Goal: Transaction & Acquisition: Purchase product/service

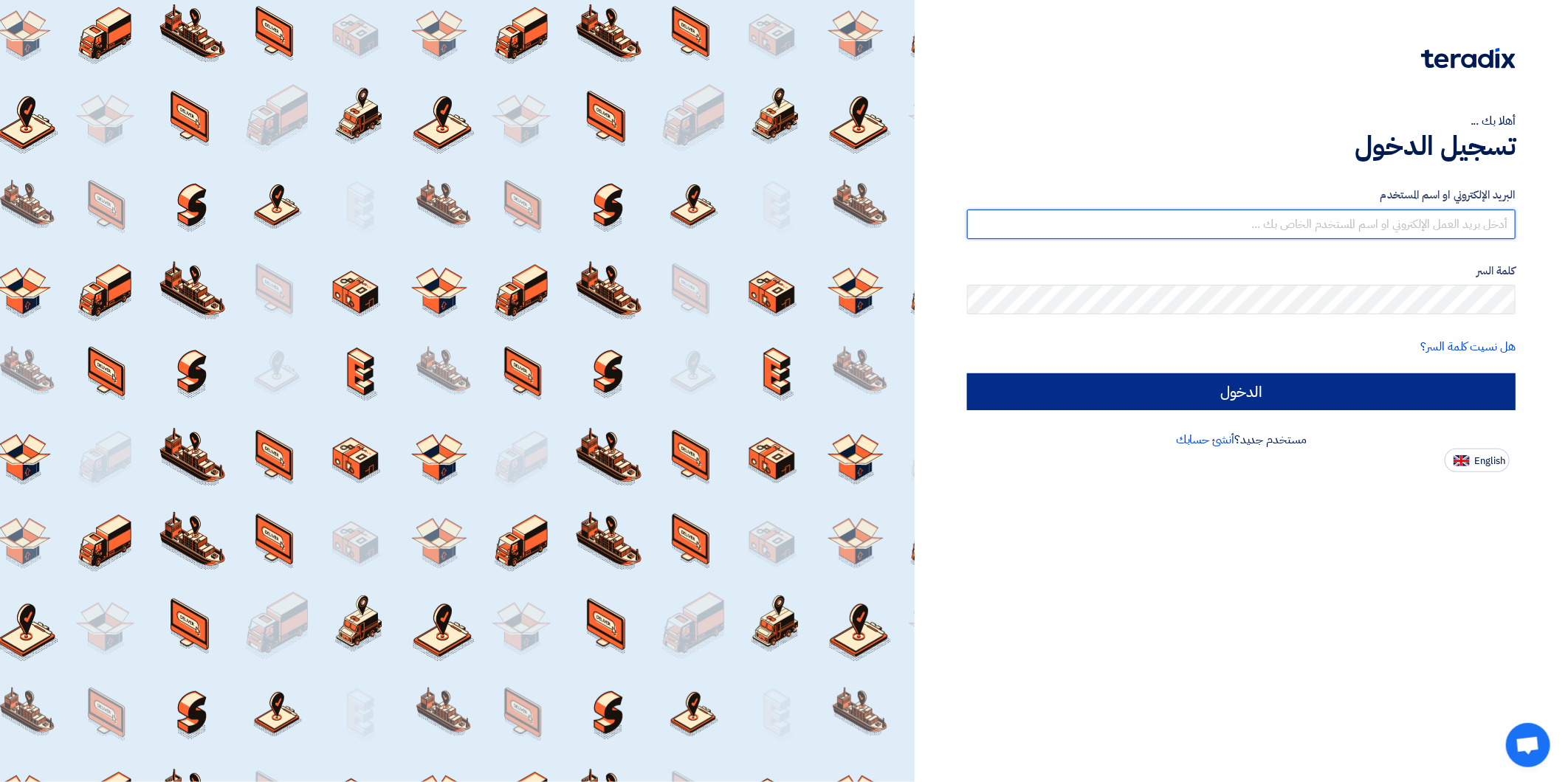
type input "amr.e@idex.sa"
click at [1347, 392] on input "الدخول" at bounding box center [1241, 391] width 548 height 37
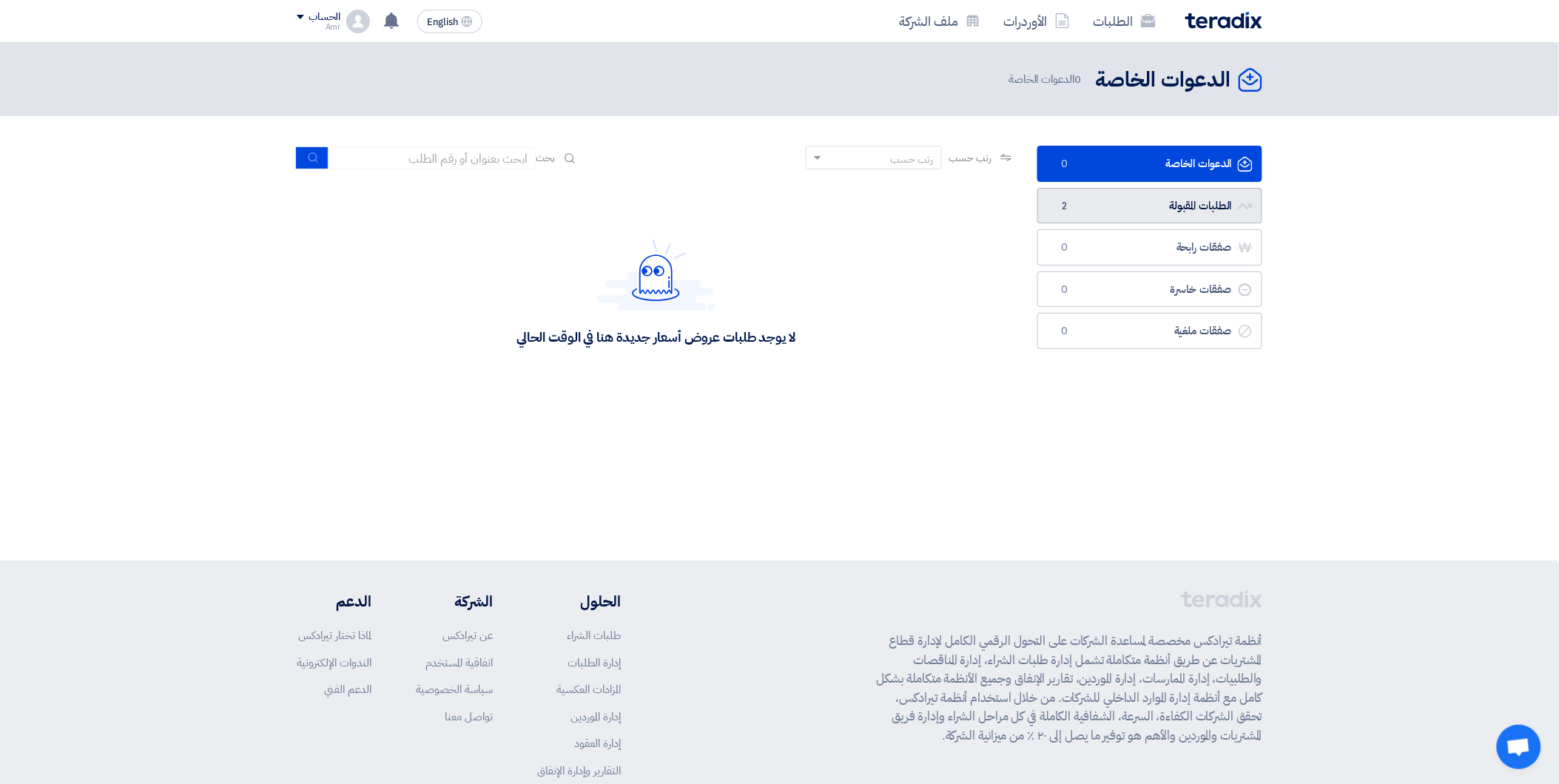
click at [1199, 205] on link "الطلبات المقبولة الطلبات المقبولة 2" at bounding box center [1150, 205] width 225 height 36
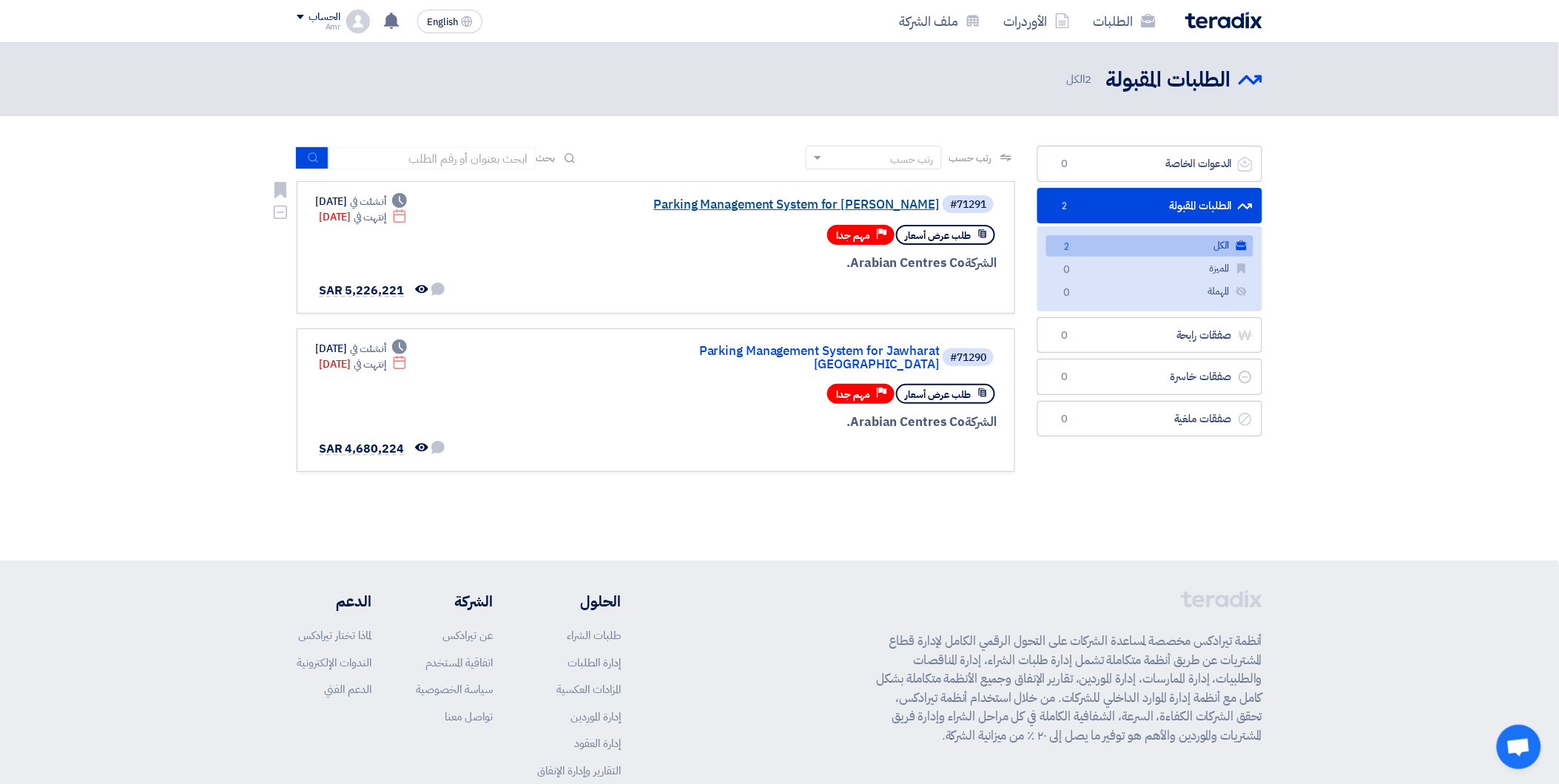
click at [879, 198] on link "Parking Management System for Jawharat Jeddah" at bounding box center [792, 205] width 296 height 13
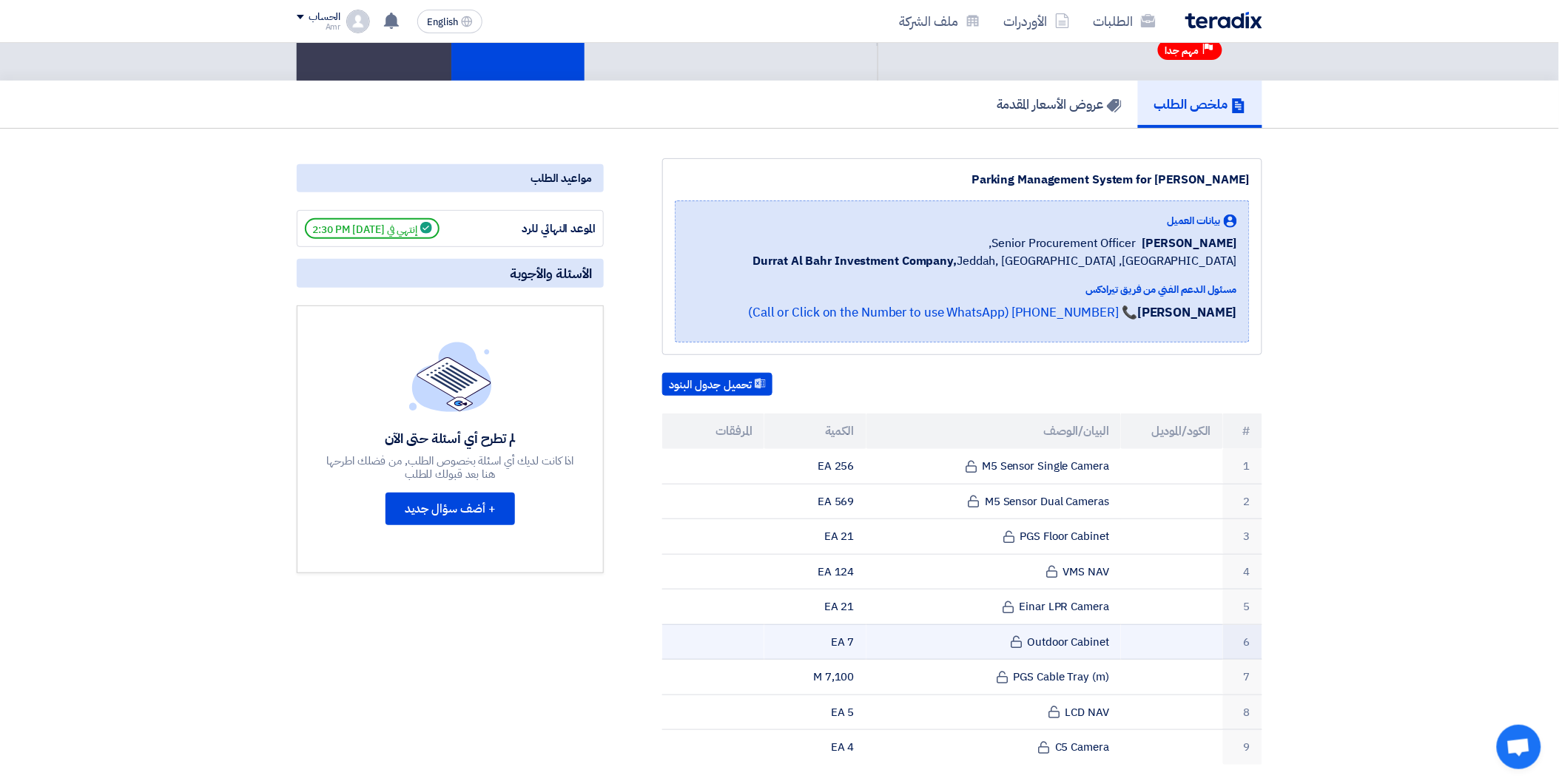
scroll to position [82, 0]
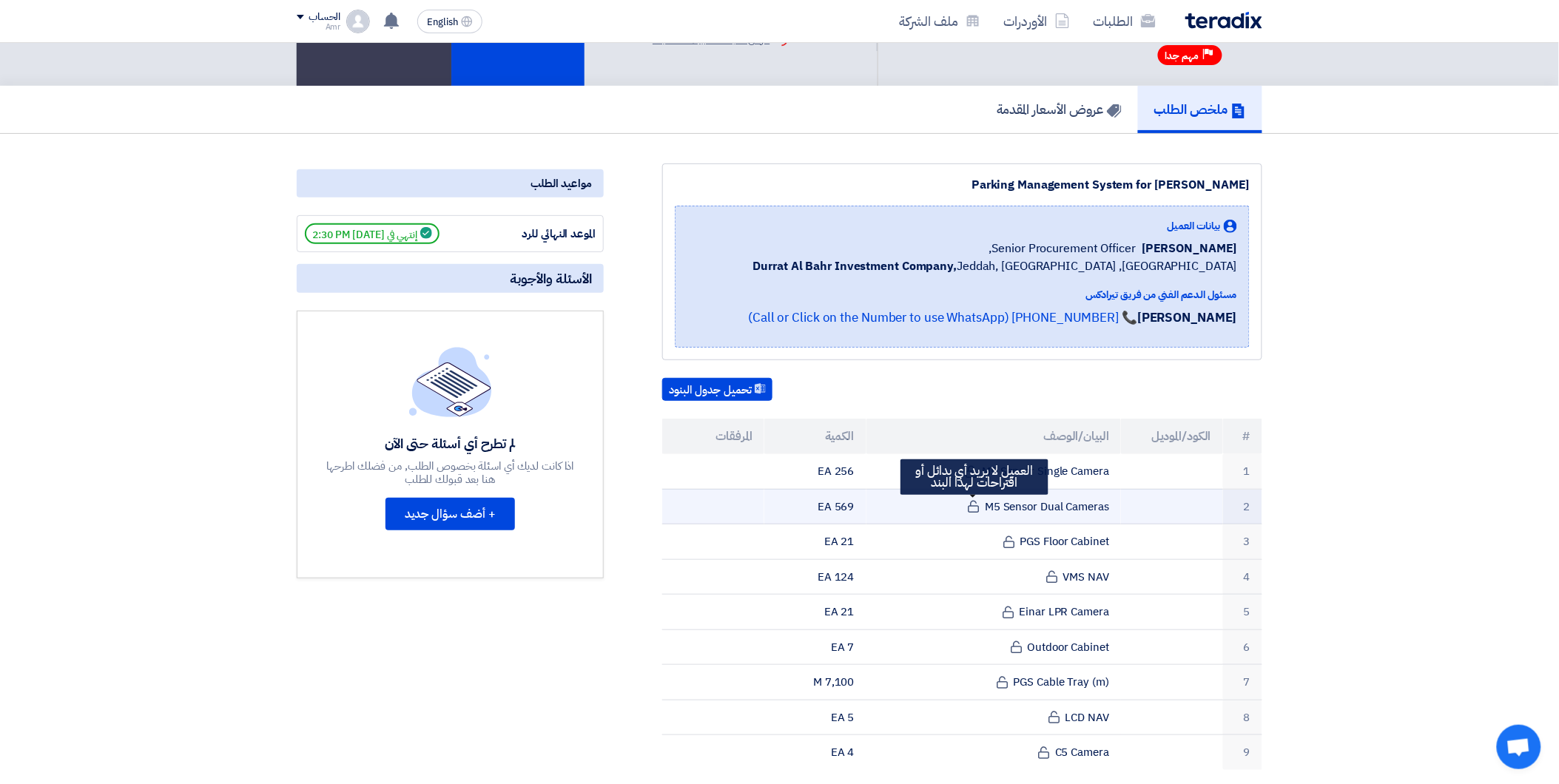
click at [978, 501] on use at bounding box center [974, 507] width 11 height 12
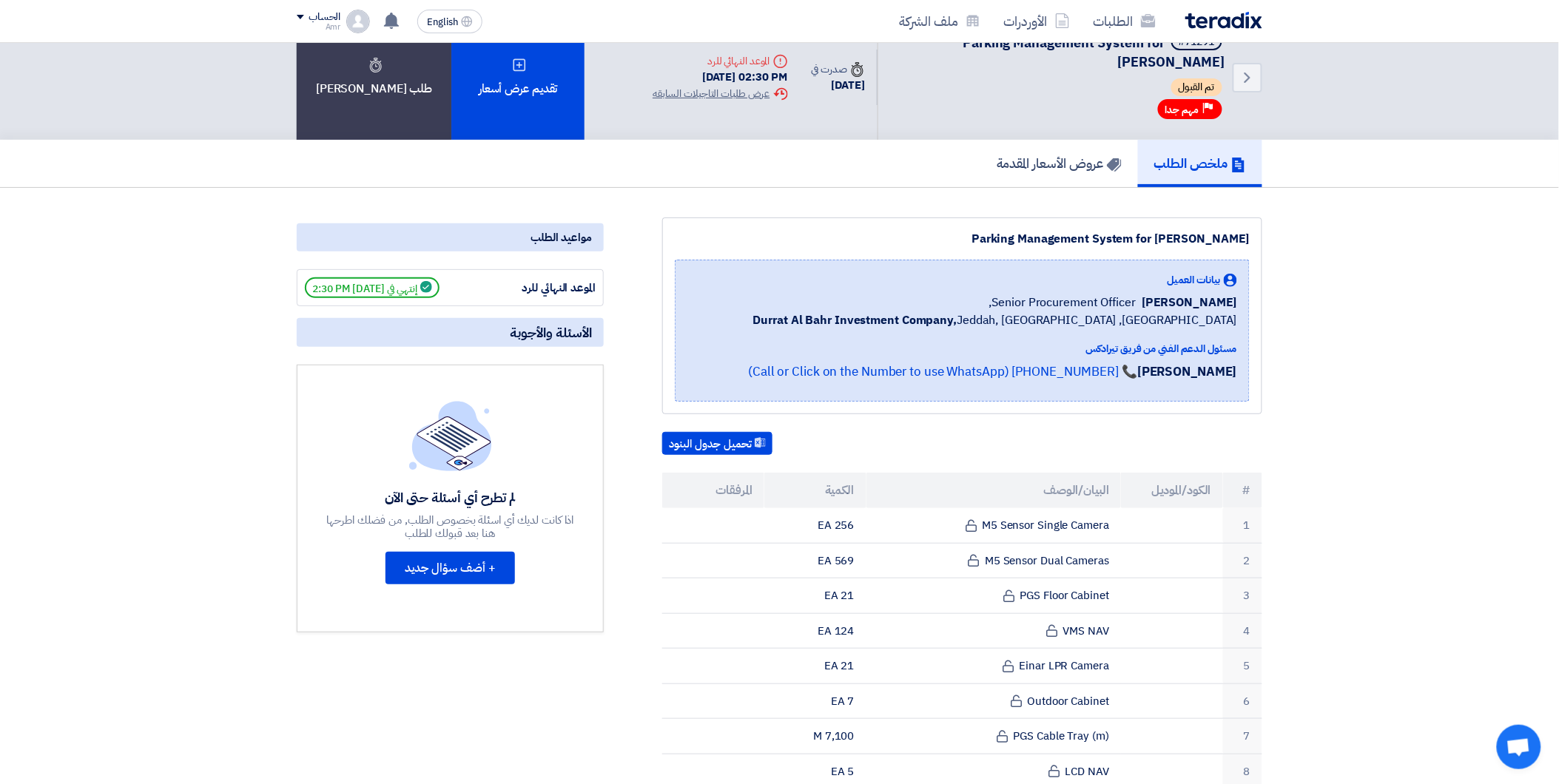
scroll to position [0, 0]
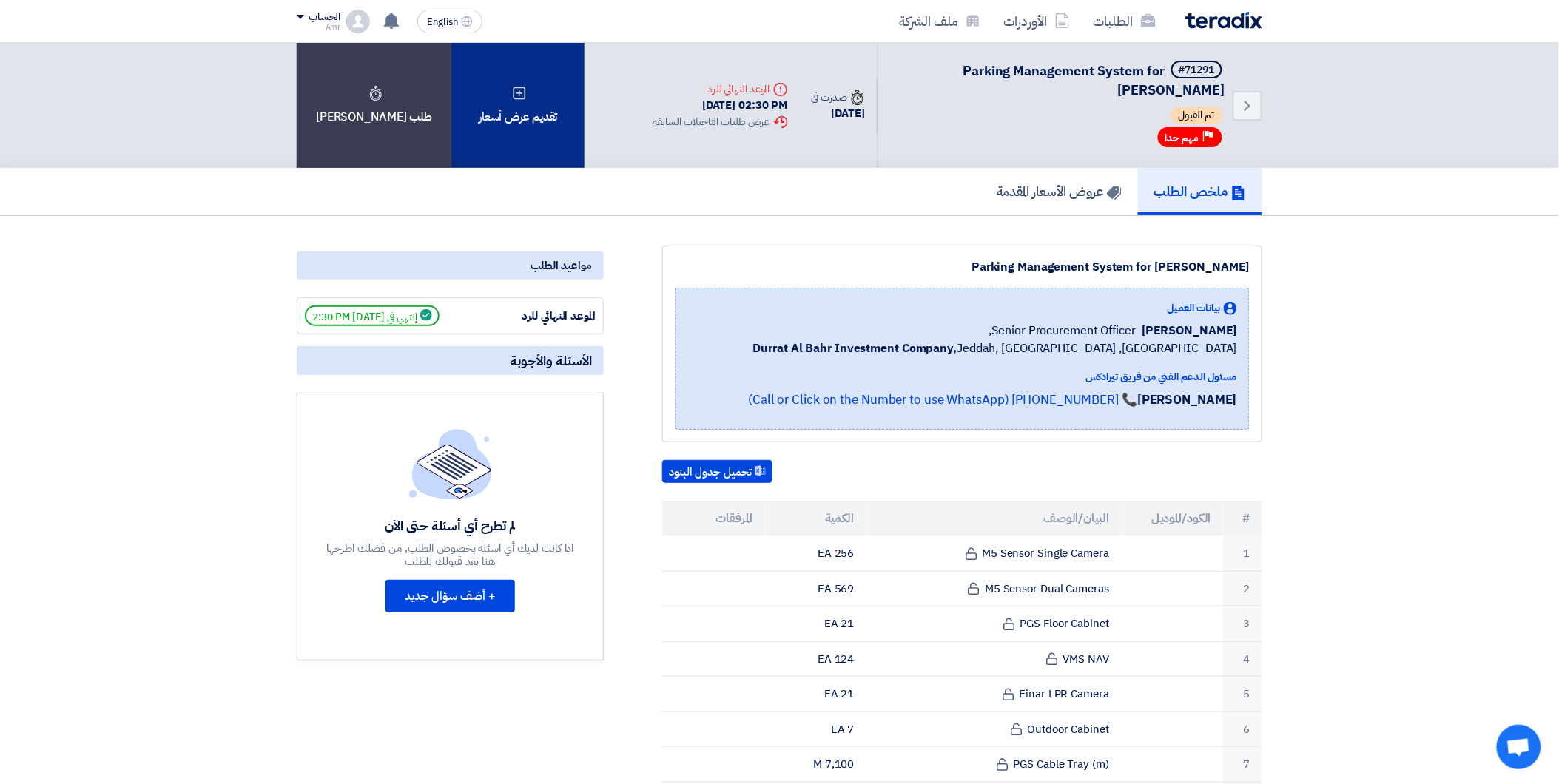
click at [511, 146] on div "تقديم عرض أسعار" at bounding box center [518, 105] width 133 height 125
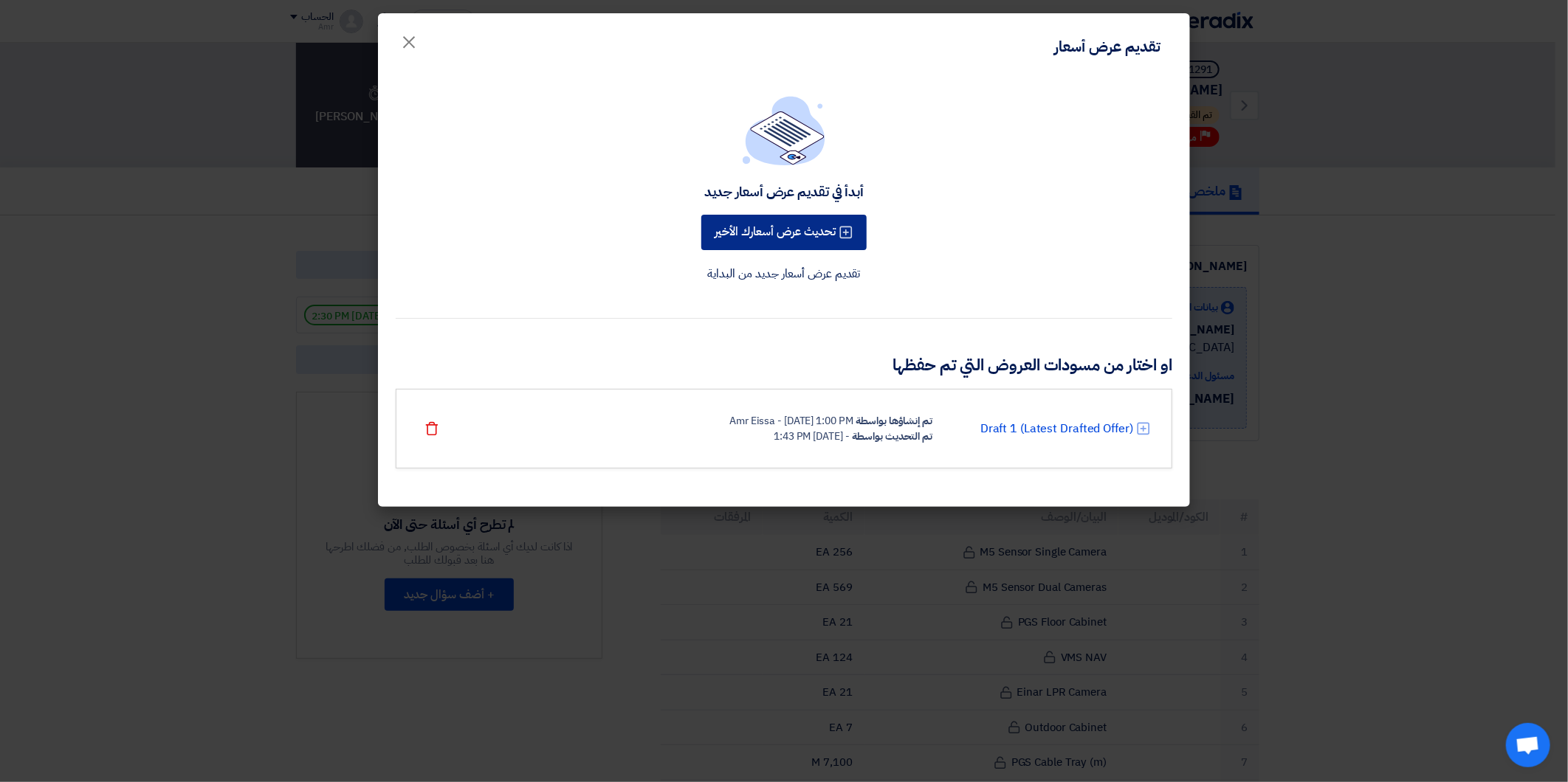
click at [783, 238] on button "تحديث عرض أسعارك الأخير" at bounding box center [784, 232] width 165 height 35
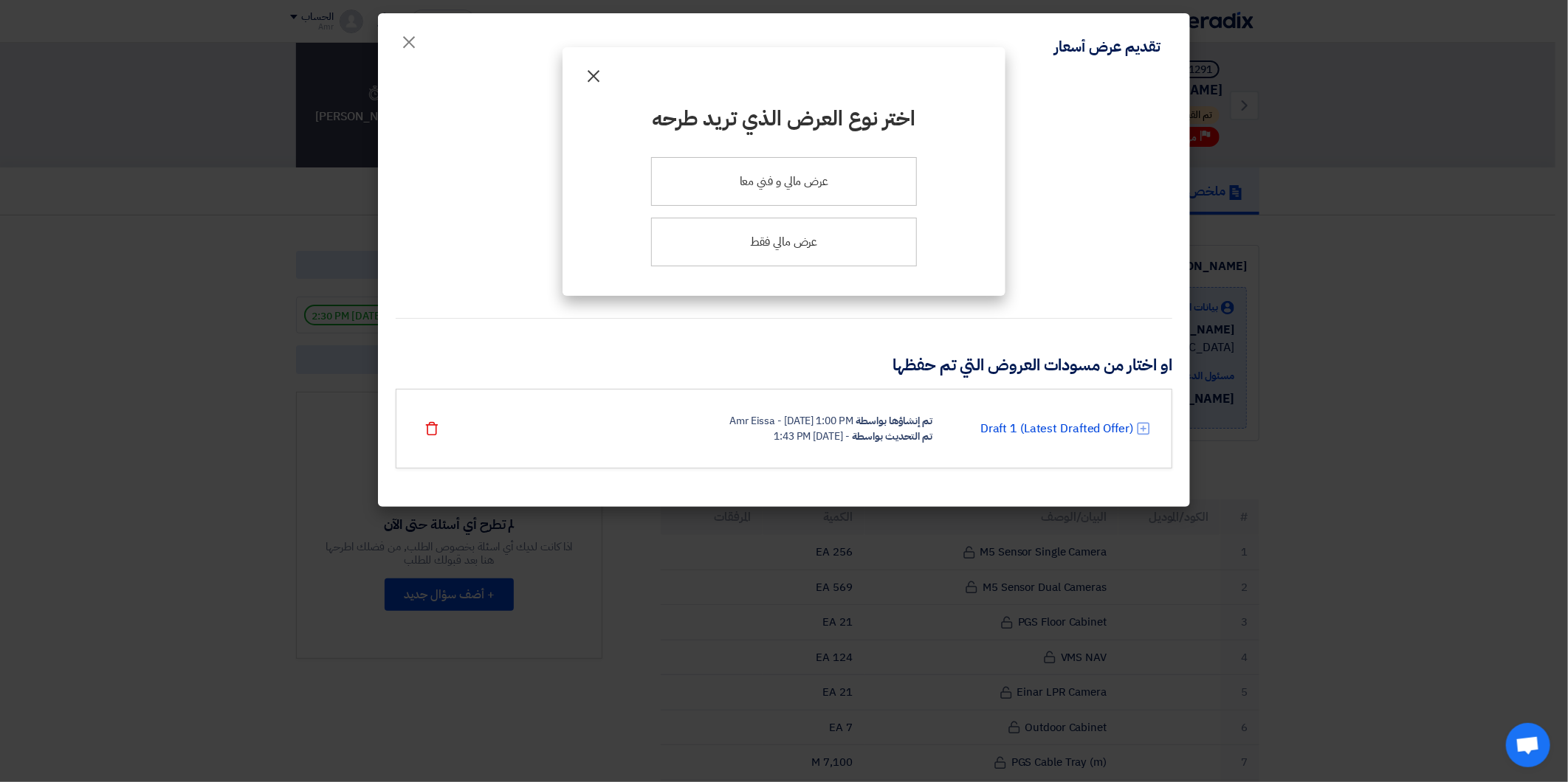
click at [594, 78] on span "×" at bounding box center [593, 75] width 18 height 44
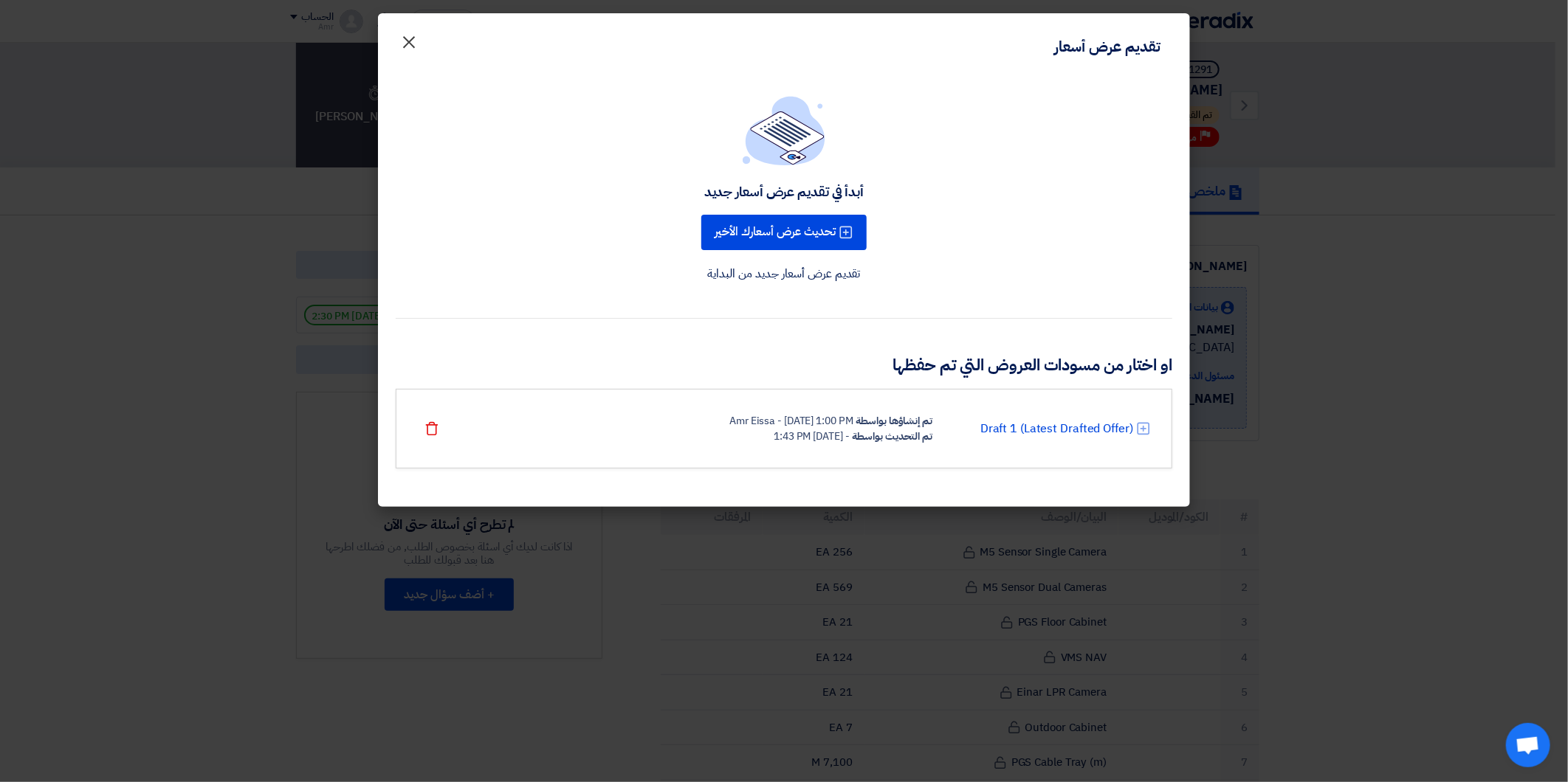
click at [418, 42] on button "×" at bounding box center [409, 38] width 41 height 30
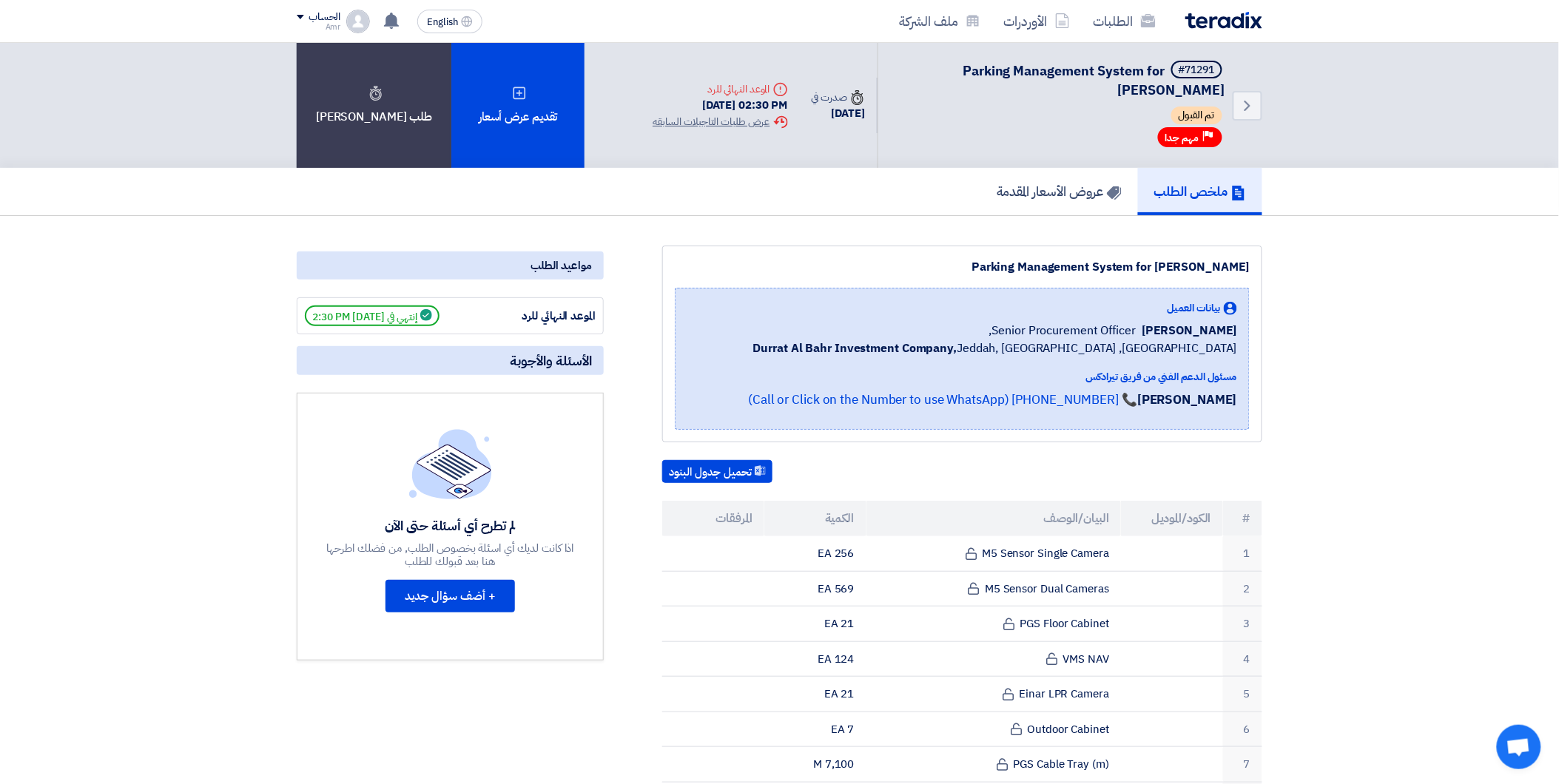
drag, startPoint x: 481, startPoint y: 132, endPoint x: 872, endPoint y: 156, distance: 391.7
click at [872, 156] on div "Back #71291 Parking Management System for Jawharat Jeddah تم القبول Priority مه…" at bounding box center [779, 105] width 965 height 125
drag, startPoint x: 872, startPoint y: 156, endPoint x: 1030, endPoint y: 176, distance: 159.3
click at [1030, 176] on link "عروض الأسعار المقدمة" at bounding box center [1060, 192] width 158 height 48
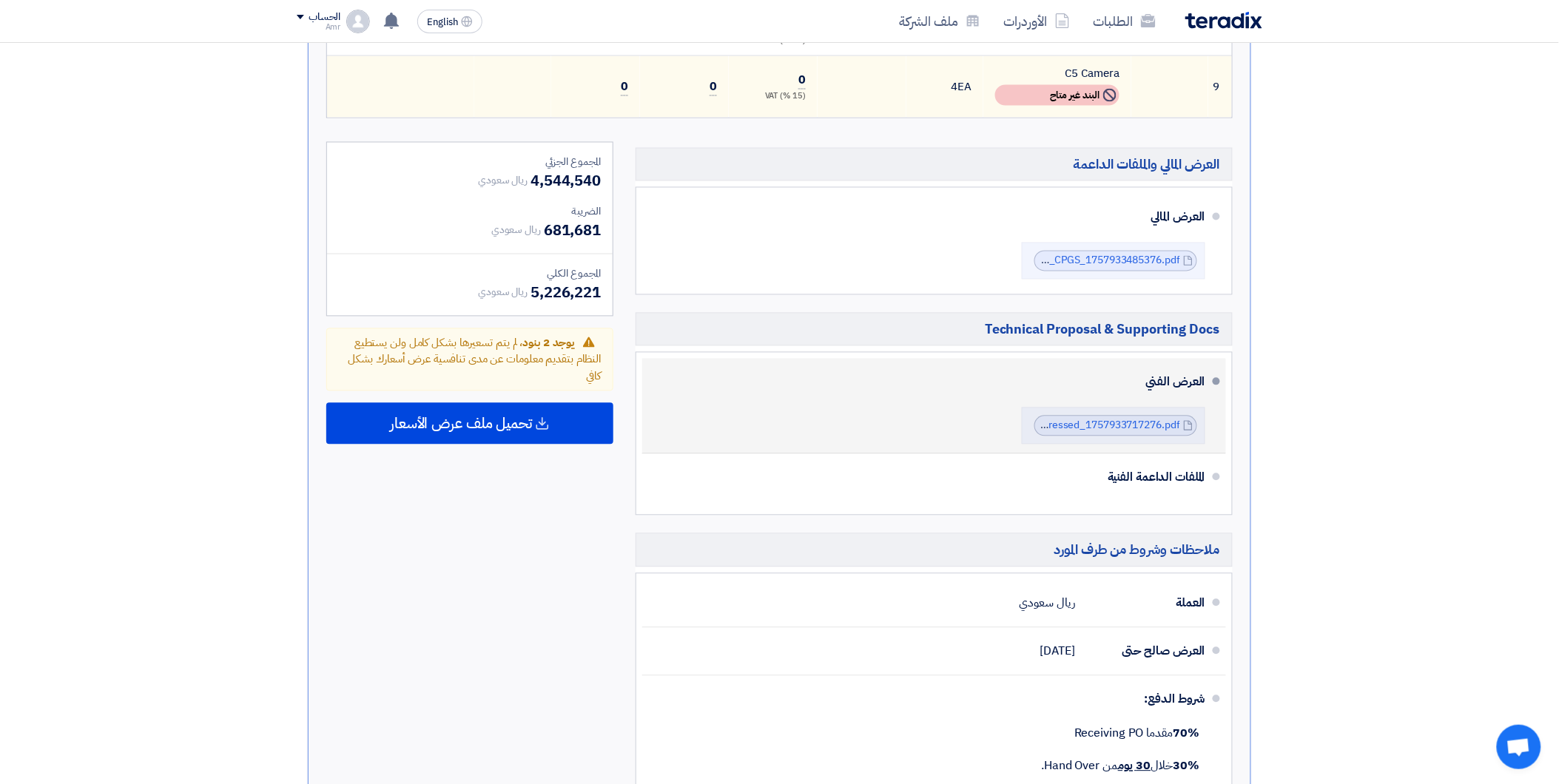
scroll to position [822, 0]
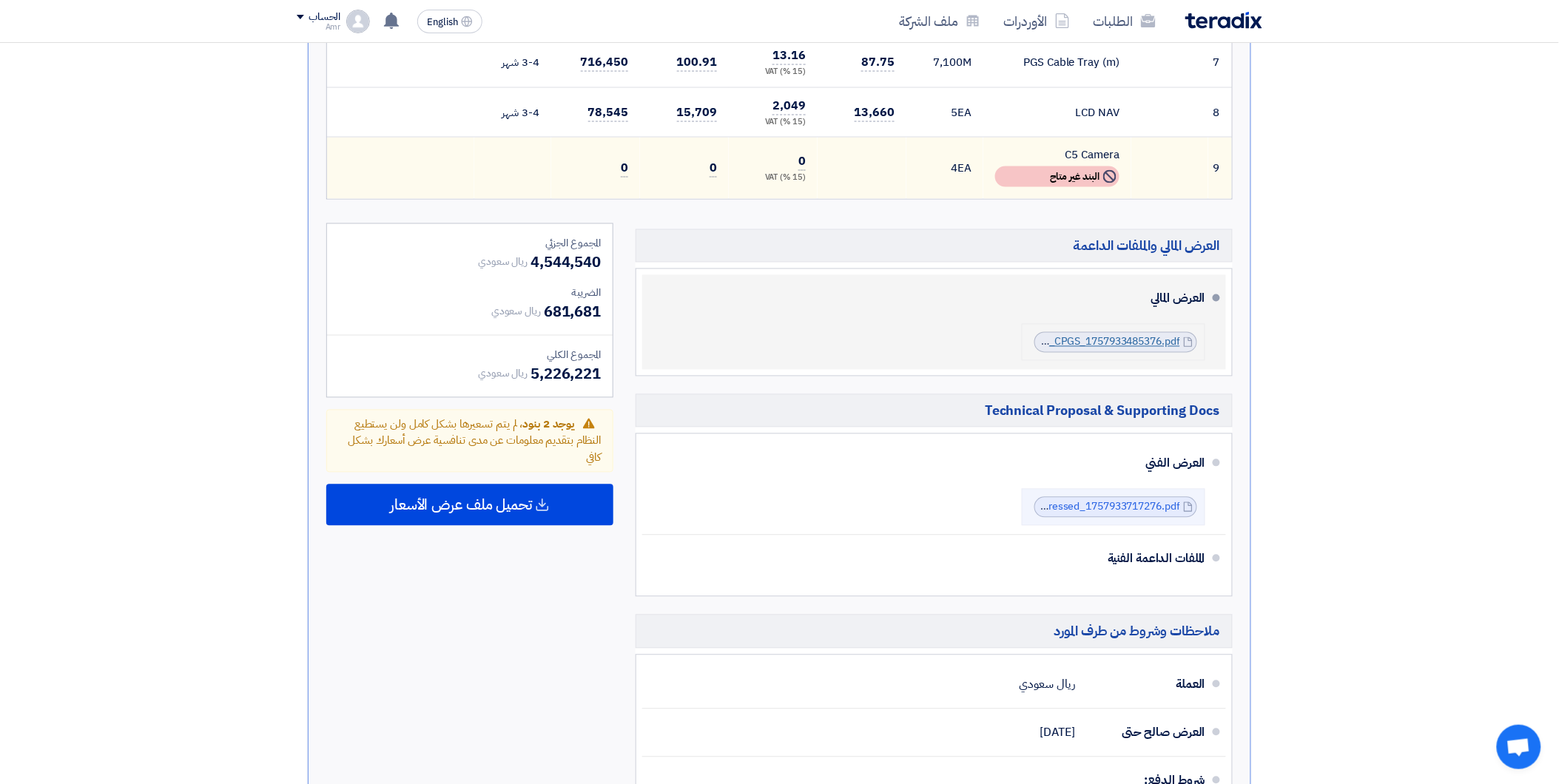
click at [1034, 334] on link "IDEX__JAWHARAT_JEDDAH__Cenomi__CPGS_1757933485376.pdf" at bounding box center [1023, 342] width 314 height 15
click at [1041, 334] on link "IDEX__JAWHARAT_JEDDAH__Cenomi__CPGS_1757933485376.pdf" at bounding box center [1023, 342] width 314 height 15
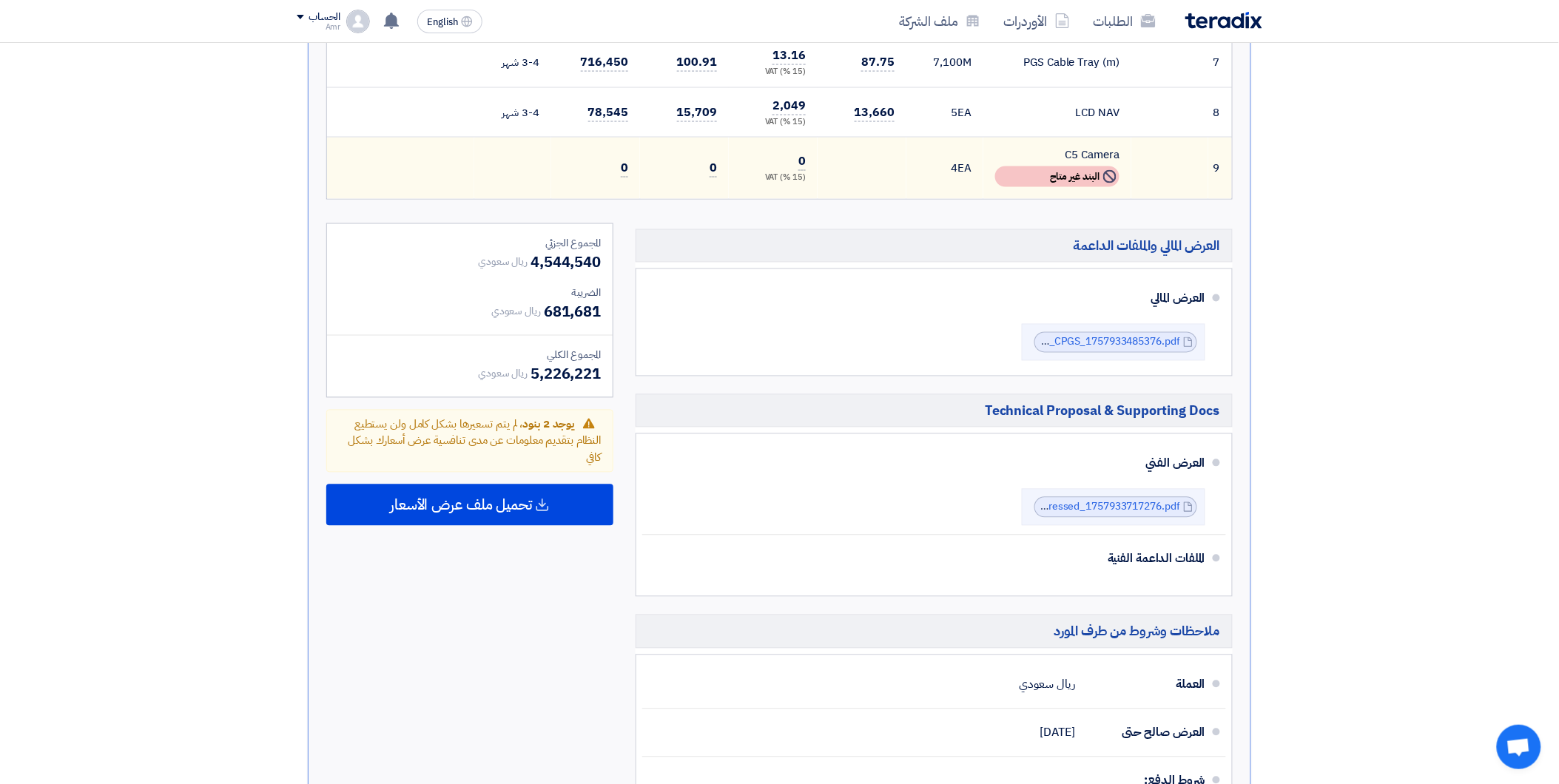
click at [970, 368] on div "العرض المالي والملفات الداعمة العرض المالي IDEX__JAWHARAT_JEDDAH__Cenomi__CPGS_…" at bounding box center [934, 580] width 620 height 714
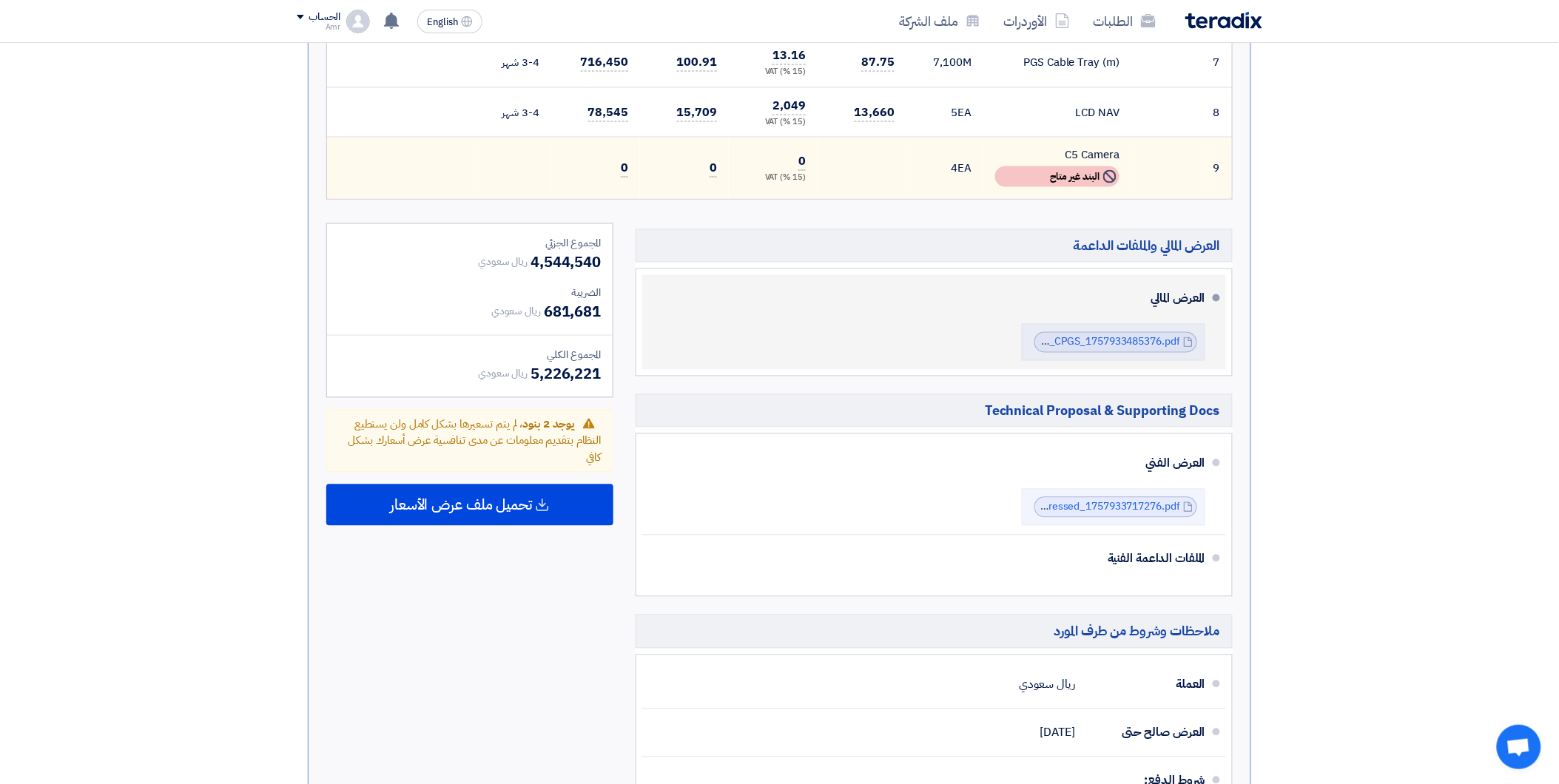
click at [1176, 284] on div "العرض المالي" at bounding box center [935, 299] width 539 height 35
click at [961, 328] on div "العرض المالي IDEX__JAWHARAT_JEDDAH__Cenomi__CPGS_1757933485376.pdf IDEX__JAWHAR…" at bounding box center [929, 323] width 551 height 83
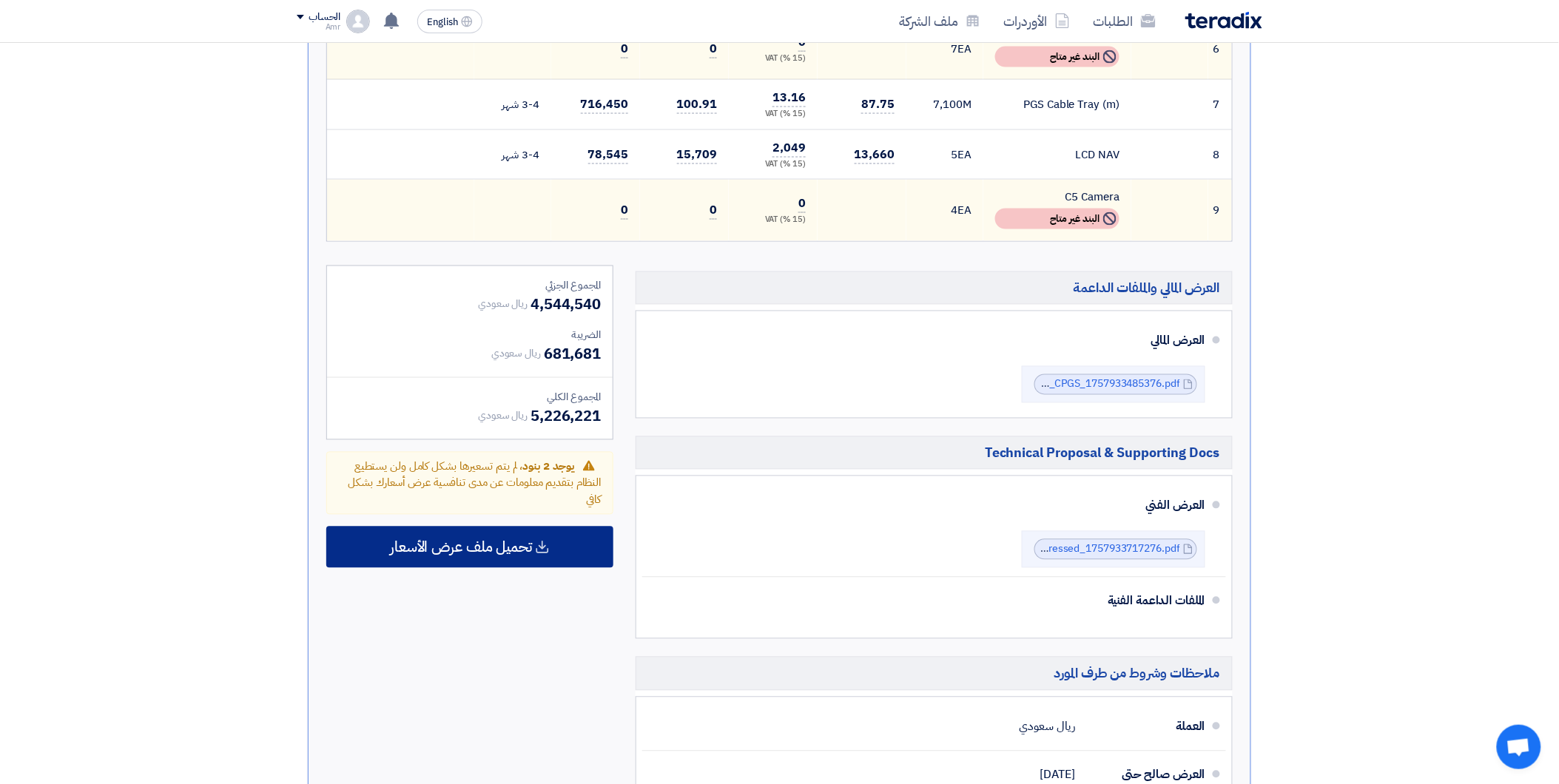
scroll to position [740, 0]
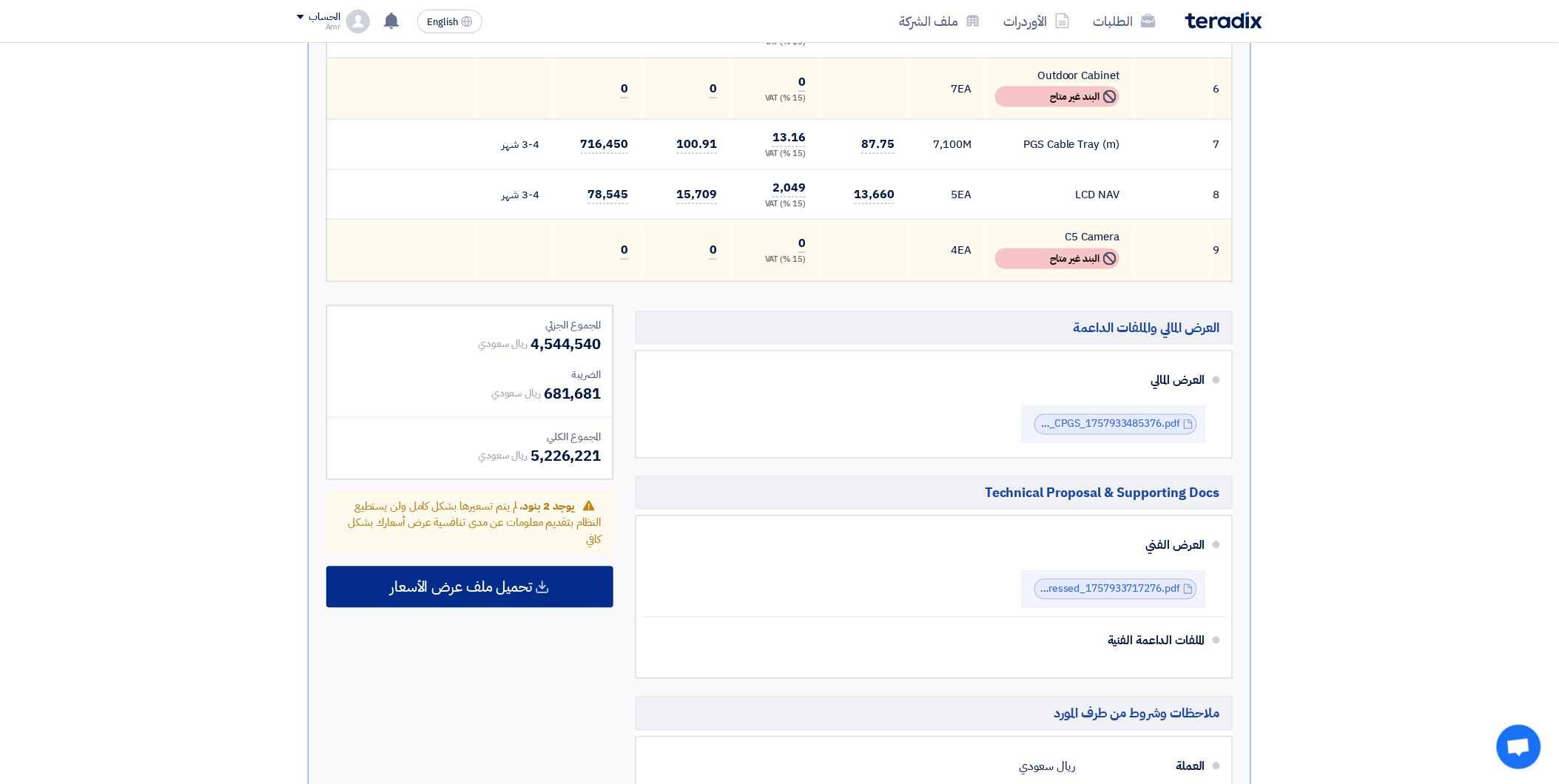
click at [536, 585] on icon at bounding box center [542, 587] width 15 height 15
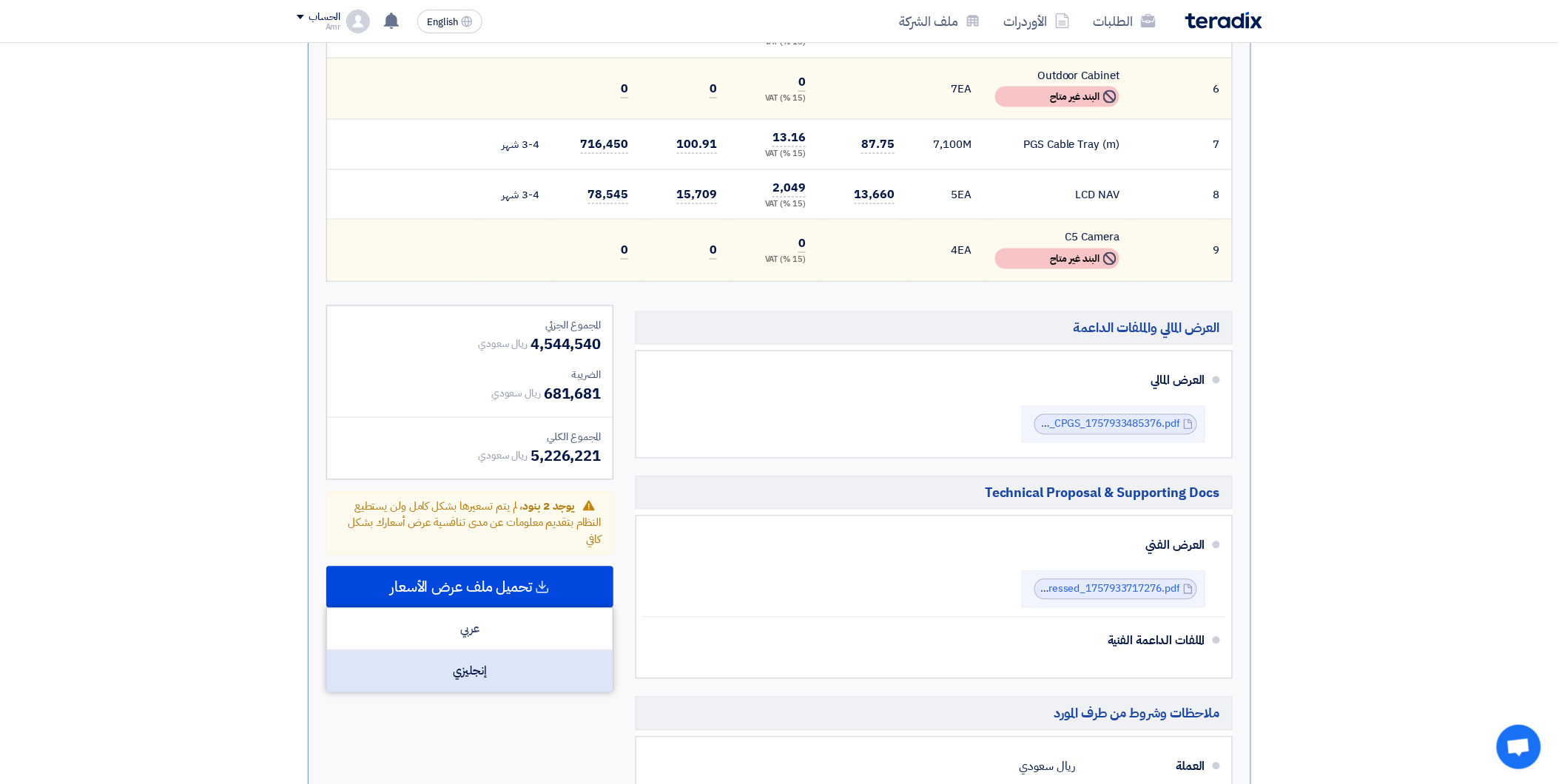
drag, startPoint x: 516, startPoint y: 632, endPoint x: 512, endPoint y: 674, distance: 42.2
click at [512, 675] on div "عربي إنجليزي" at bounding box center [470, 650] width 287 height 85
click at [512, 669] on div "إنجليزي" at bounding box center [470, 671] width 285 height 41
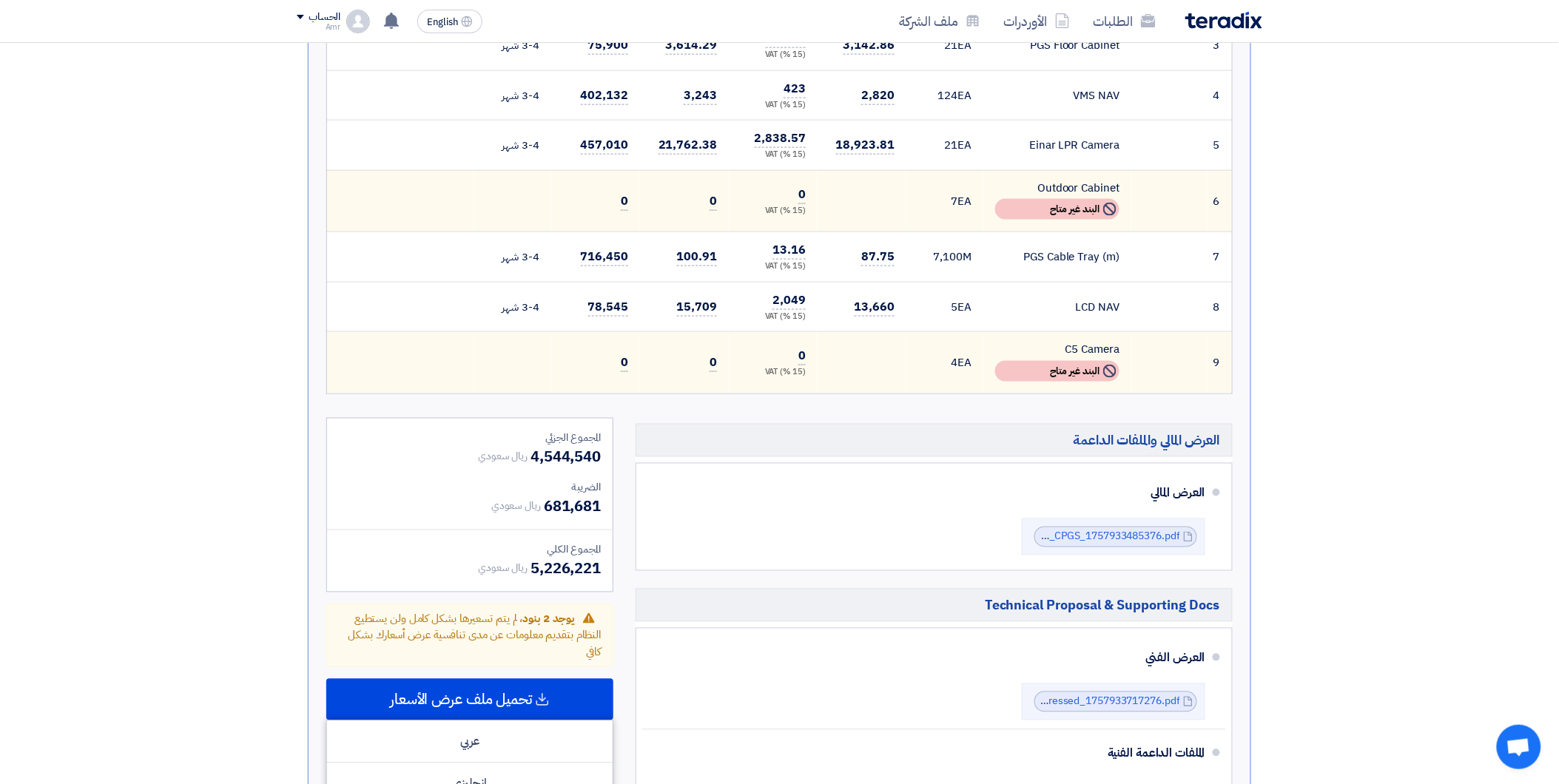
scroll to position [657, 0]
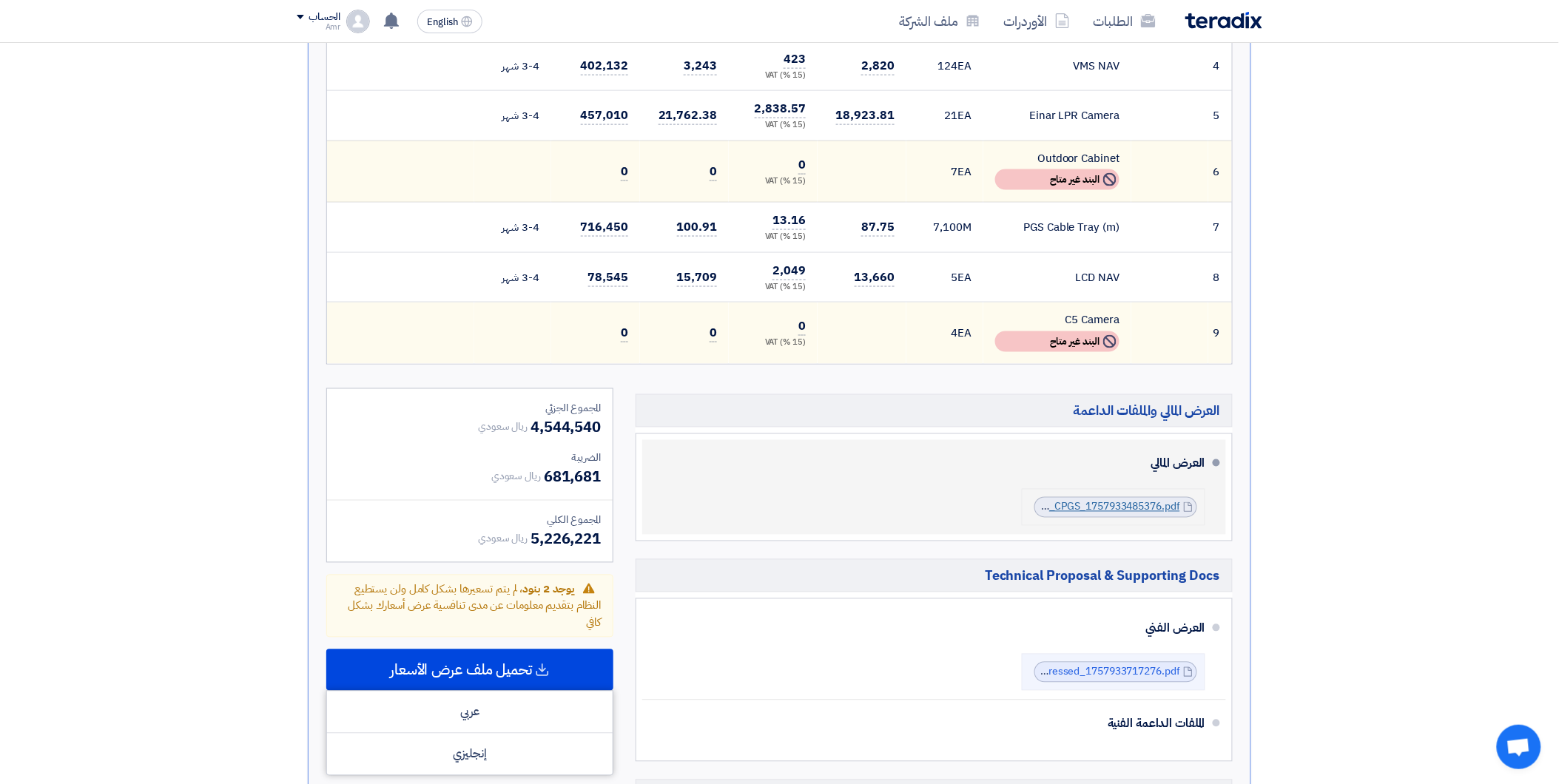
click at [1031, 499] on link "IDEX__JAWHARAT_JEDDAH__Cenomi__CPGS_1757933485376.pdf" at bounding box center [1023, 507] width 314 height 15
click at [875, 472] on div "العرض المالي IDEX__JAWHARAT_JEDDAH__Cenomi__CPGS_1757933485376.pdf IDEX__JAWHAR…" at bounding box center [929, 487] width 551 height 83
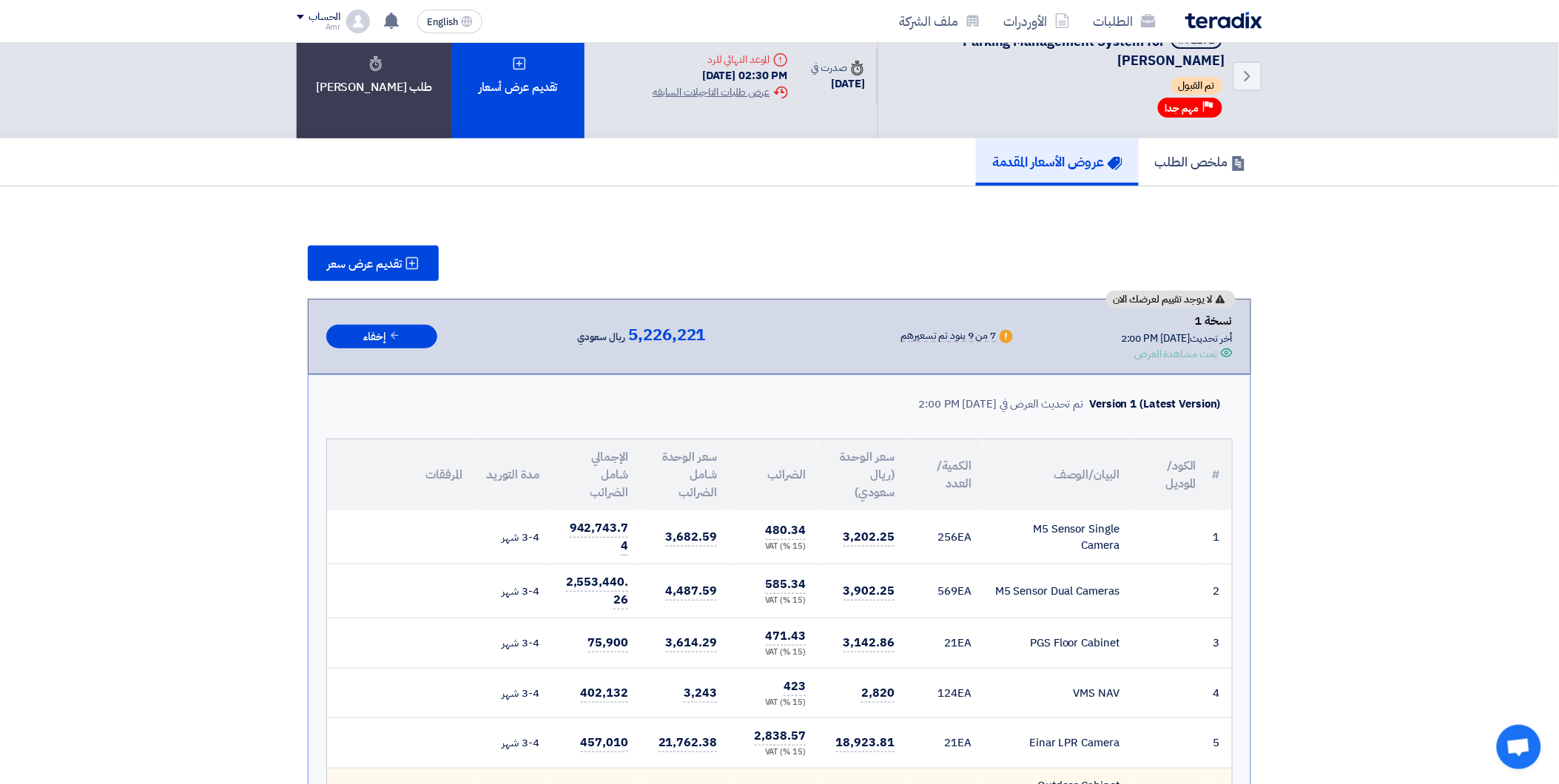
scroll to position [0, 0]
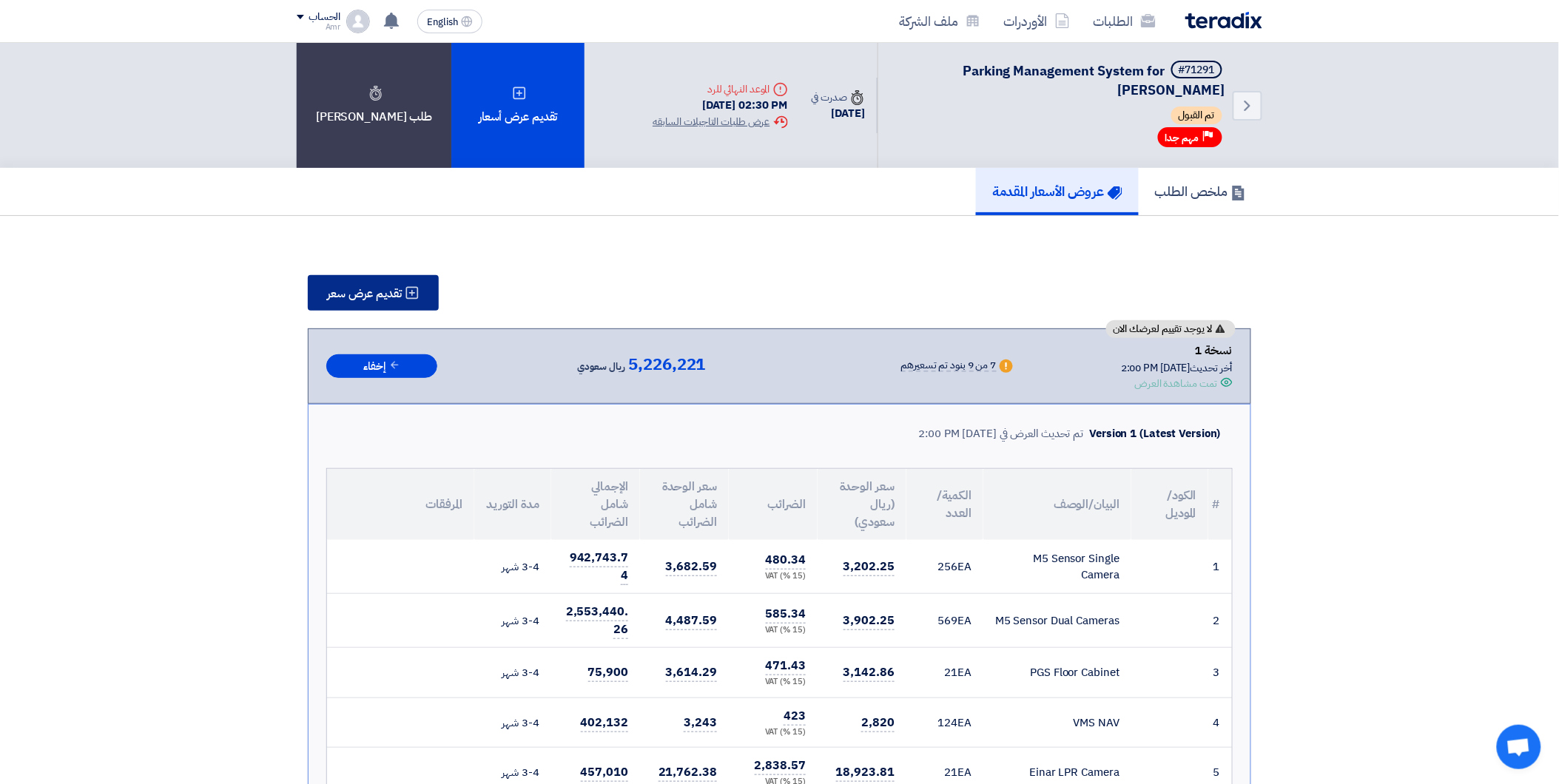
click at [402, 287] on span "تقديم عرض سعر" at bounding box center [364, 293] width 74 height 11
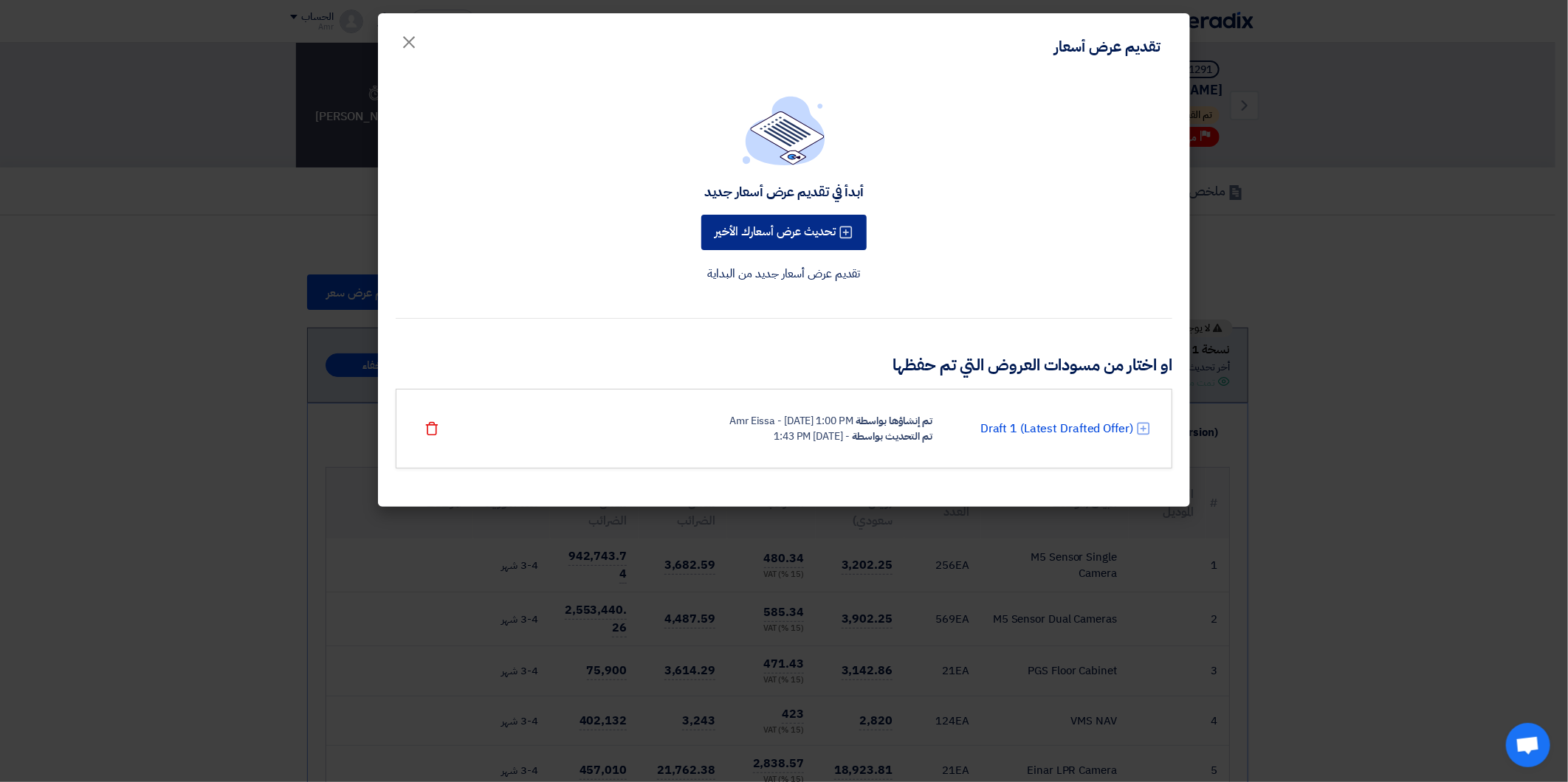
click at [757, 237] on button "تحديث عرض أسعارك الأخير" at bounding box center [784, 232] width 165 height 35
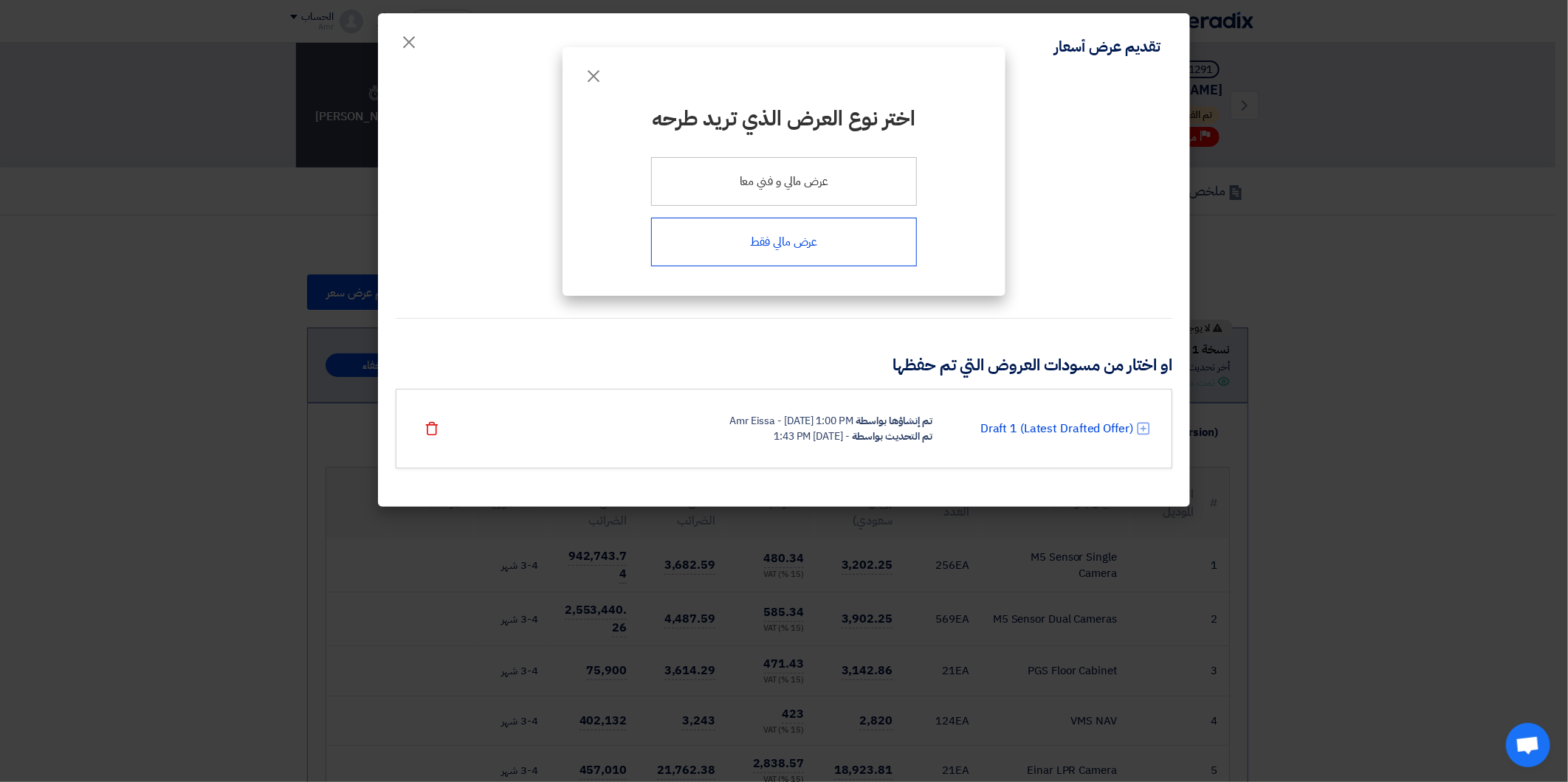
click at [799, 245] on div "عرض مالي فقط" at bounding box center [783, 242] width 265 height 49
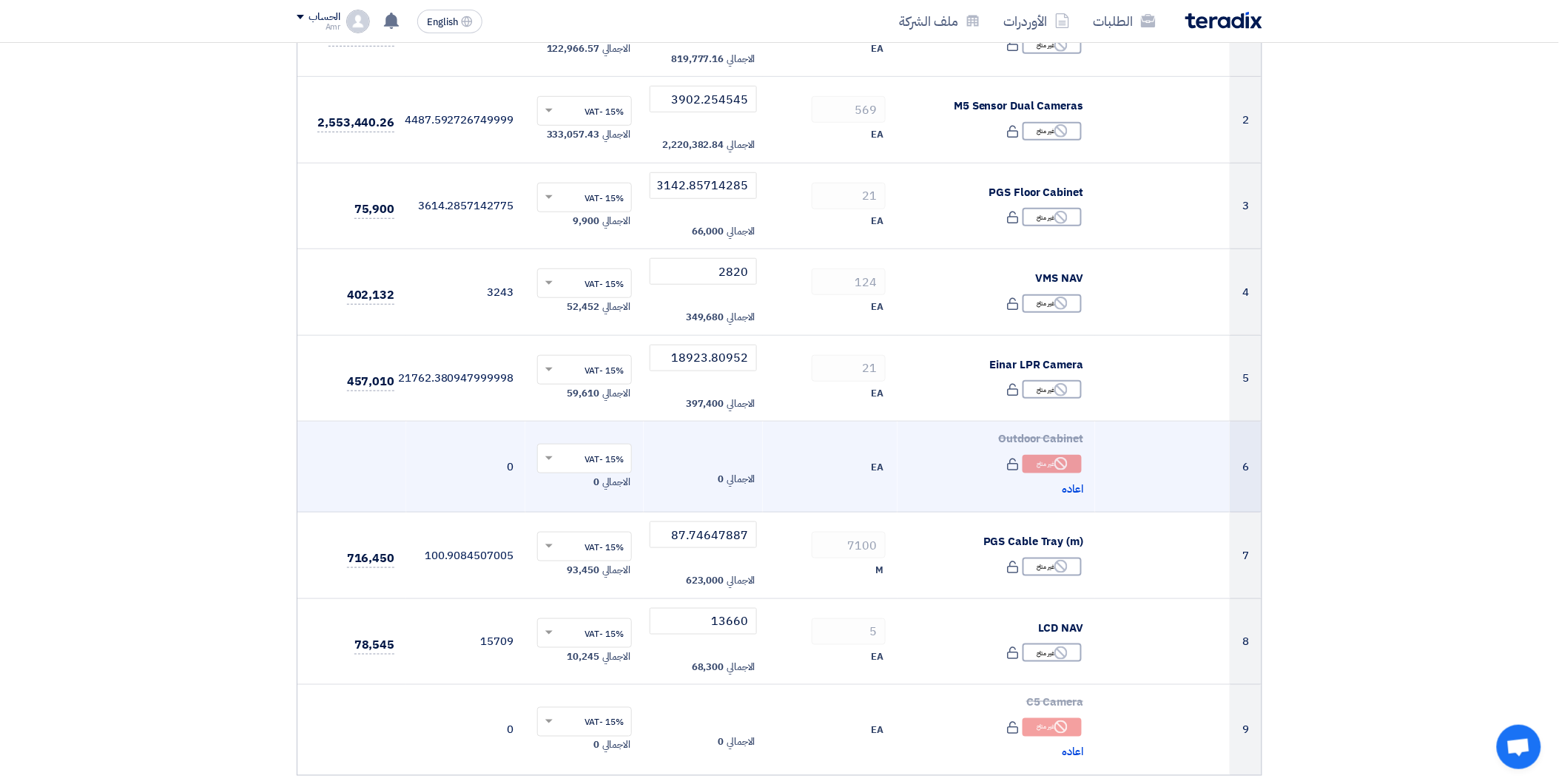
scroll to position [328, 0]
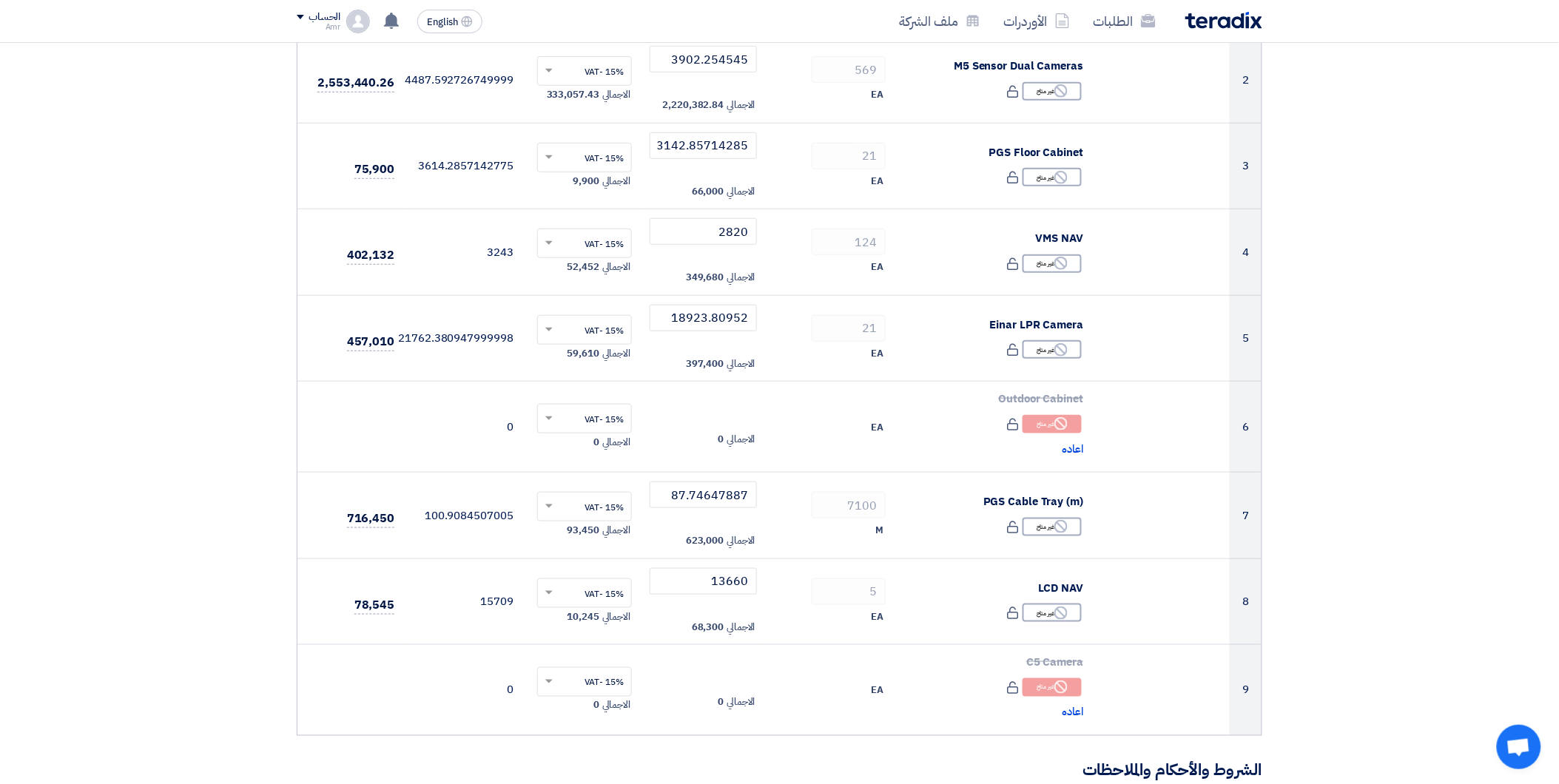
click at [741, 773] on h3 "الشروط والأحكام والملاحظات" at bounding box center [779, 771] width 965 height 23
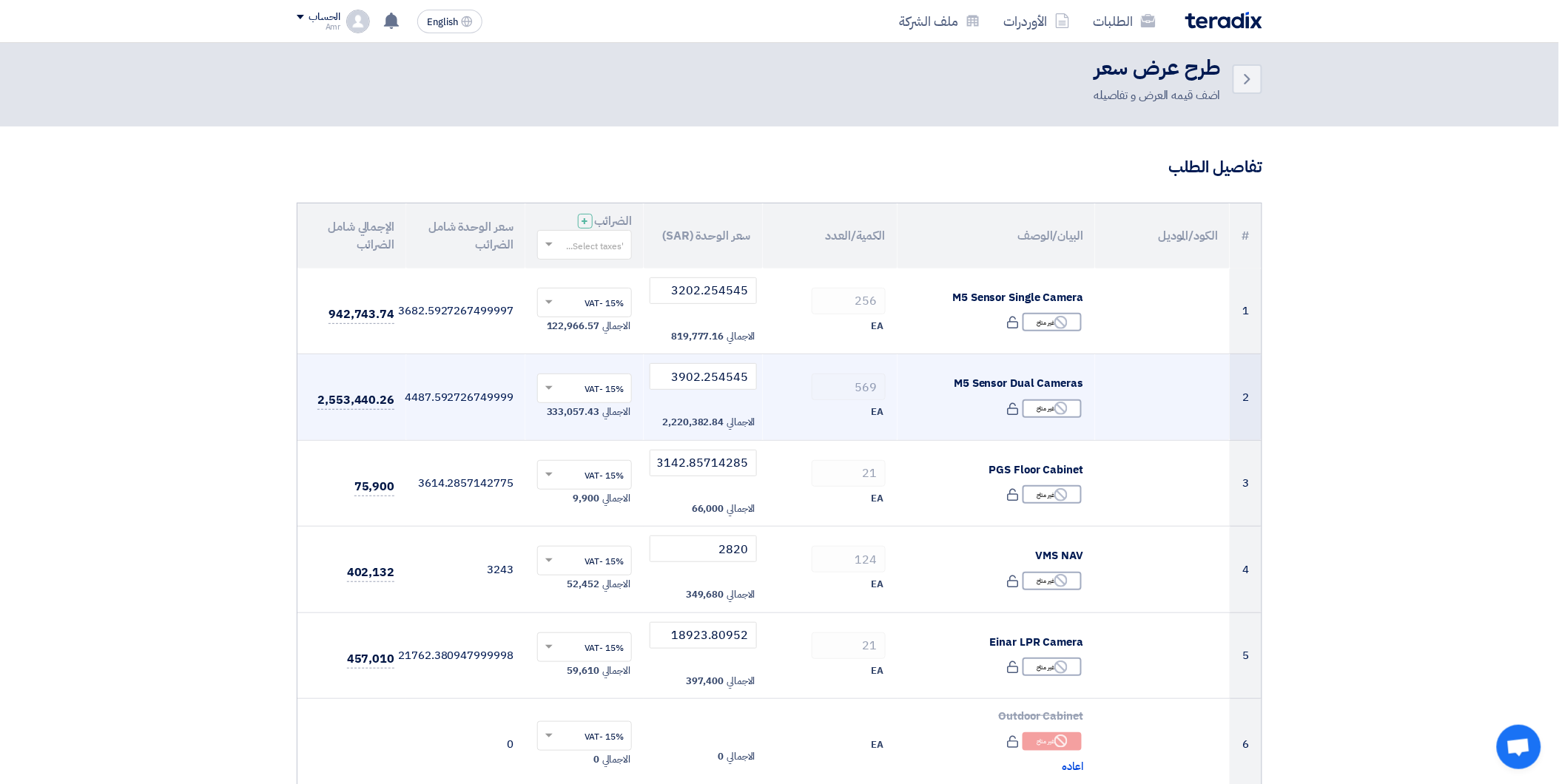
scroll to position [0, 0]
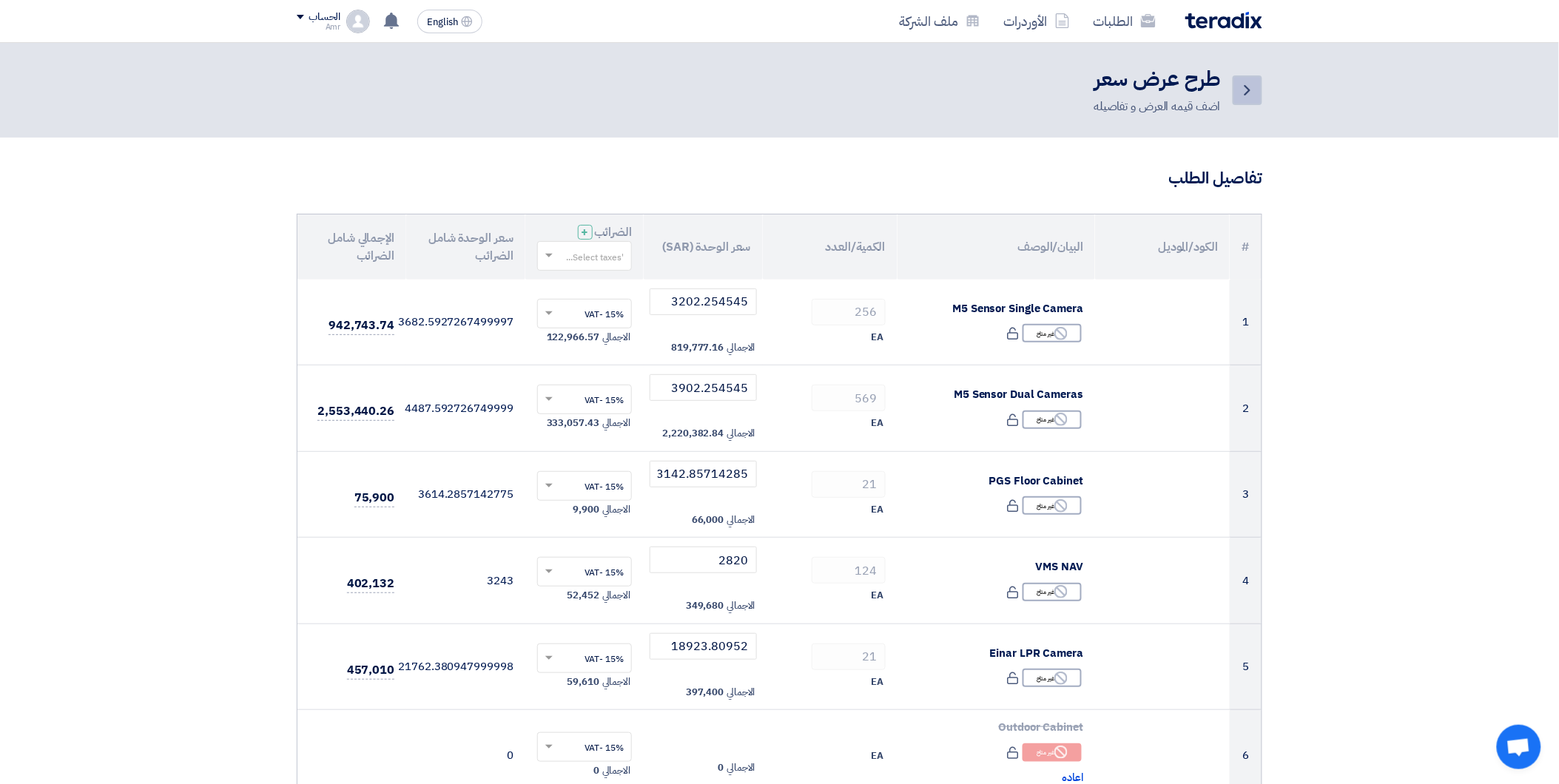
click at [1239, 92] on icon "Back" at bounding box center [1247, 90] width 18 height 18
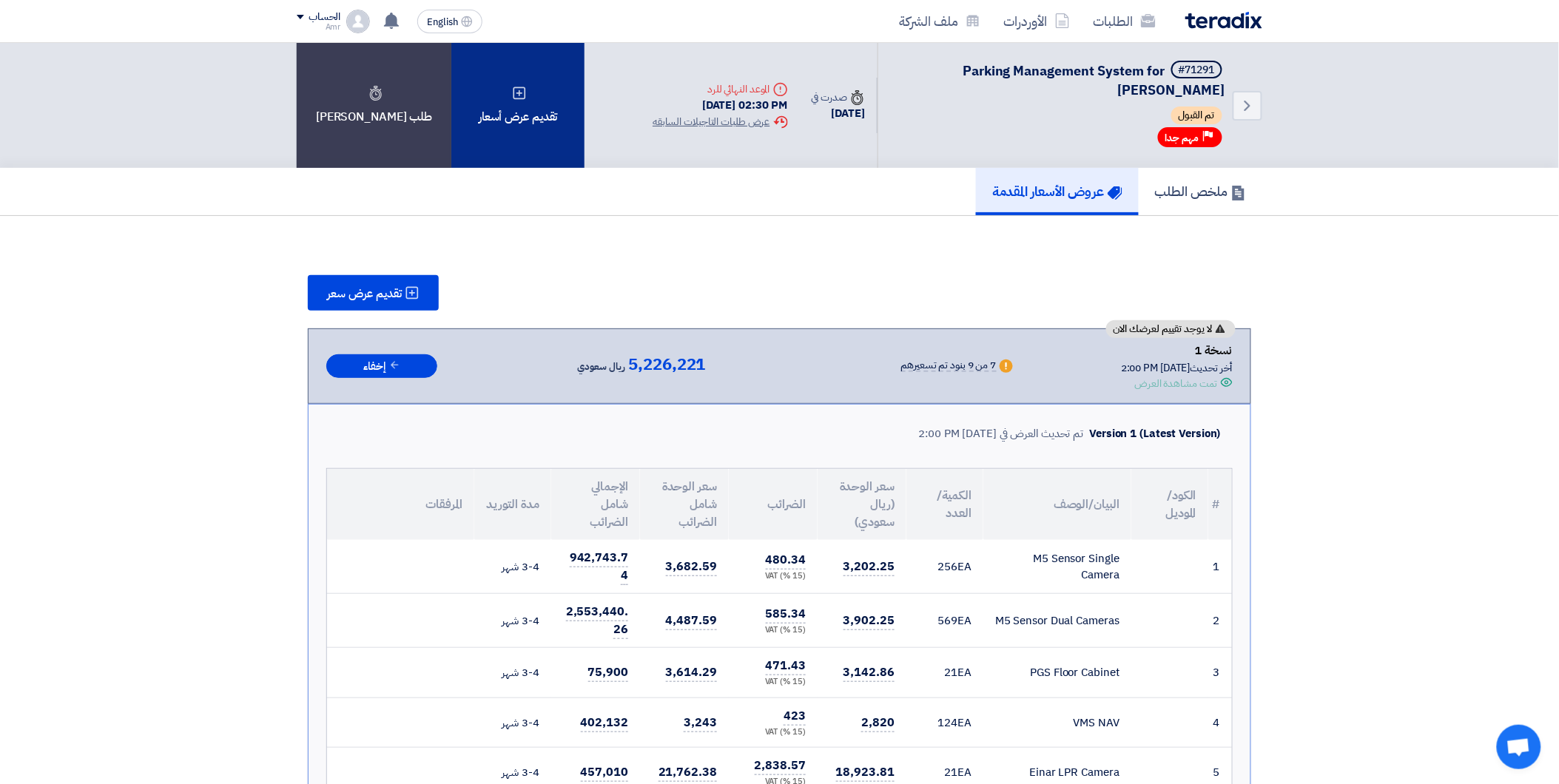
click at [478, 102] on div "تقديم عرض أسعار" at bounding box center [518, 105] width 133 height 125
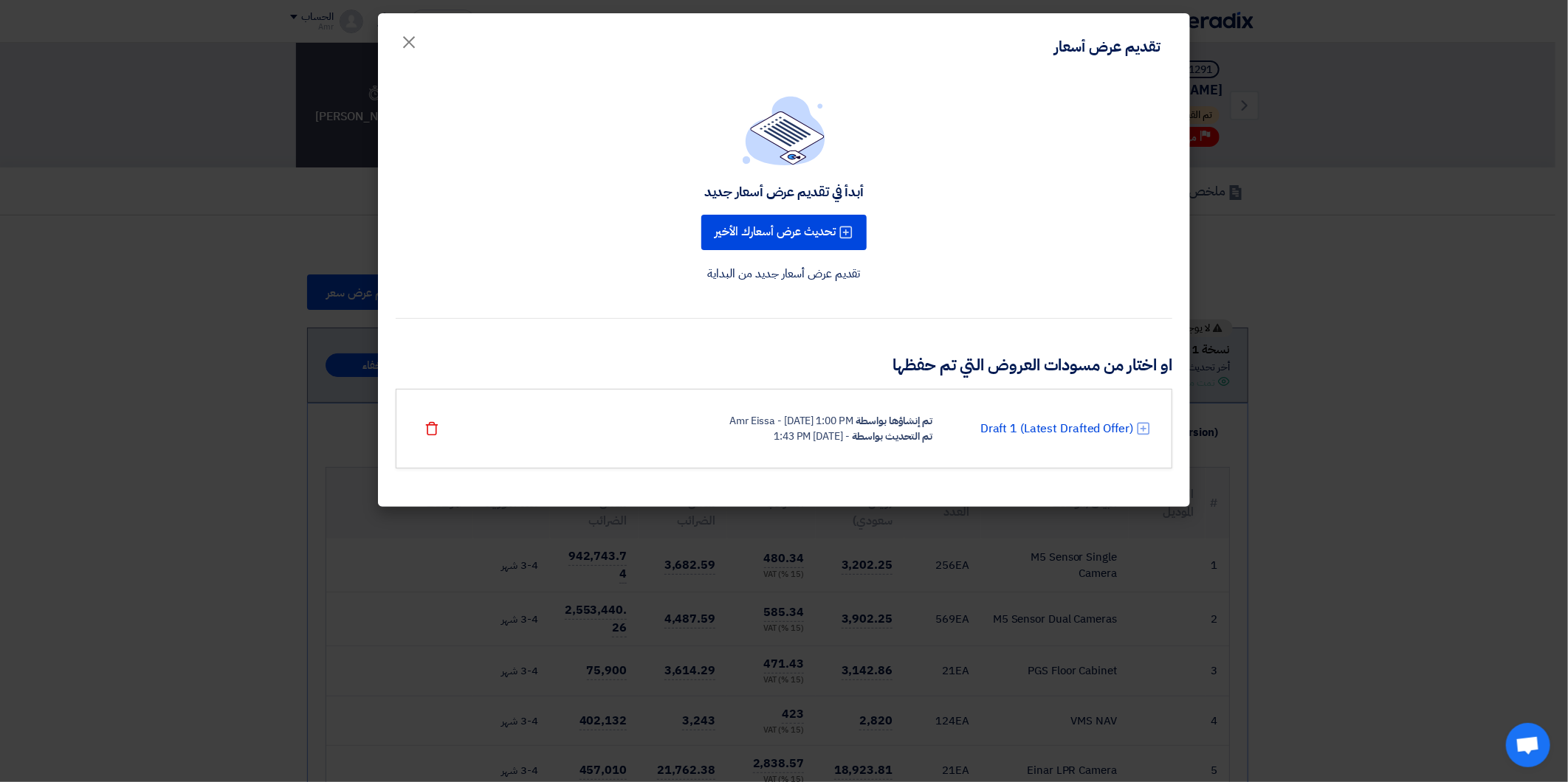
click at [847, 284] on div "أبدأ في تقديم عرض أسعار جديد تحديث عرض أسعارك الأخير تقديم عرض أسعار جديد من ال…" at bounding box center [783, 291] width 812 height 430
click at [847, 222] on button "تحديث عرض أسعارك الأخير" at bounding box center [784, 232] width 165 height 35
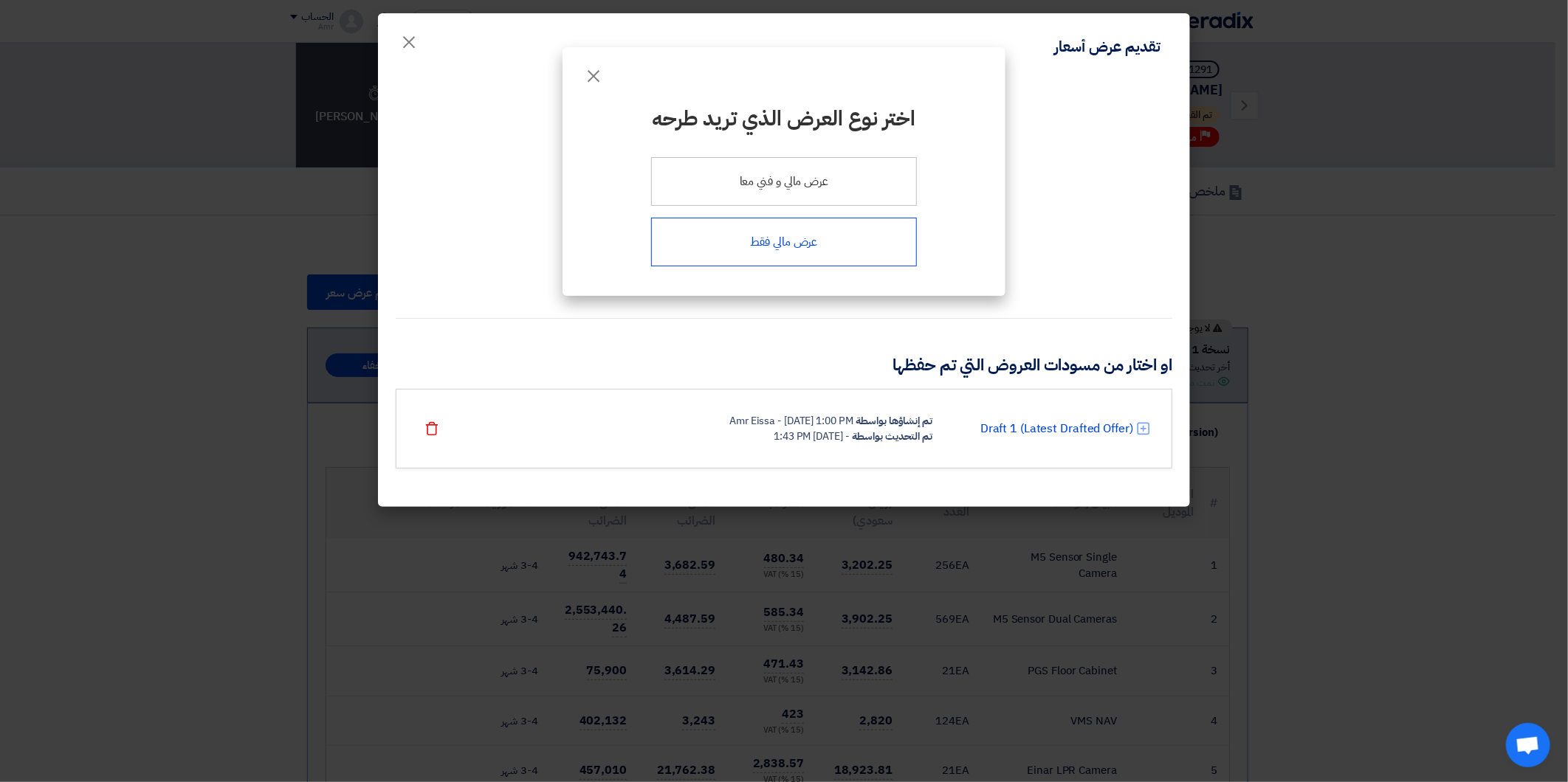
click at [782, 243] on div "عرض مالي فقط" at bounding box center [783, 242] width 265 height 49
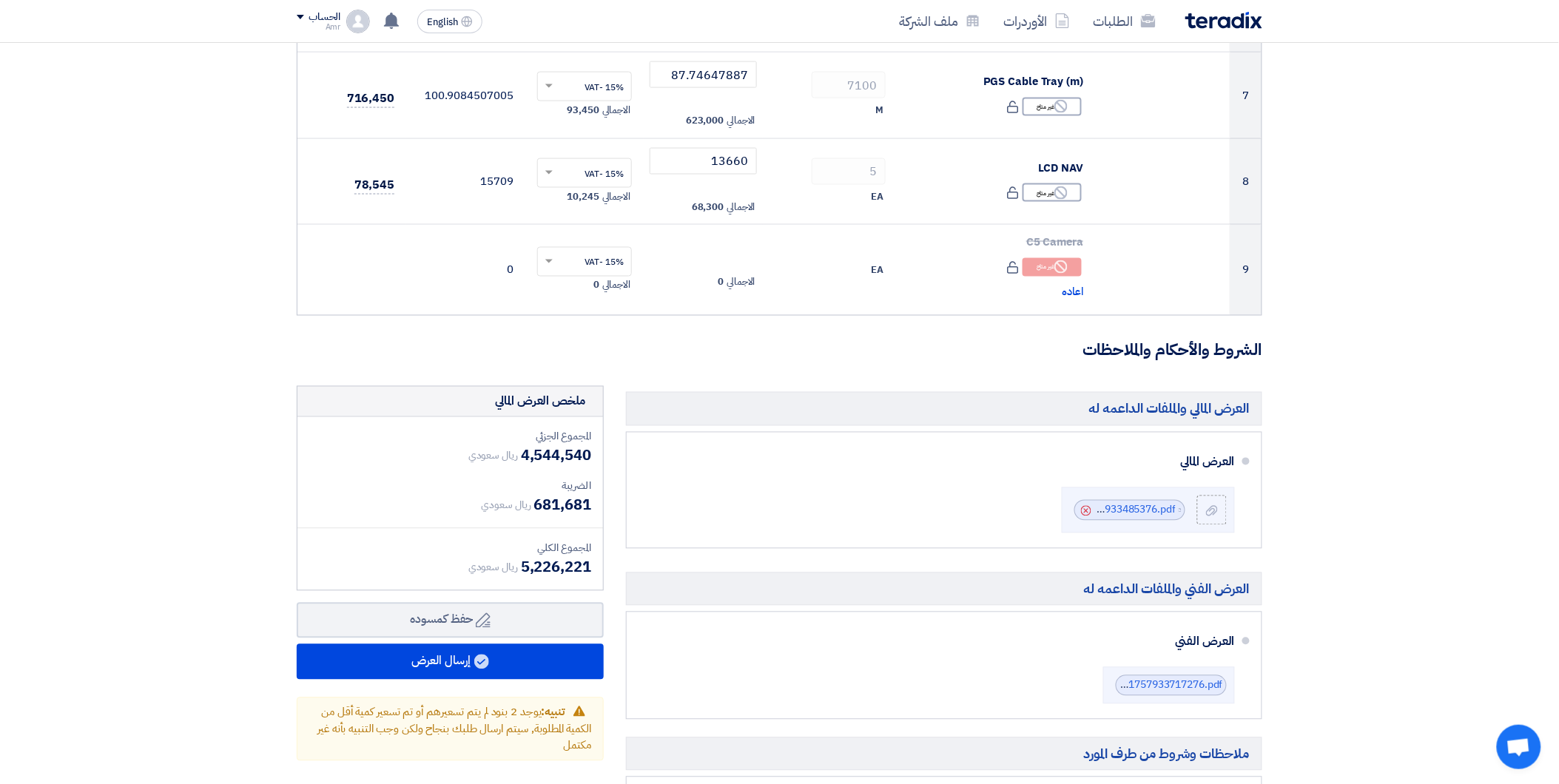
scroll to position [1068, 0]
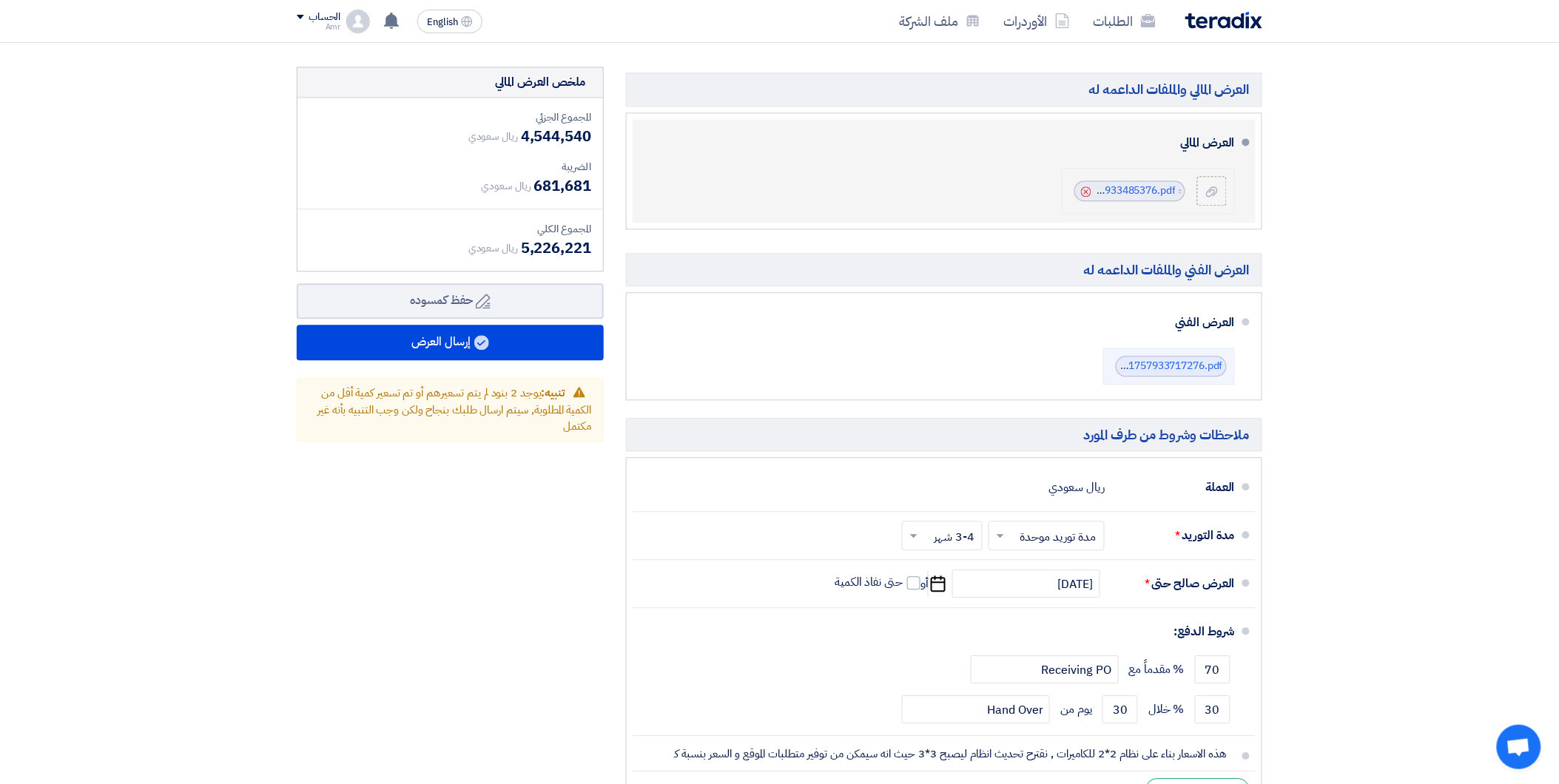
click at [1086, 193] on icon "Cancel" at bounding box center [1087, 192] width 11 height 11
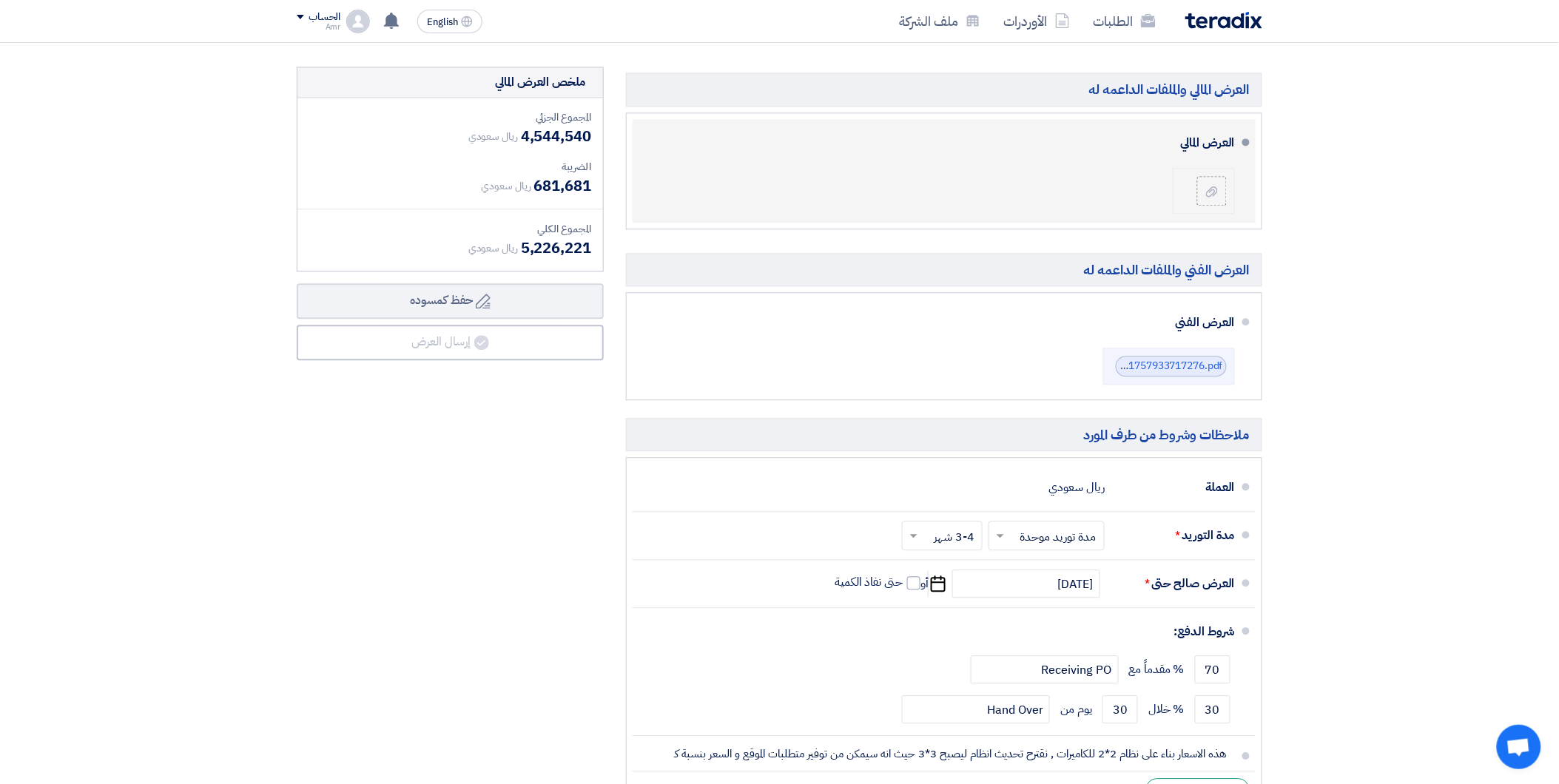
click at [1228, 179] on li at bounding box center [1203, 191] width 62 height 46
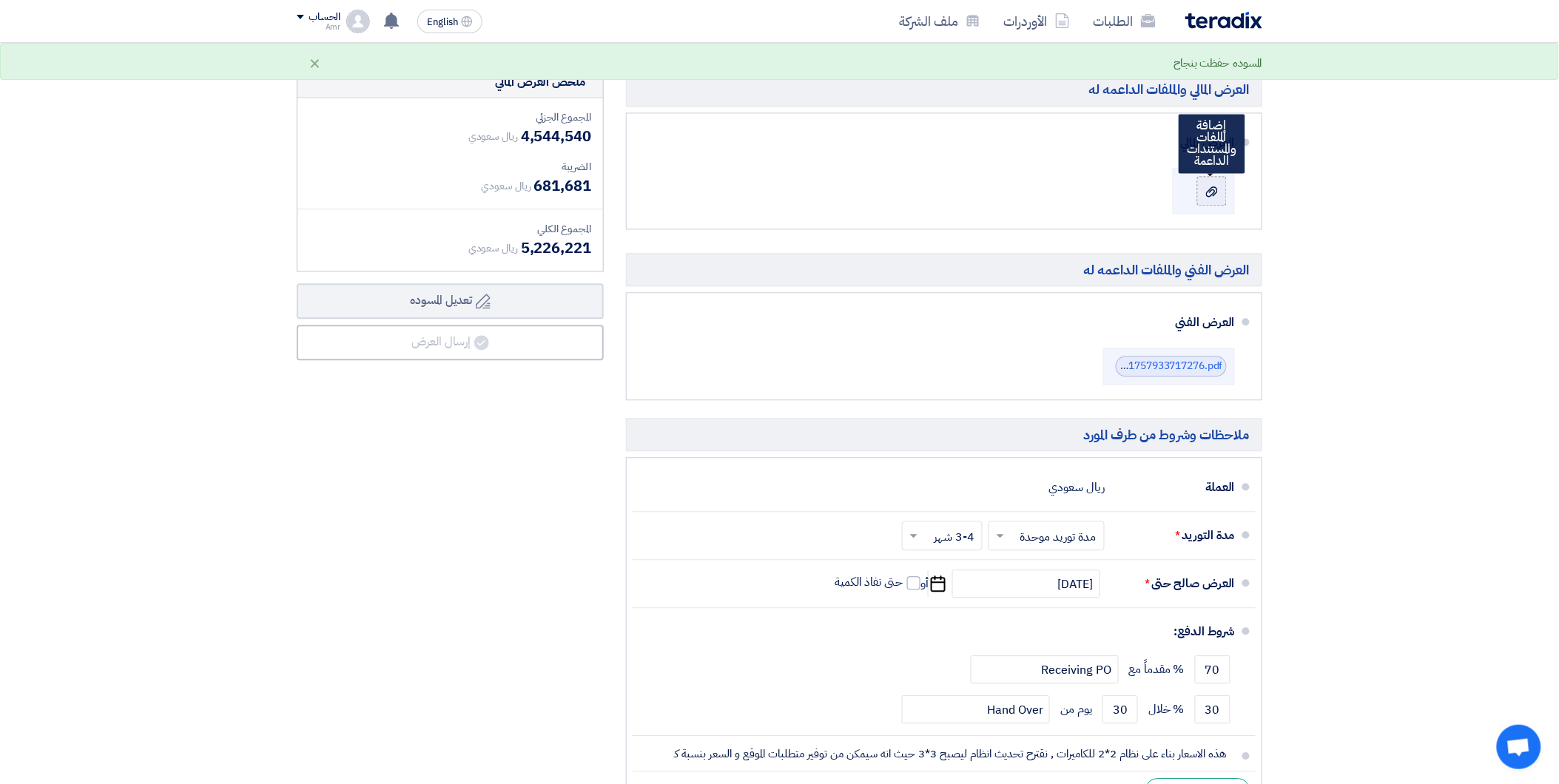
click at [1219, 182] on label at bounding box center [1212, 191] width 30 height 30
click at [0, 0] on input "file" at bounding box center [0, 0] width 0 height 0
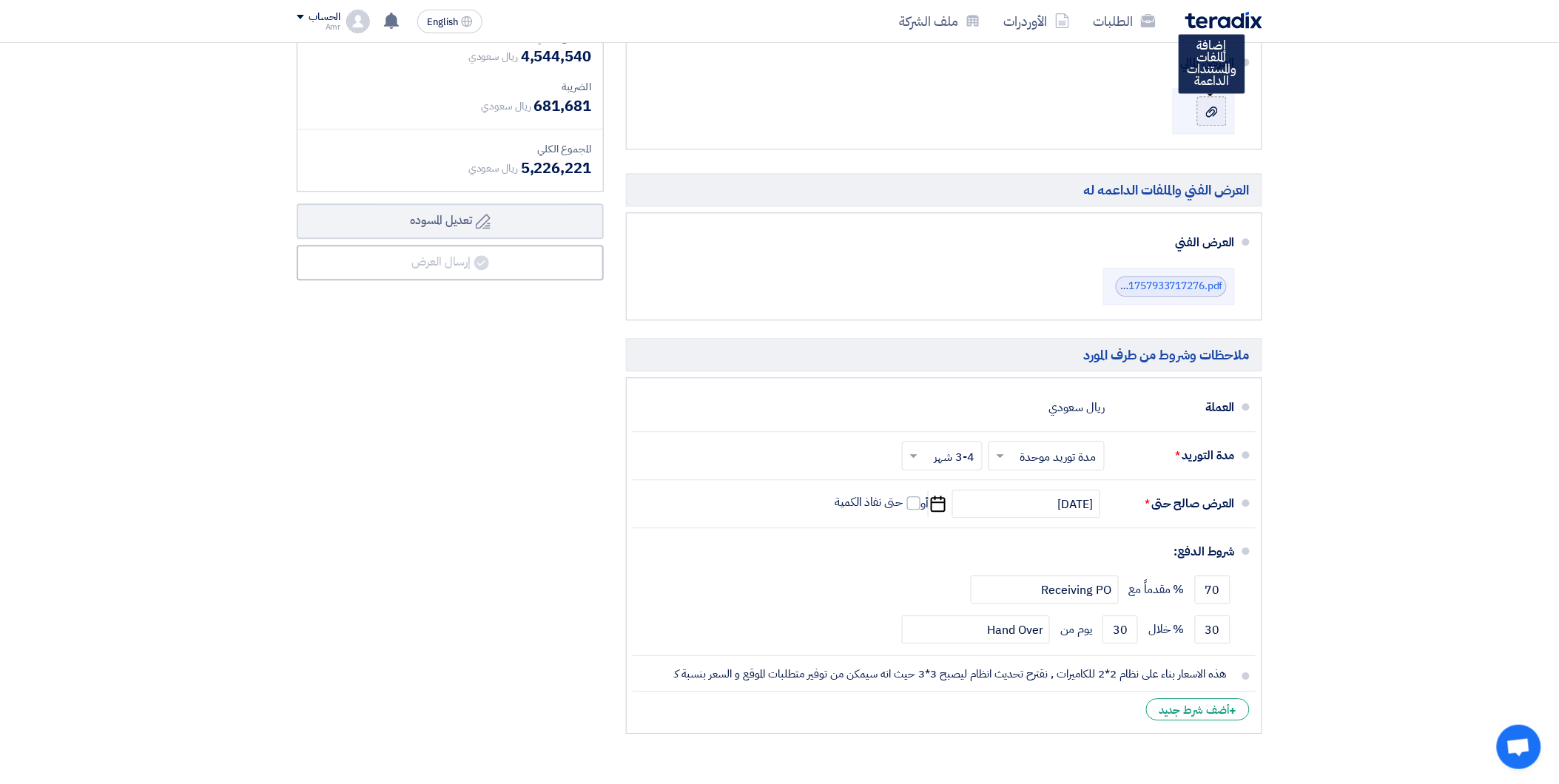
scroll to position [1150, 0]
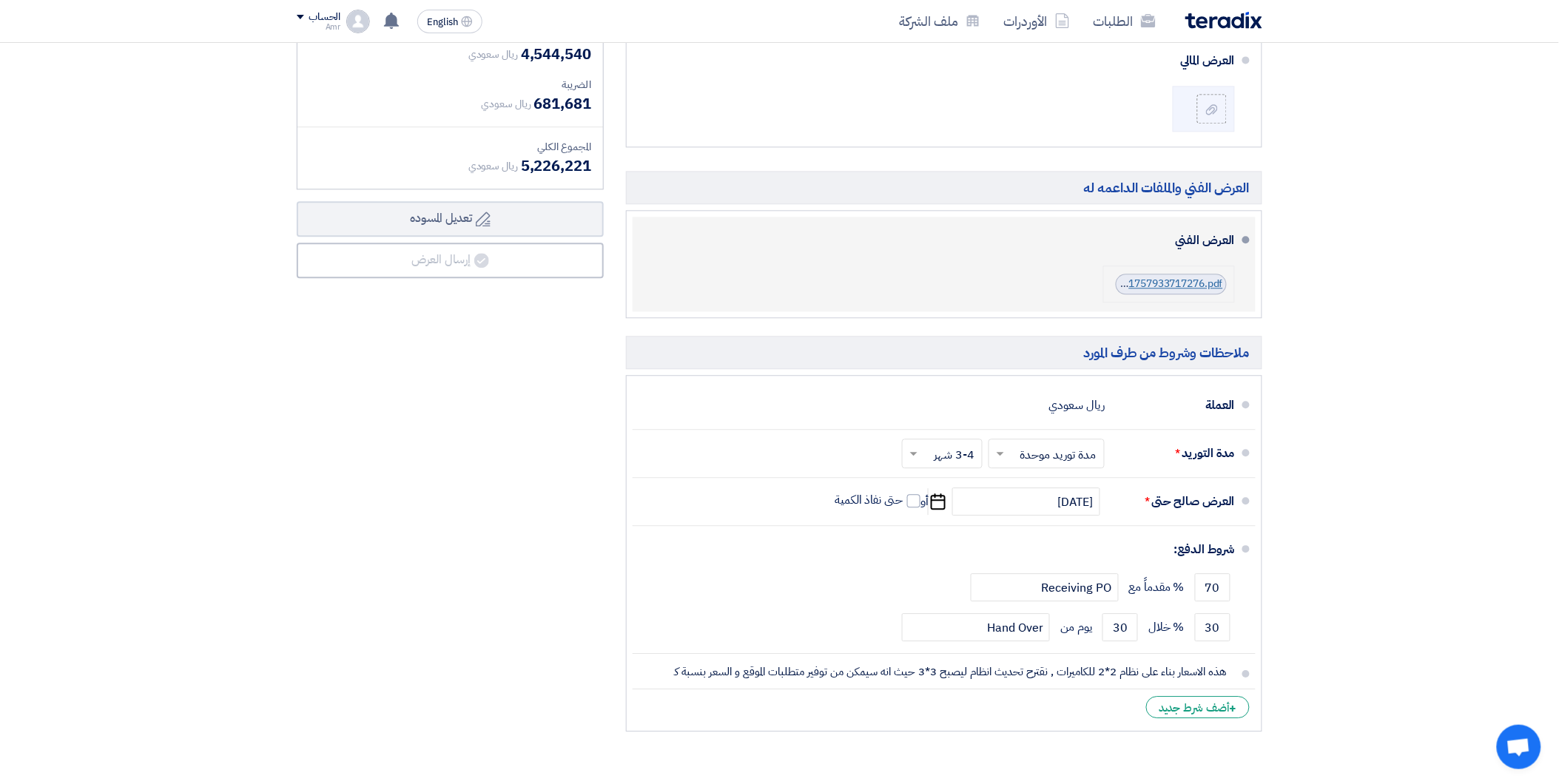
click at [1146, 277] on link "Material_Submittal__jawharat_jEDDAH__CPGScompressed_1757933717276.pdf" at bounding box center [1033, 284] width 380 height 15
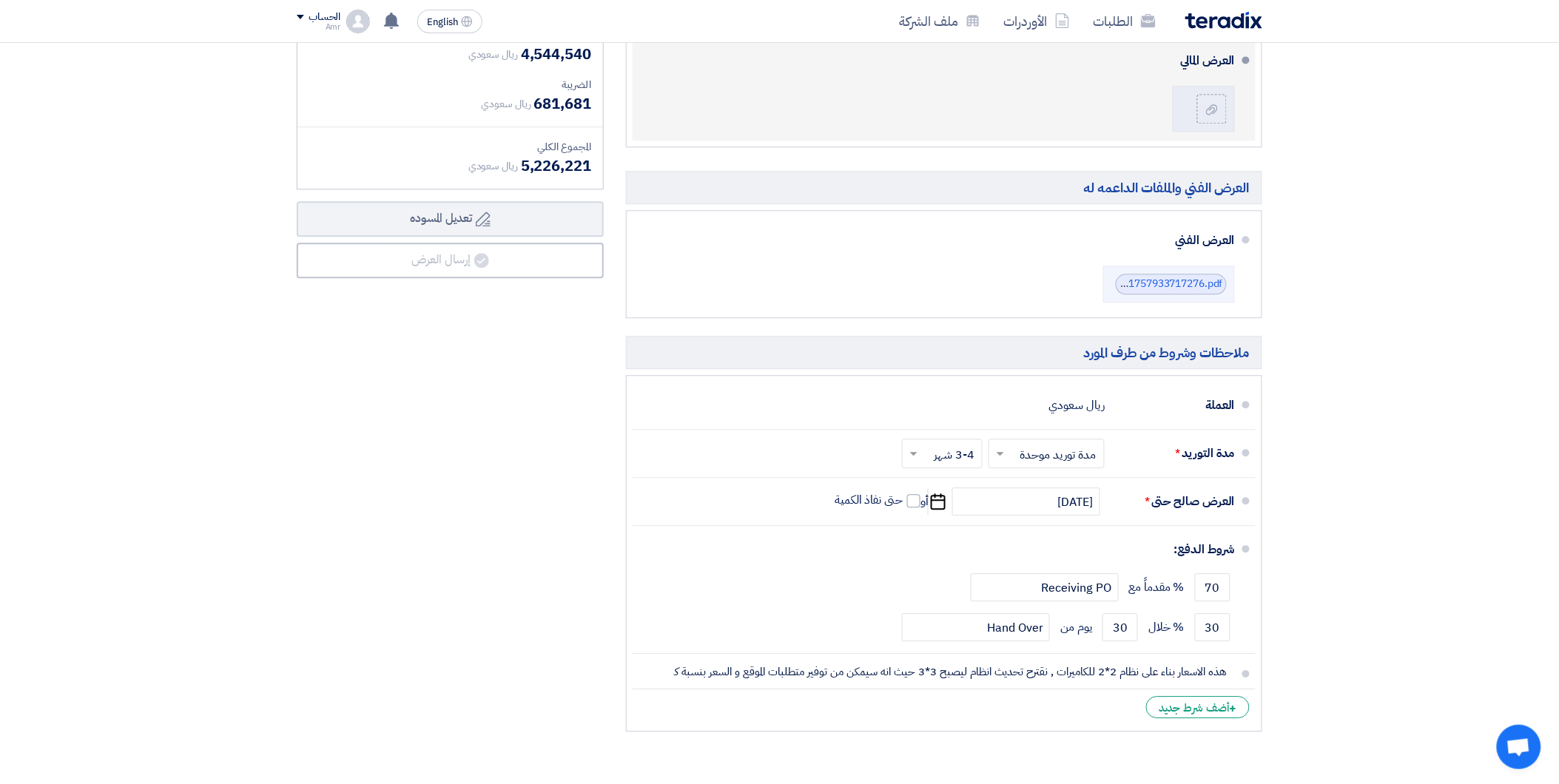
click at [1107, 95] on div "العرض المالي" at bounding box center [939, 89] width 590 height 92
click at [1207, 111] on use at bounding box center [1212, 109] width 12 height 11
click at [0, 0] on input "file" at bounding box center [0, 0] width 0 height 0
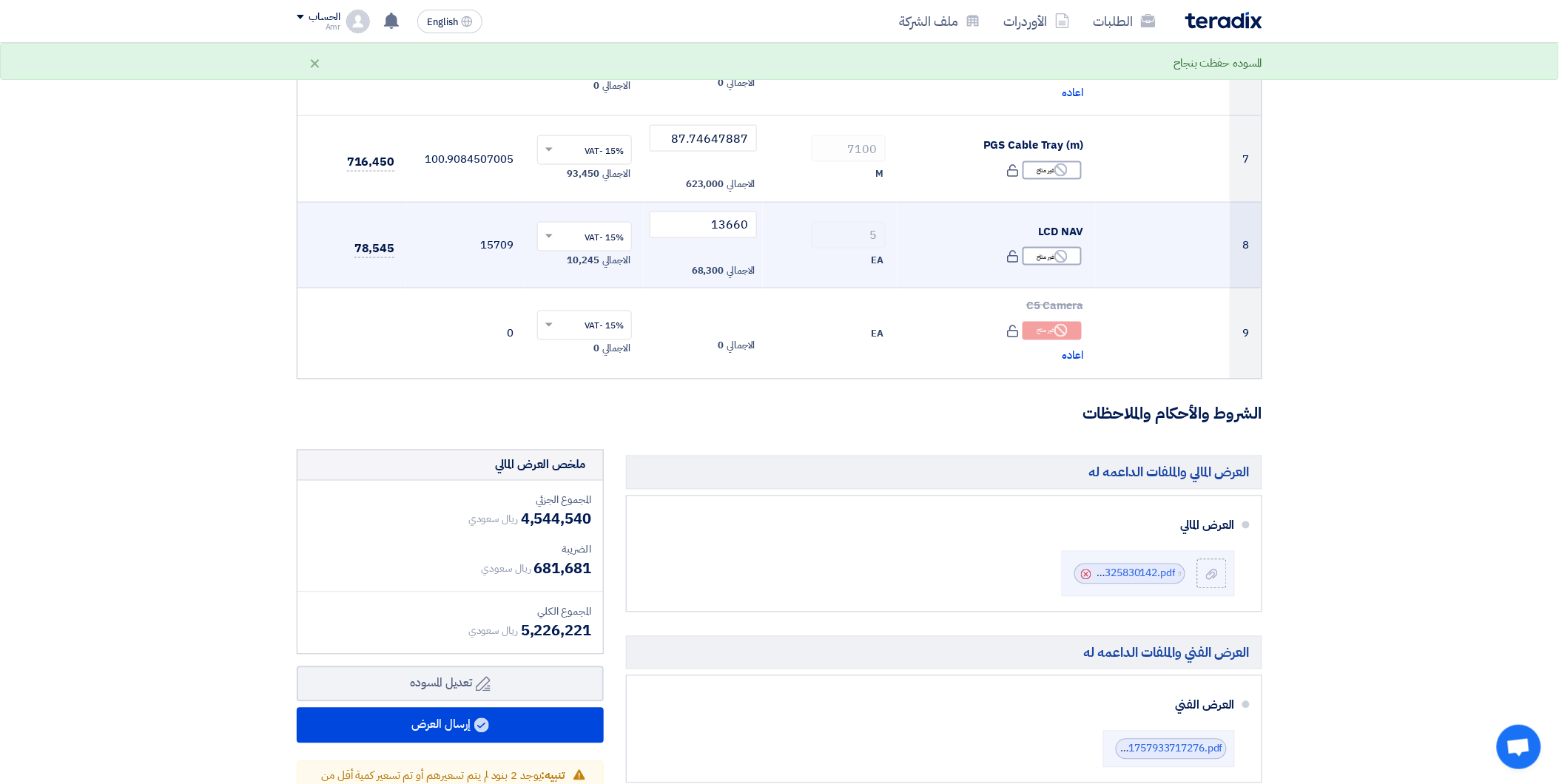
scroll to position [657, 0]
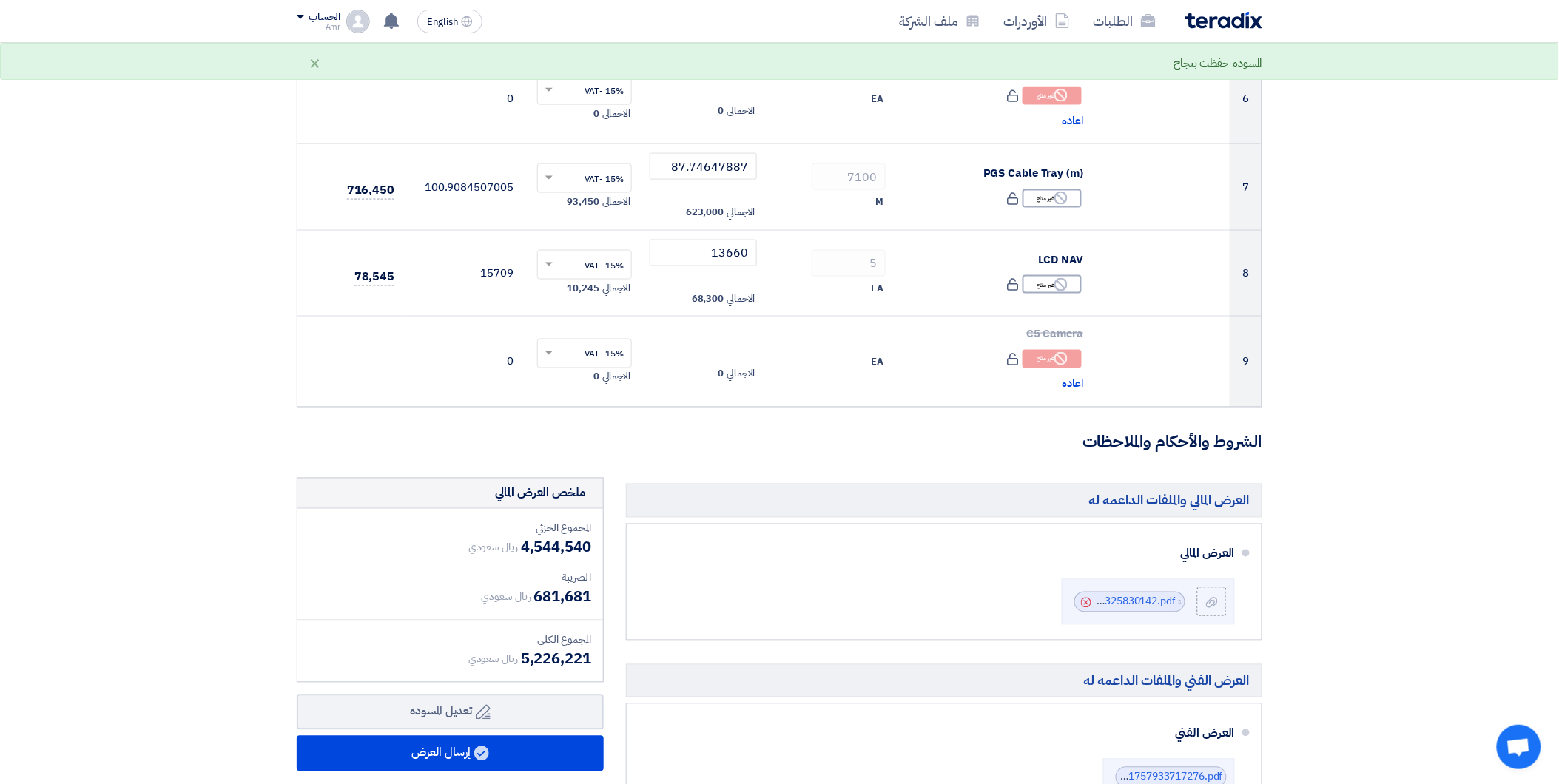
drag, startPoint x: 524, startPoint y: 658, endPoint x: 593, endPoint y: 651, distance: 69.4
click at [590, 651] on span "5,226,221" at bounding box center [556, 658] width 71 height 22
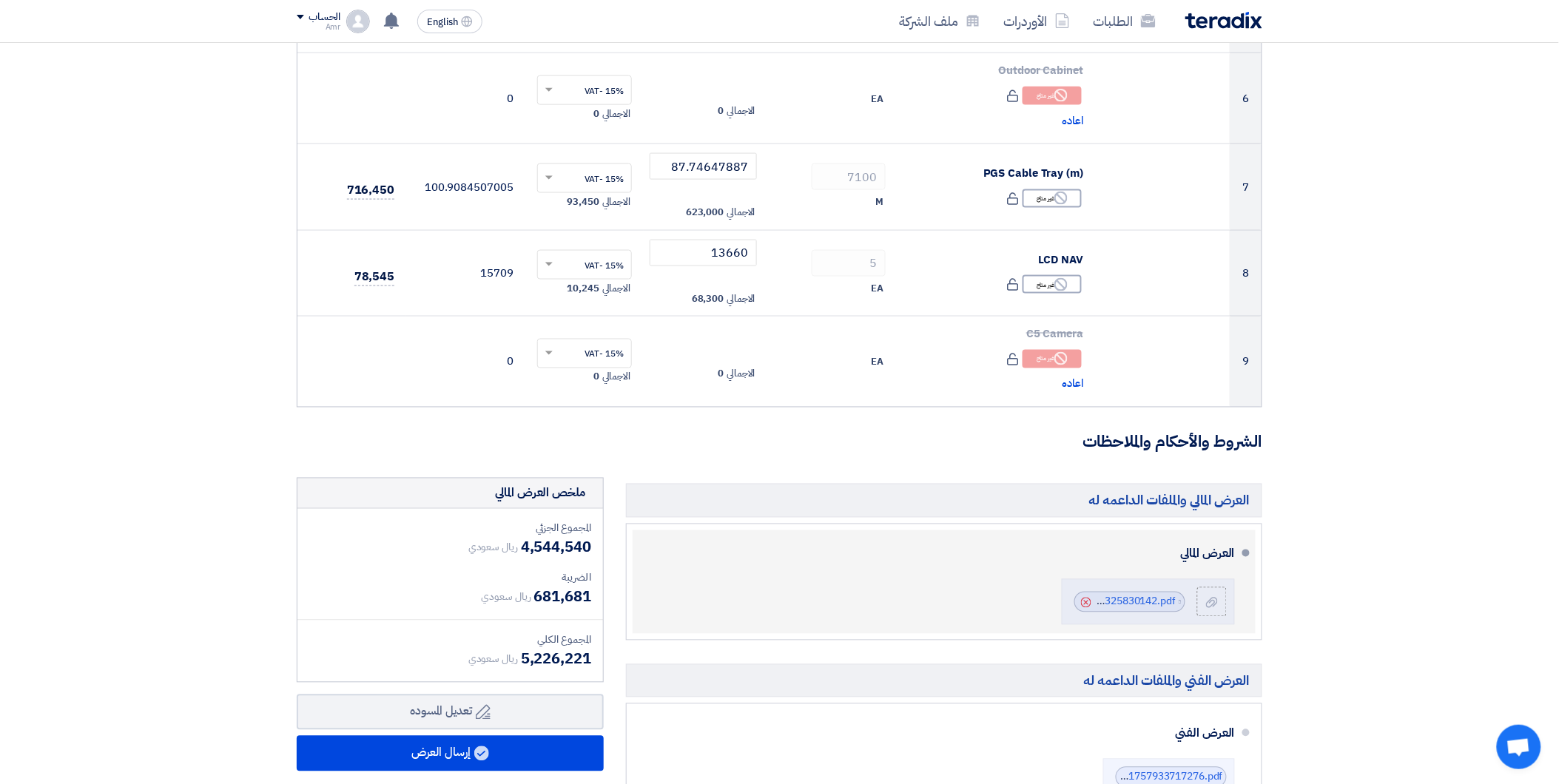
drag, startPoint x: 593, startPoint y: 651, endPoint x: 751, endPoint y: 587, distance: 170.5
click at [751, 587] on div "العرض المالي File IDEXA__JAWHARAT_JEDDAH__Cenomi__CPGS_1759325830142.pdf Cancel" at bounding box center [939, 582] width 590 height 92
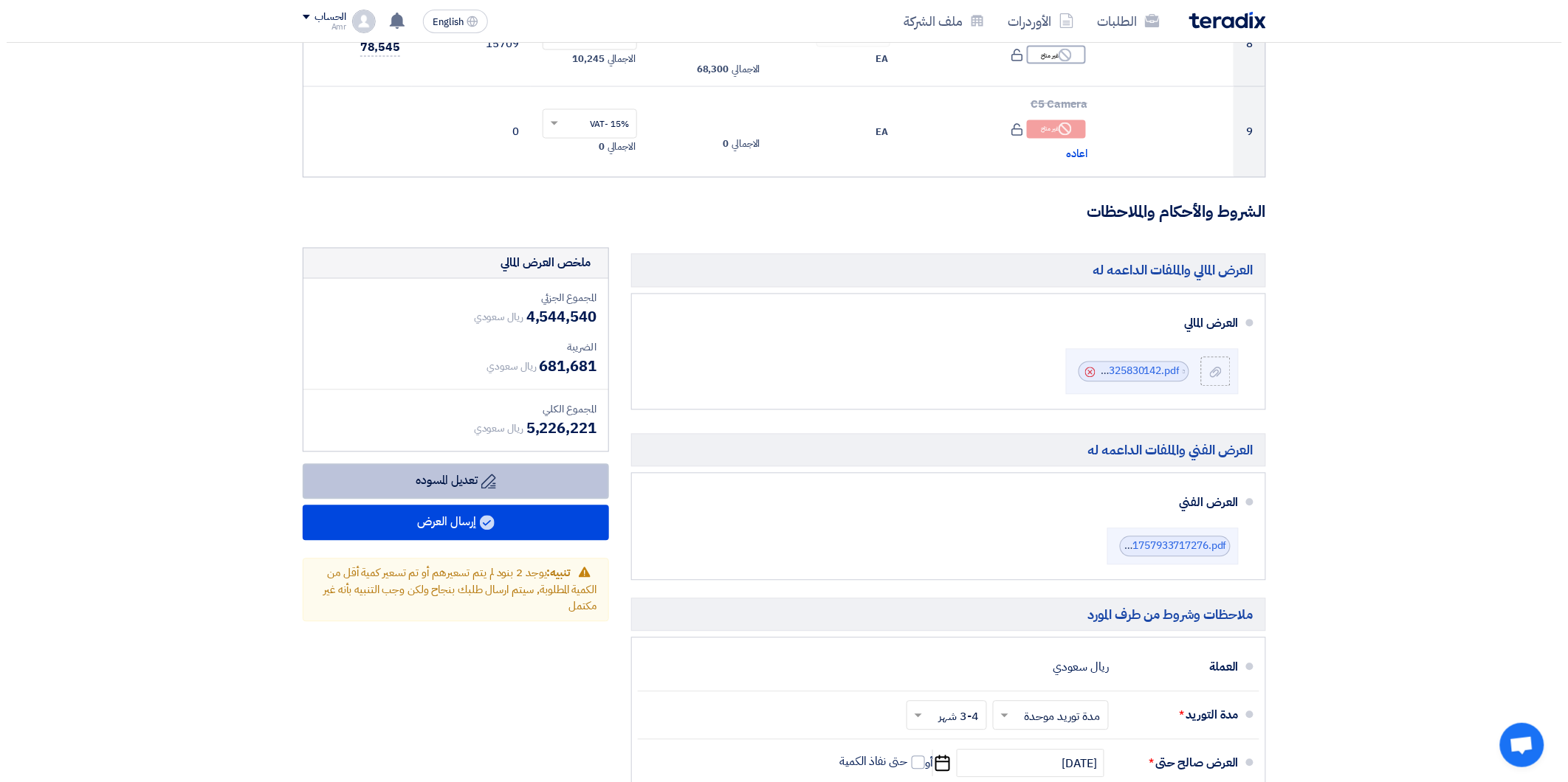
scroll to position [901, 0]
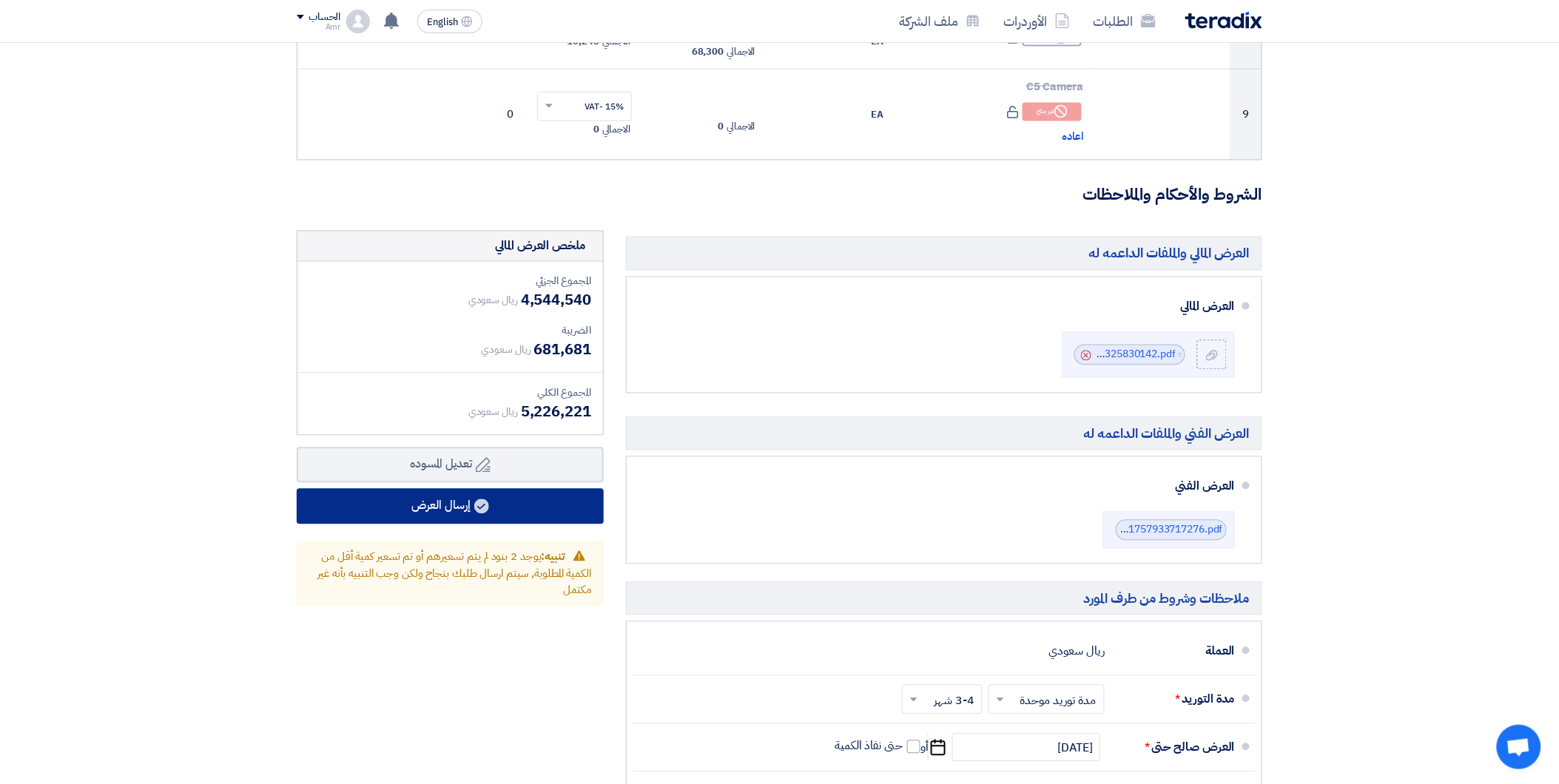
click at [507, 509] on button "إرسال العرض" at bounding box center [450, 507] width 307 height 35
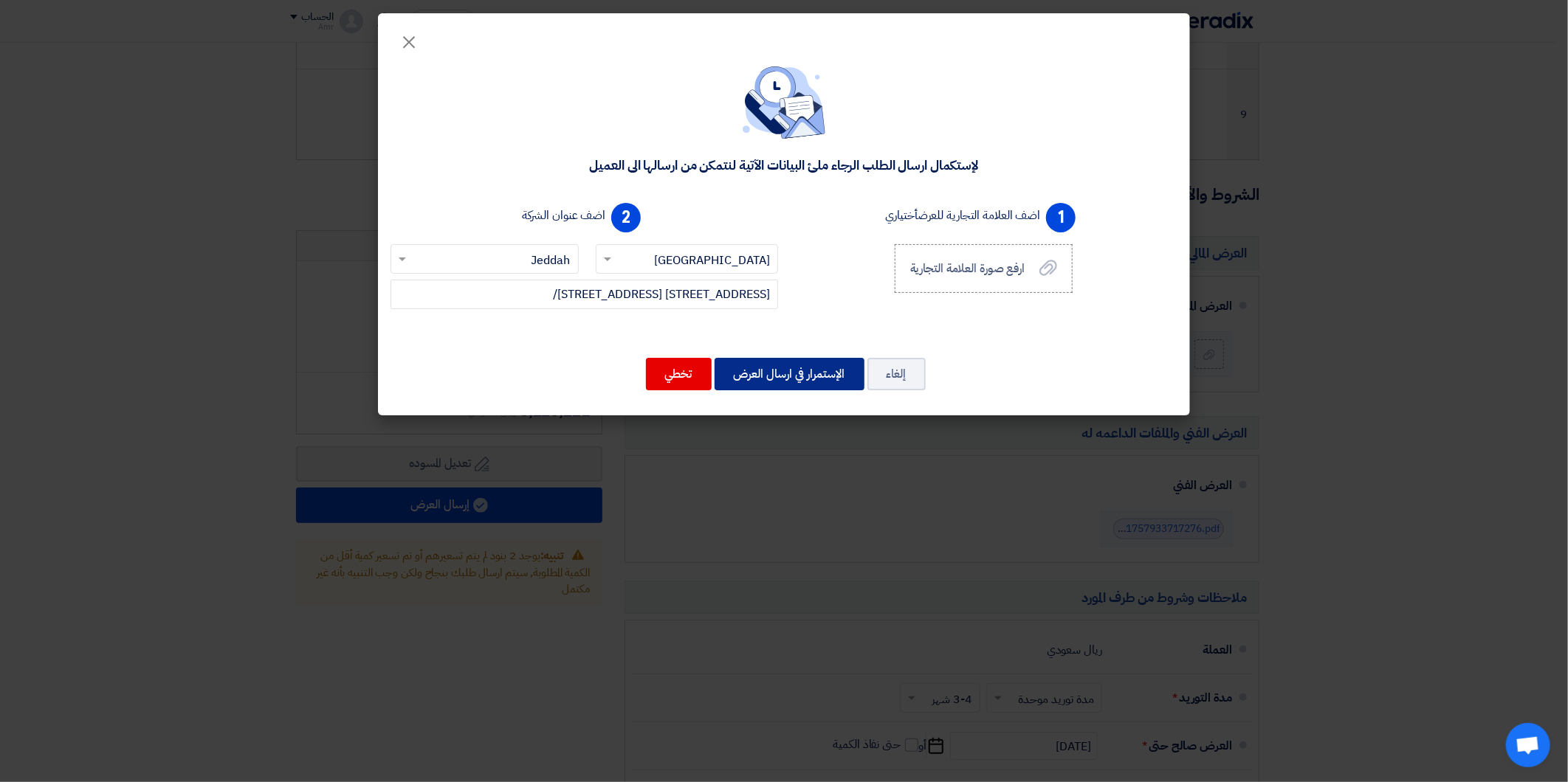
click at [764, 368] on button "الإستمرار في ارسال العرض" at bounding box center [789, 374] width 150 height 32
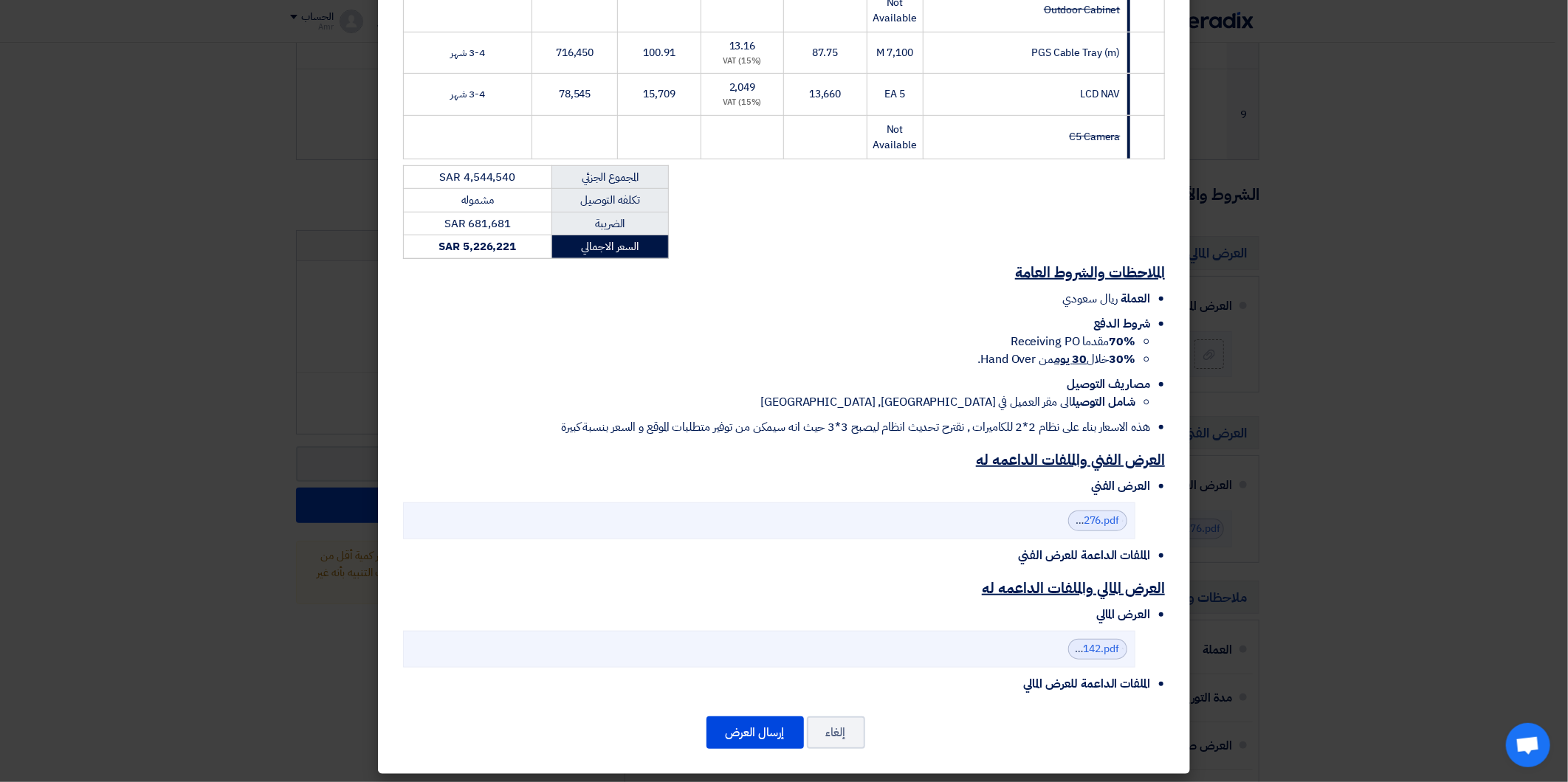
scroll to position [504, 0]
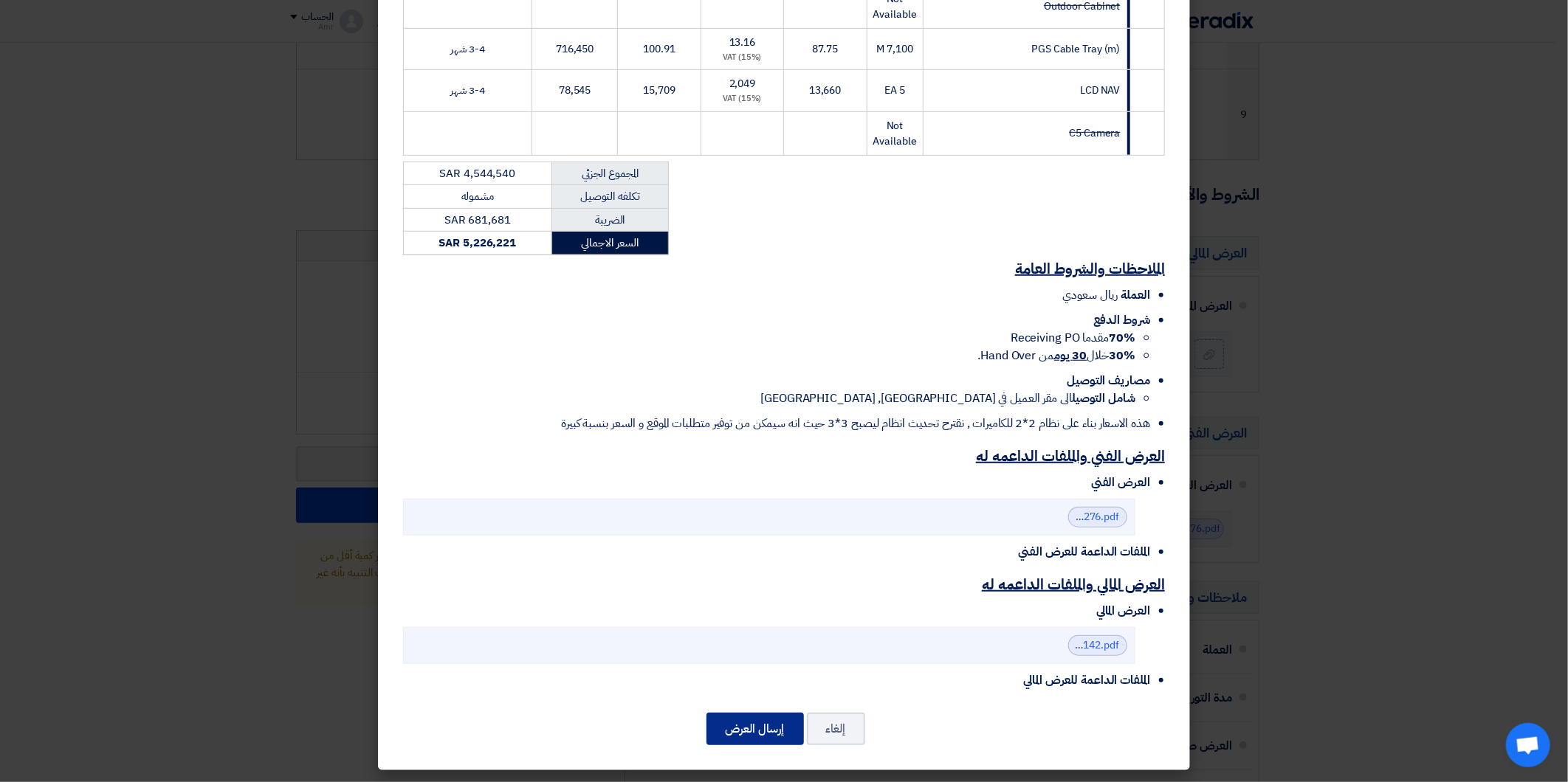
click at [756, 730] on button "إرسال العرض" at bounding box center [754, 728] width 97 height 32
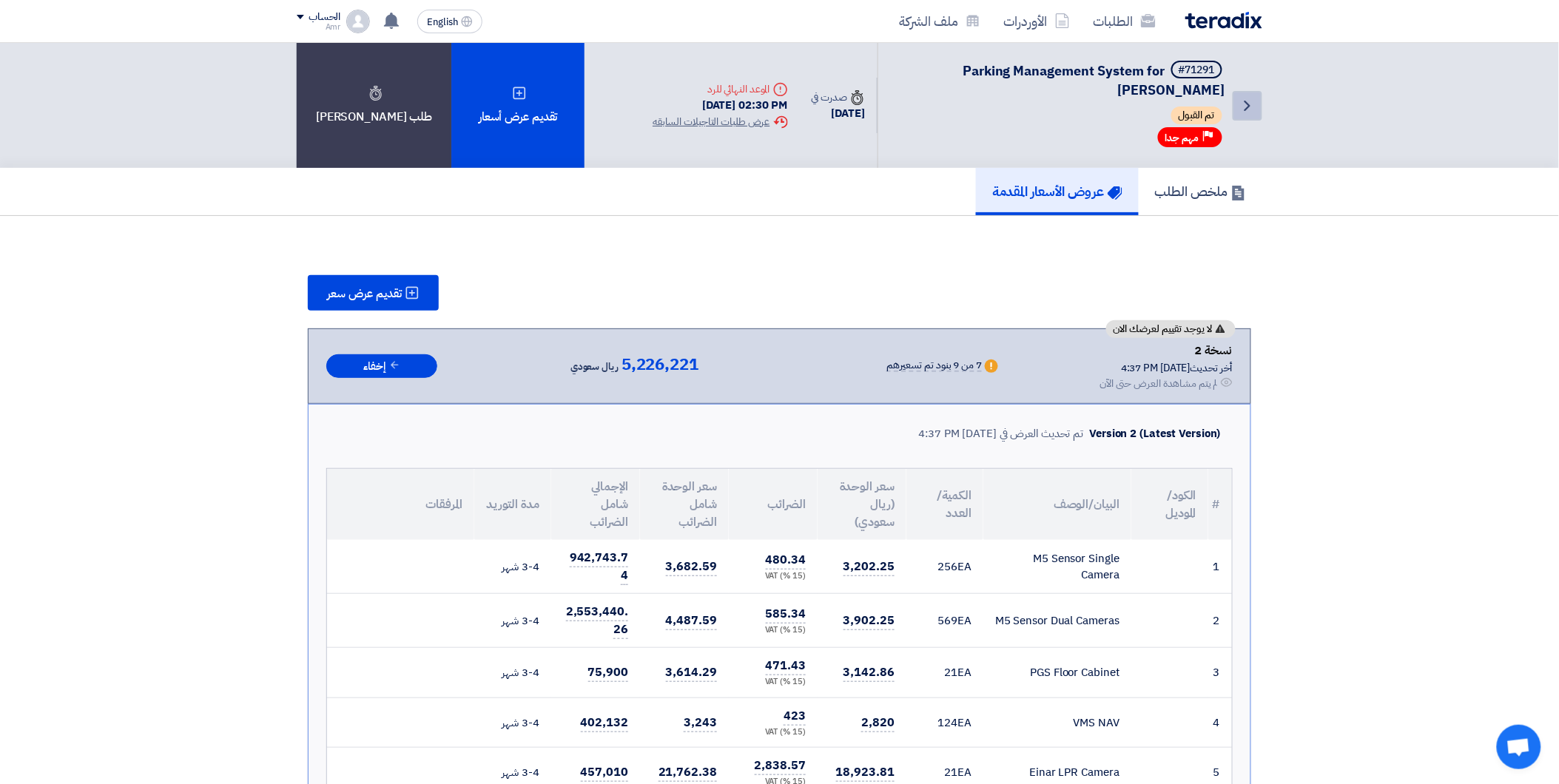
click at [1238, 98] on icon "Back" at bounding box center [1247, 105] width 18 height 18
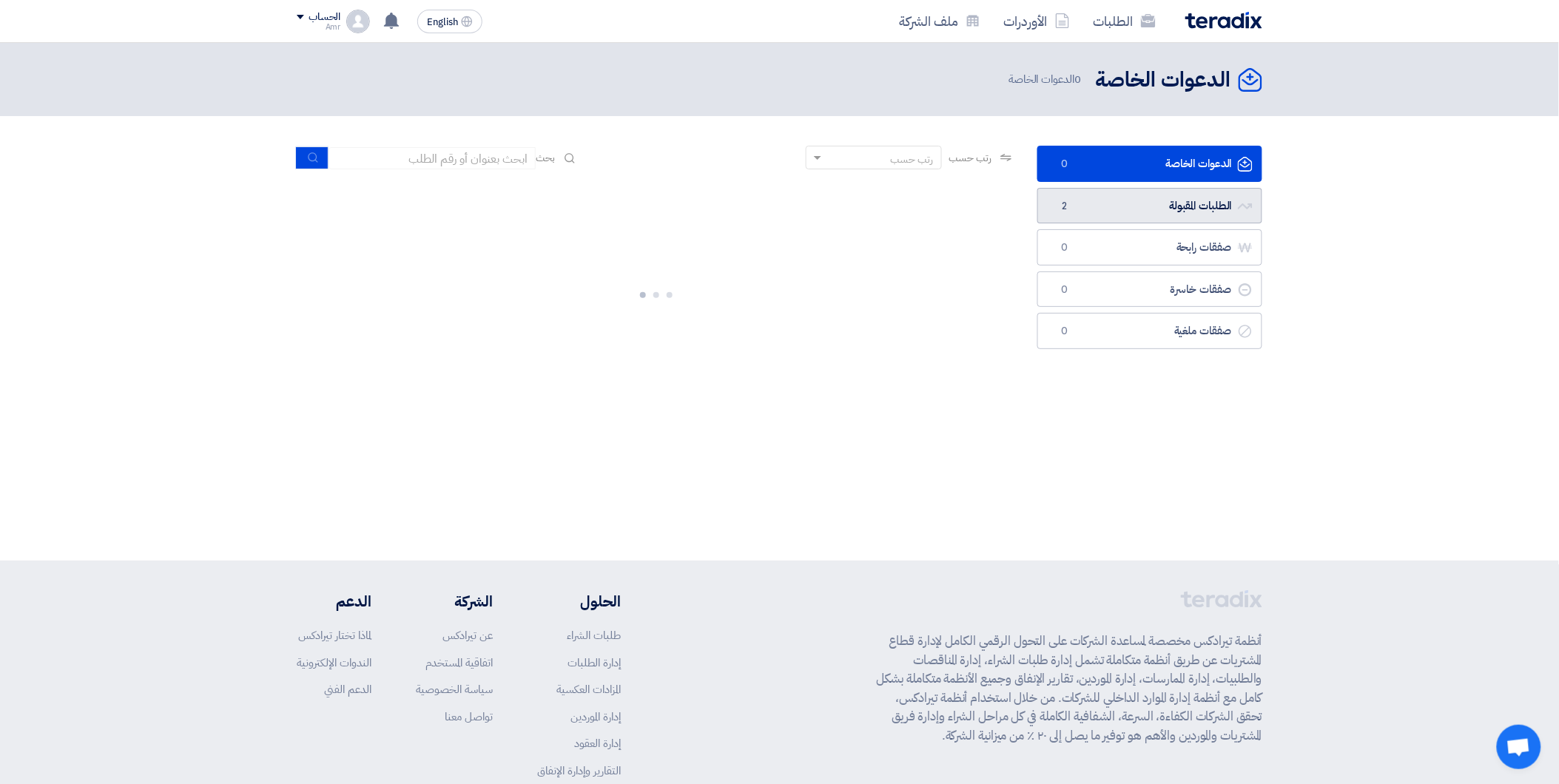
click at [1122, 210] on link "الطلبات المقبولة الطلبات المقبولة 2" at bounding box center [1150, 205] width 225 height 36
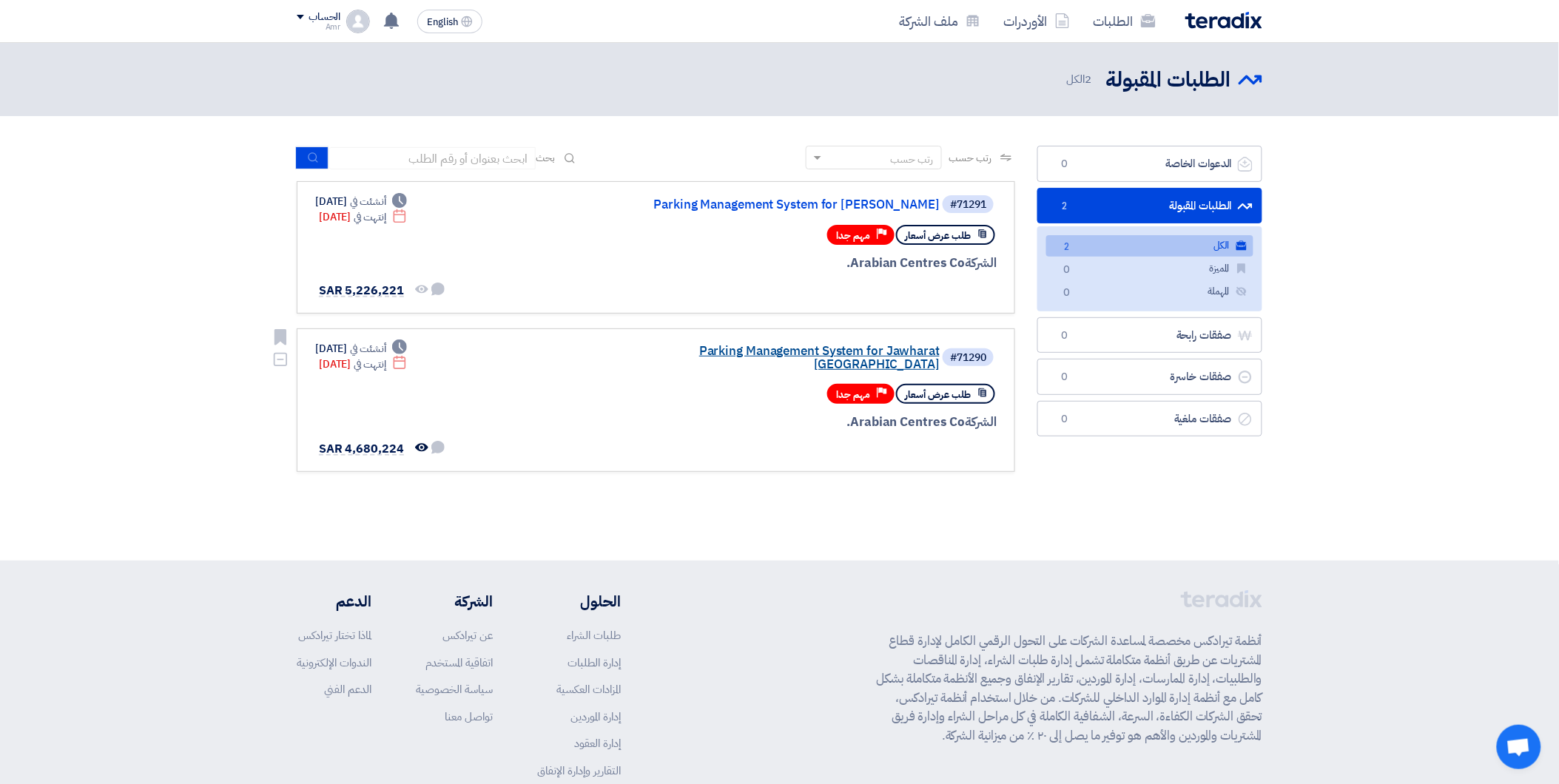
click at [877, 349] on link "Parking Management System for Jawharat Riyadh" at bounding box center [792, 358] width 296 height 27
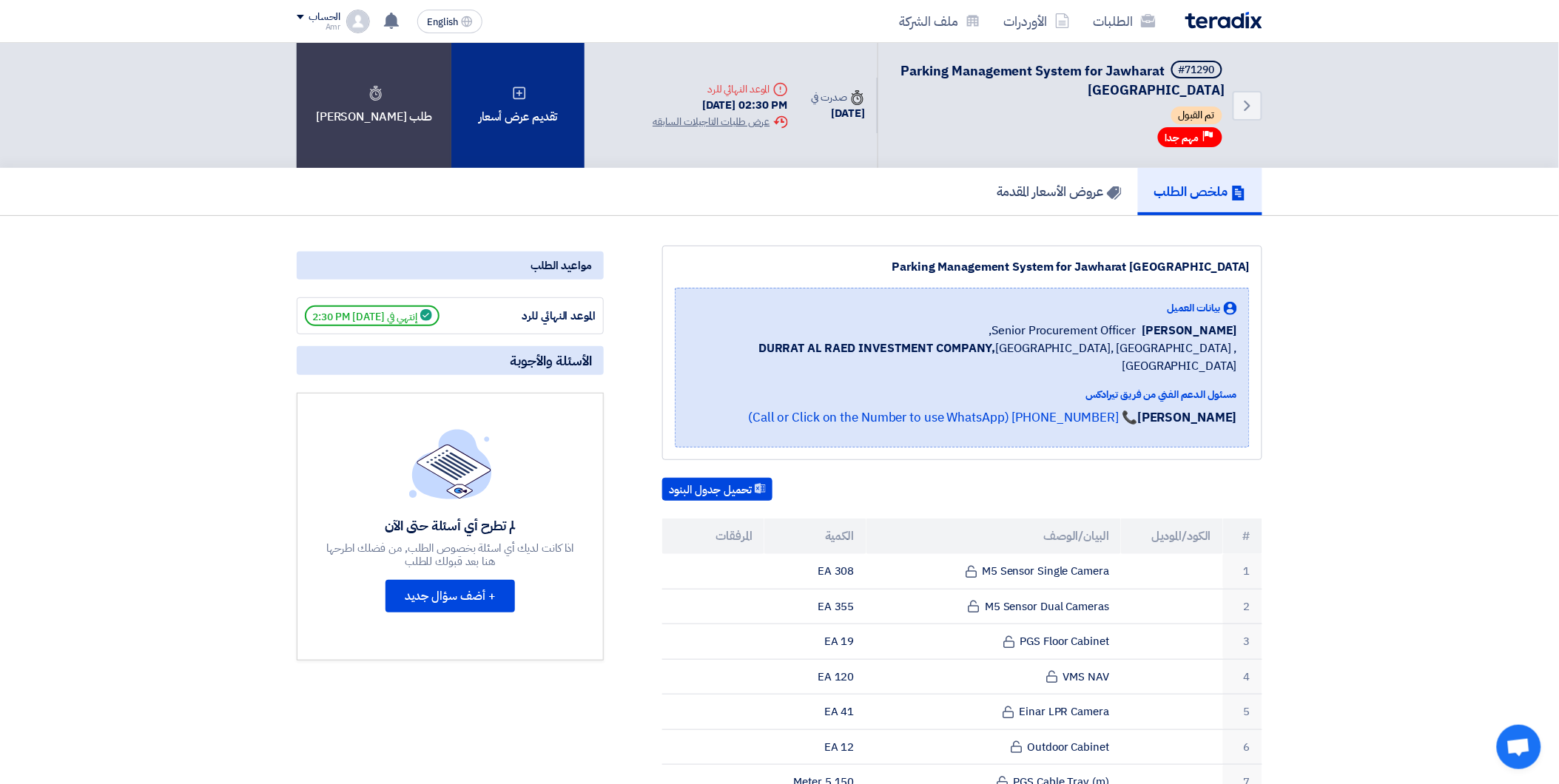
click at [496, 103] on div "تقديم عرض أسعار" at bounding box center [518, 105] width 133 height 125
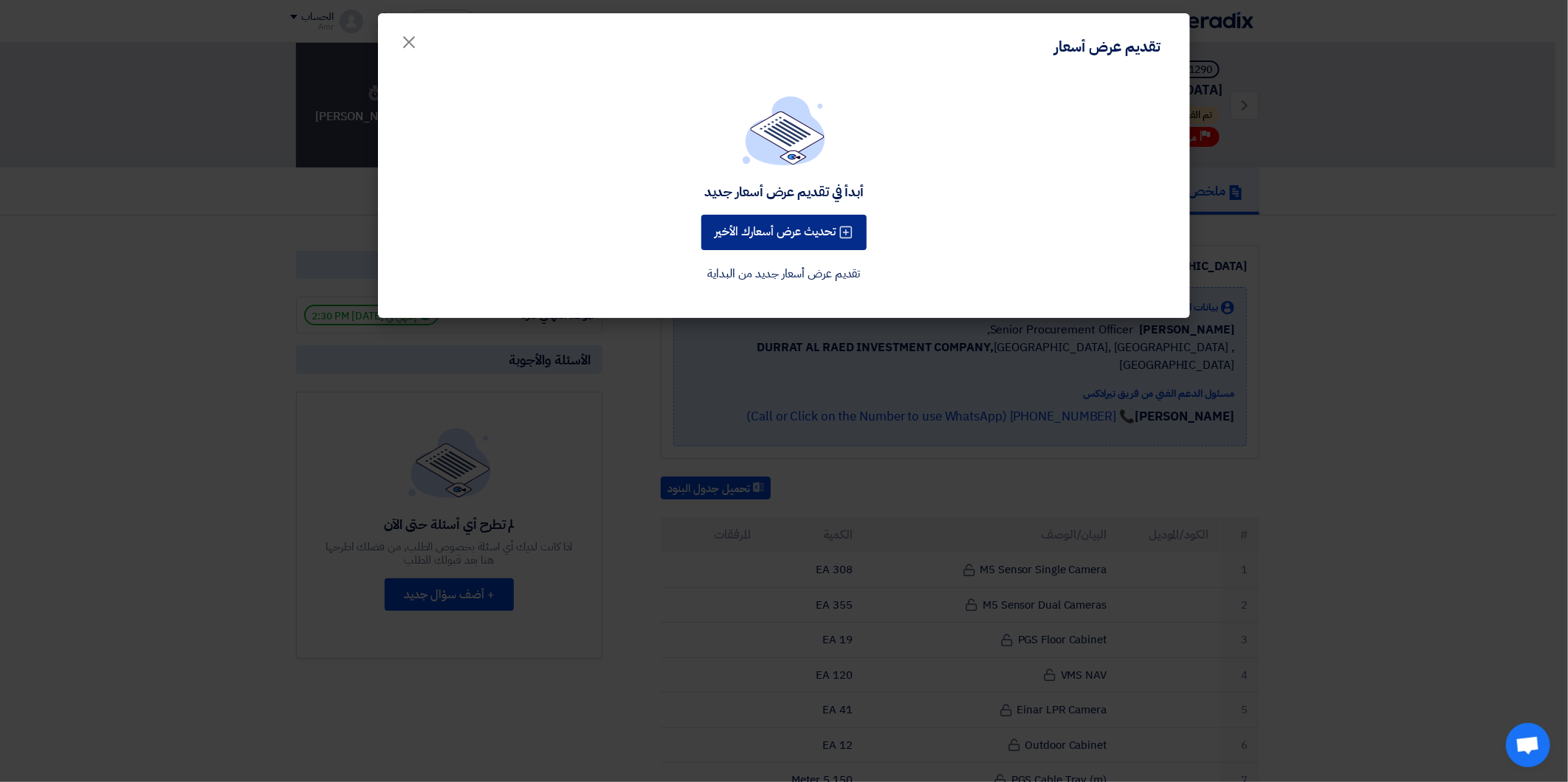
click at [785, 237] on button "تحديث عرض أسعارك الأخير" at bounding box center [784, 232] width 165 height 35
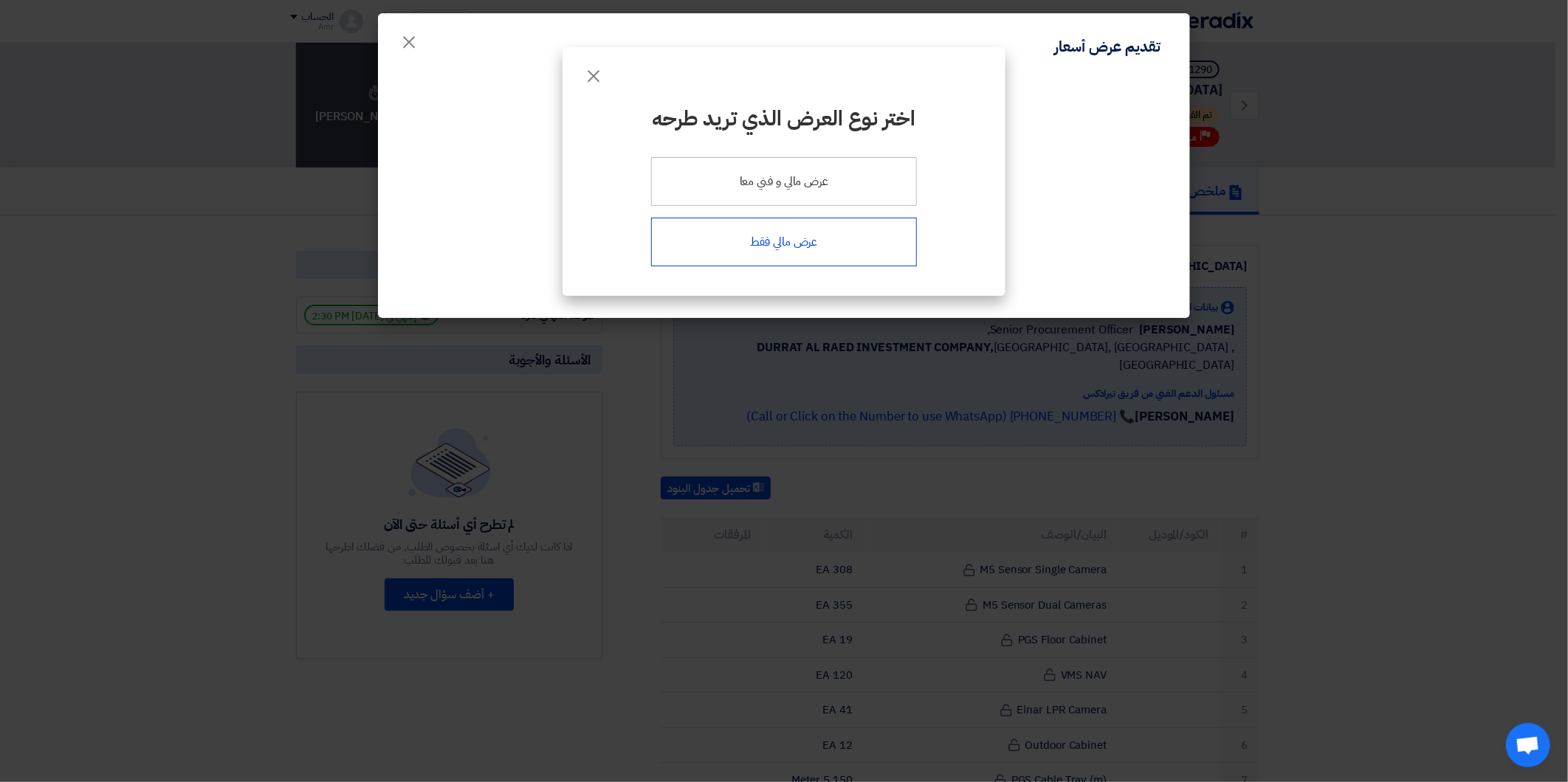
click at [805, 240] on div "عرض مالي فقط" at bounding box center [783, 242] width 265 height 49
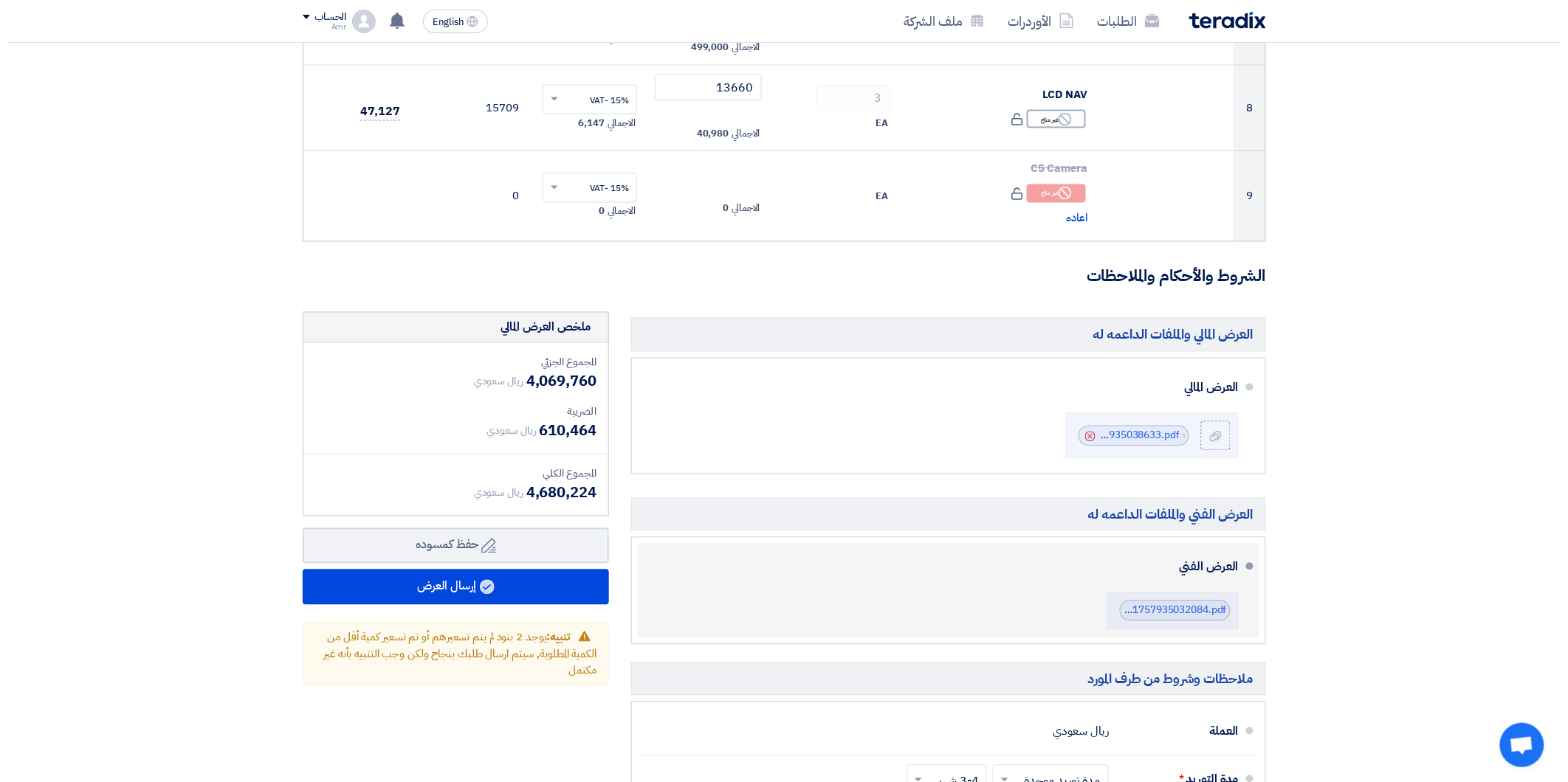
scroll to position [1065, 0]
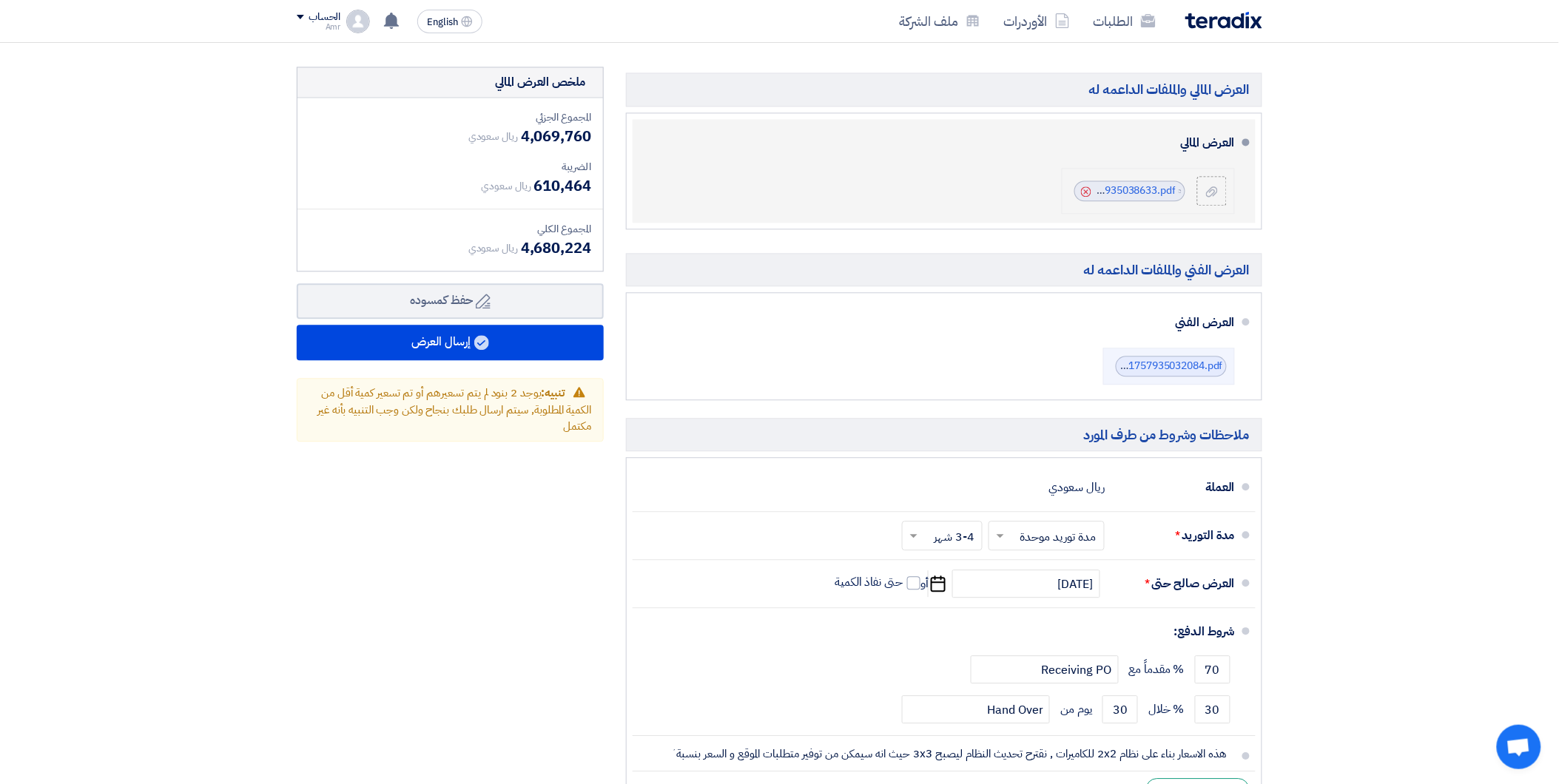
click at [1083, 190] on icon "Cancel" at bounding box center [1087, 192] width 11 height 11
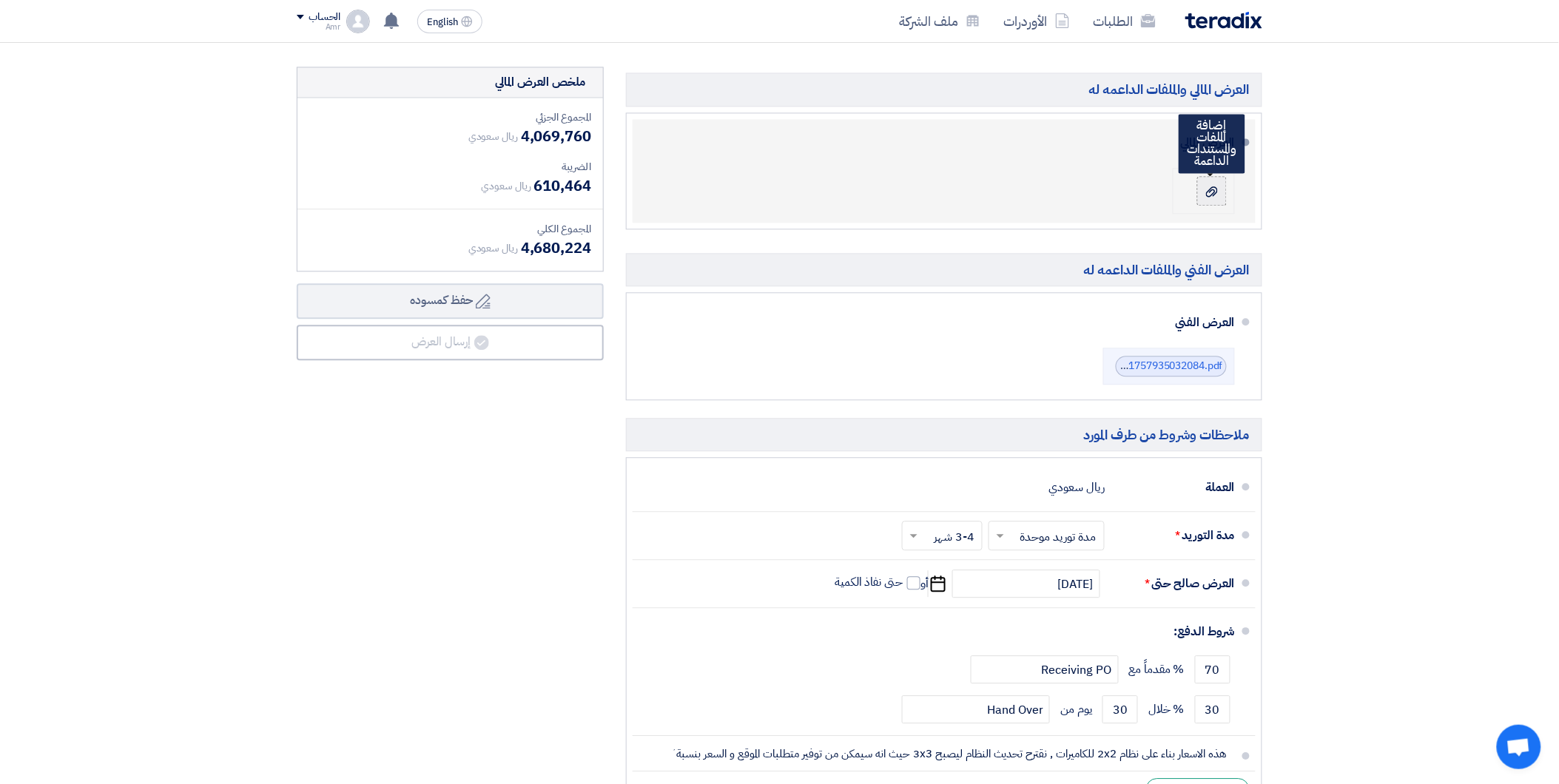
click at [1215, 193] on use at bounding box center [1212, 191] width 12 height 11
click at [0, 0] on input "file" at bounding box center [0, 0] width 0 height 0
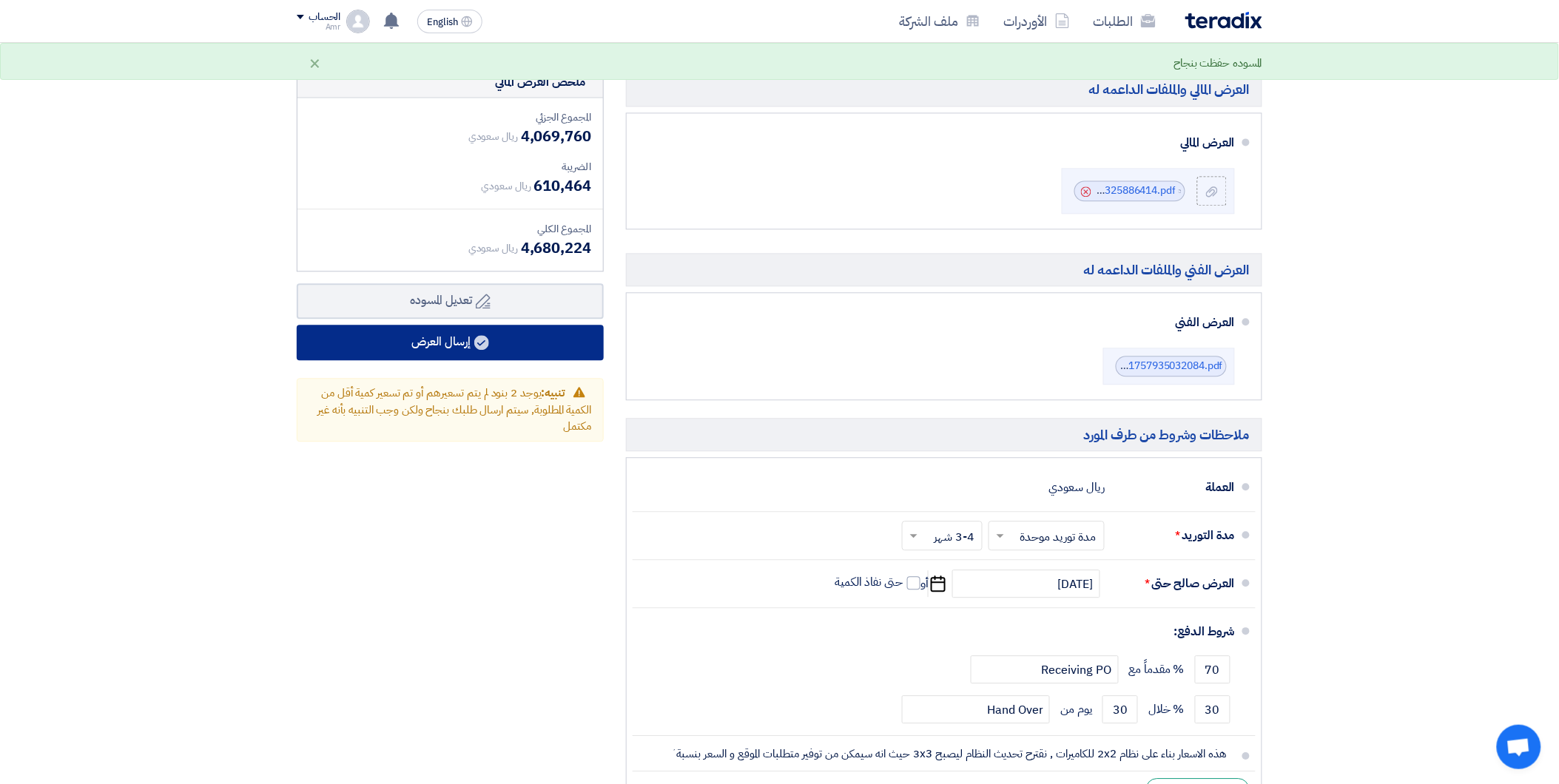
click at [536, 341] on button "إرسال العرض" at bounding box center [450, 343] width 307 height 35
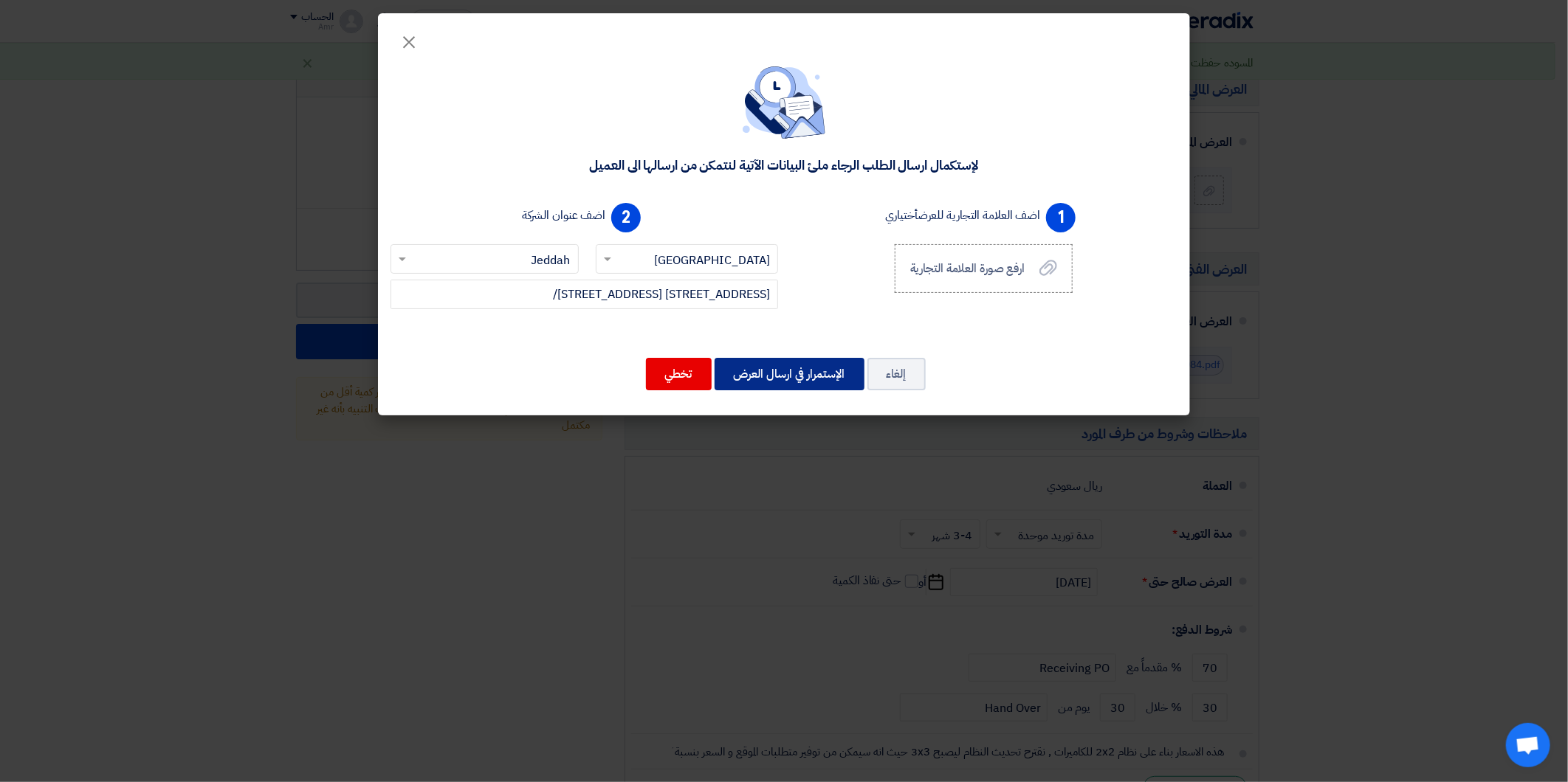
click at [743, 372] on button "الإستمرار في ارسال العرض" at bounding box center [789, 374] width 150 height 32
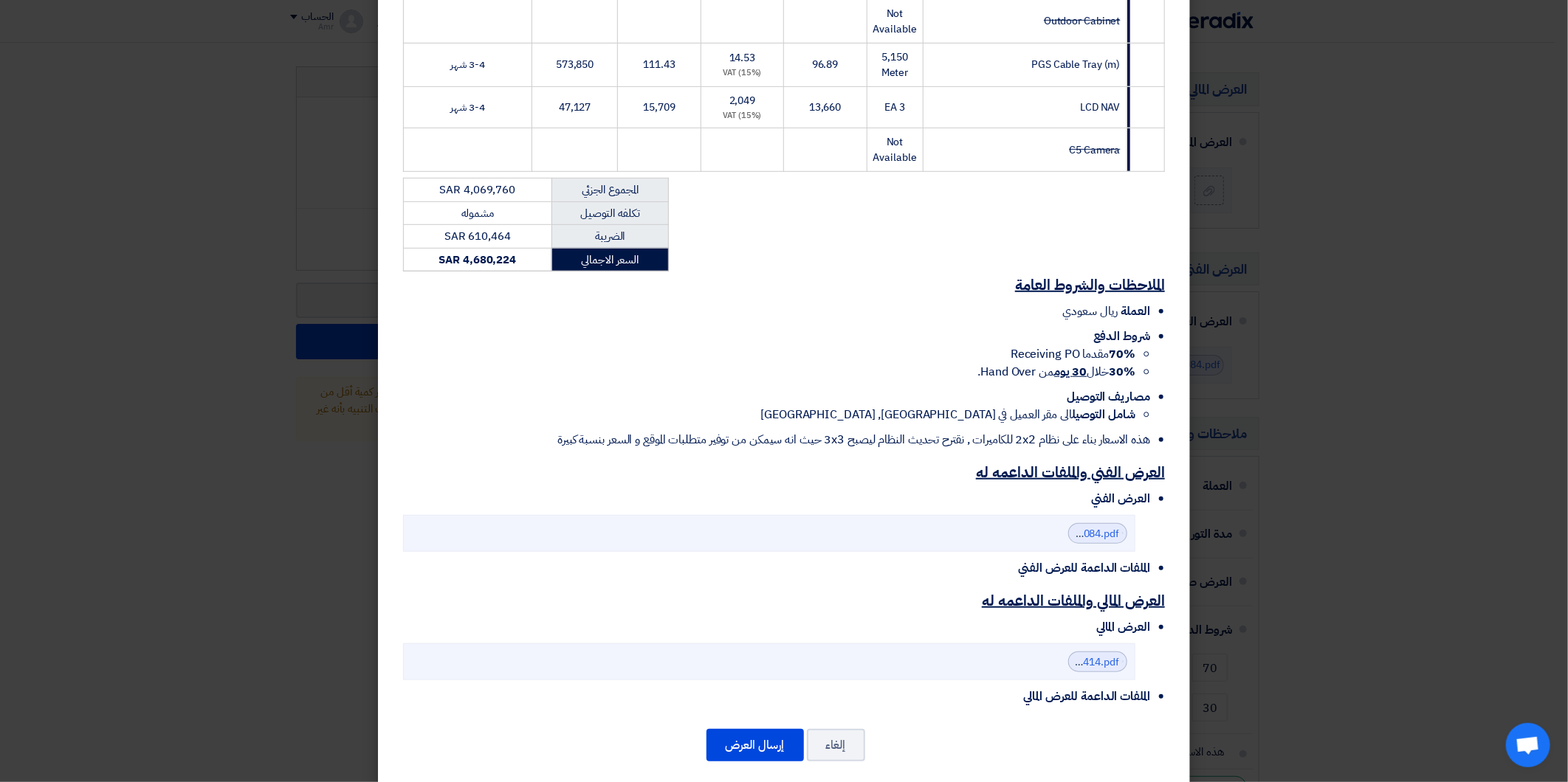
scroll to position [505, 0]
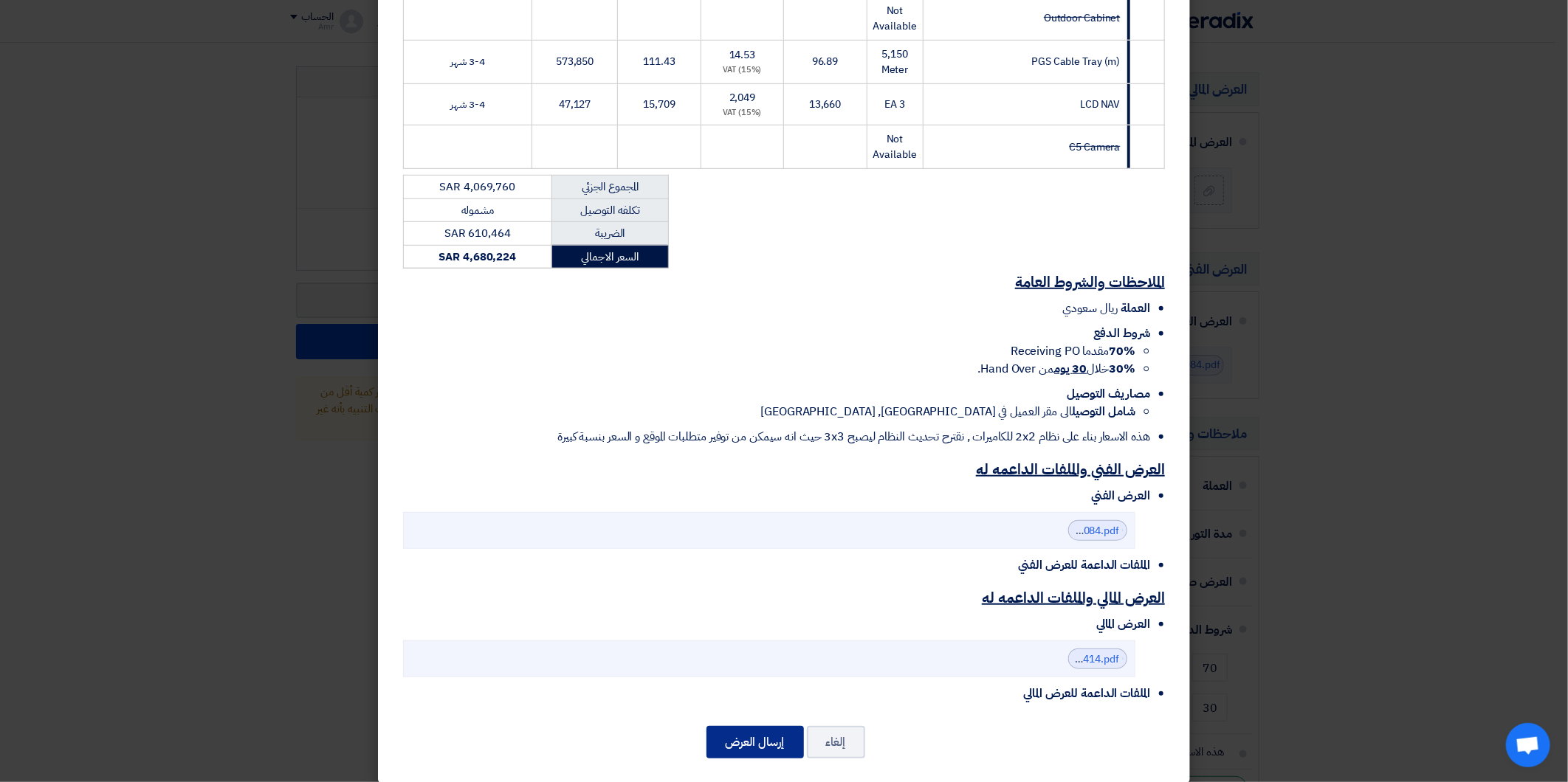
click at [769, 730] on button "إرسال العرض" at bounding box center [754, 742] width 97 height 32
